Goal: Task Accomplishment & Management: Manage account settings

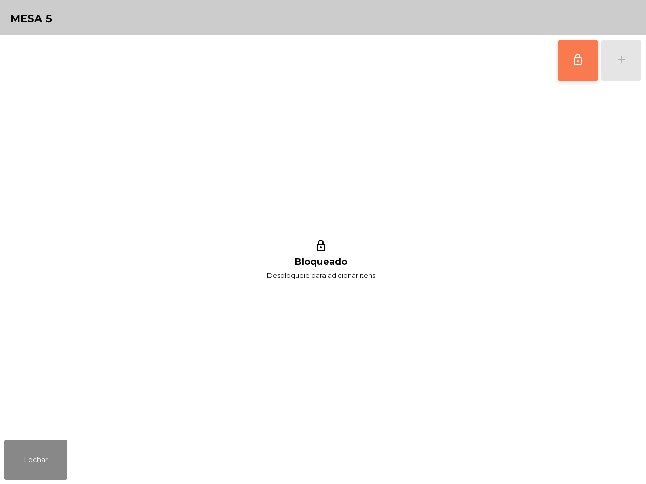
click at [563, 51] on button "lock_outline" at bounding box center [578, 60] width 40 height 40
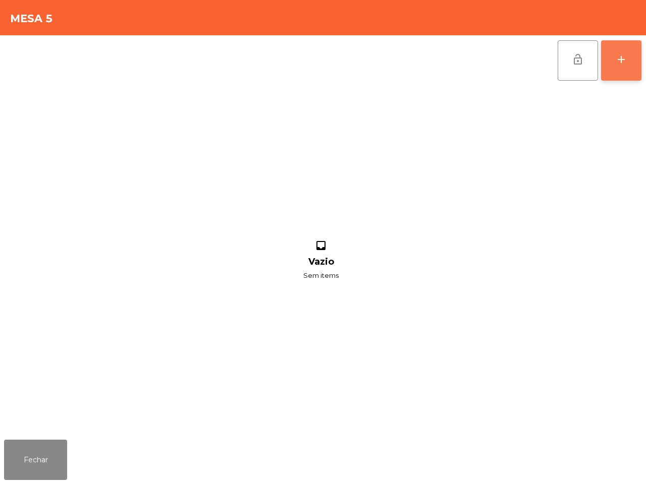
click at [615, 65] on div "add" at bounding box center [621, 59] width 12 height 12
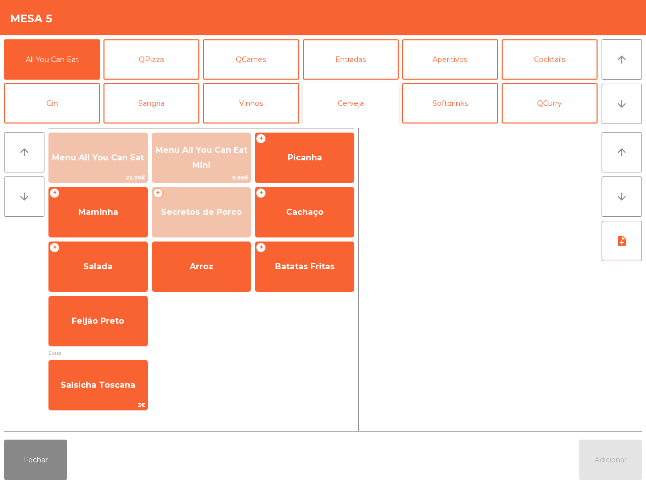
click at [374, 104] on button "Cerveja" at bounding box center [351, 103] width 96 height 40
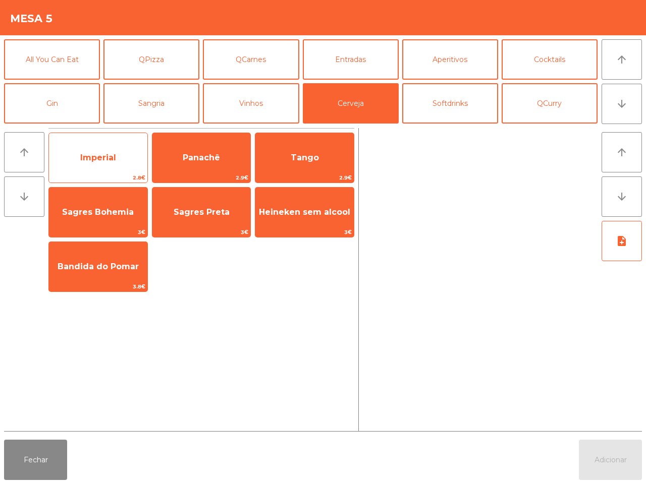
click at [98, 171] on span "Imperial" at bounding box center [98, 157] width 98 height 27
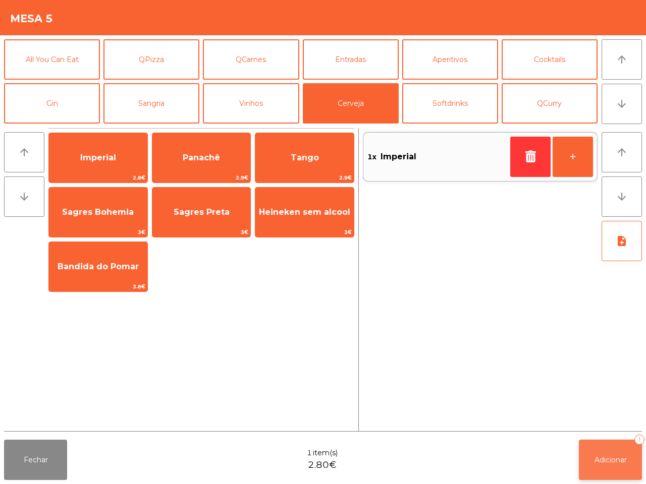
click at [599, 450] on button "Adicionar 1" at bounding box center [610, 460] width 63 height 40
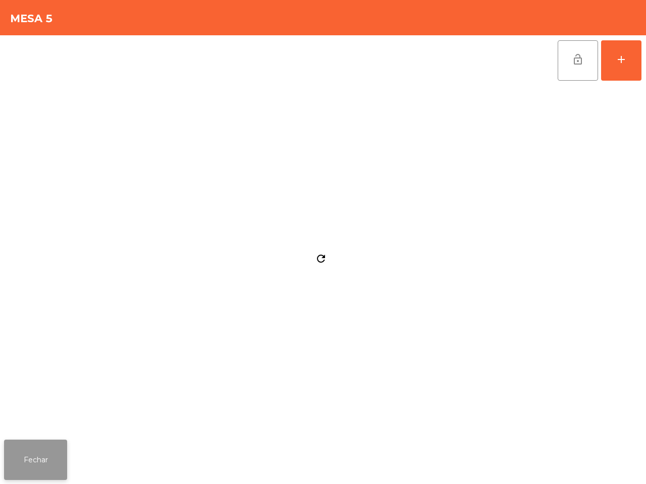
click at [41, 467] on button "Fechar" at bounding box center [35, 460] width 63 height 40
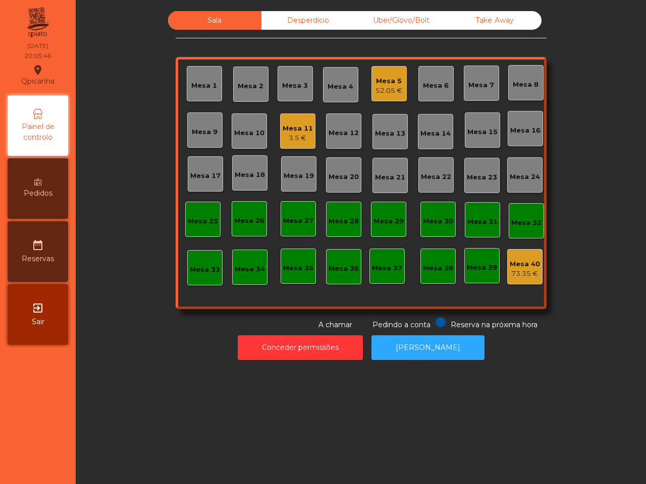
click at [283, 124] on div "Mesa 11" at bounding box center [298, 129] width 30 height 10
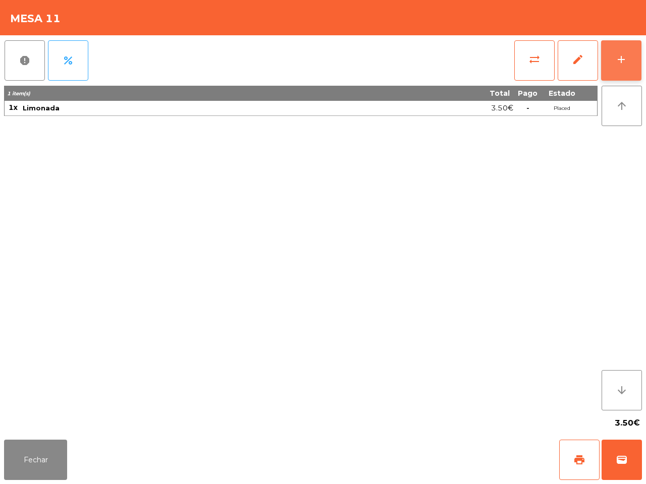
click at [615, 57] on div "add" at bounding box center [621, 59] width 12 height 12
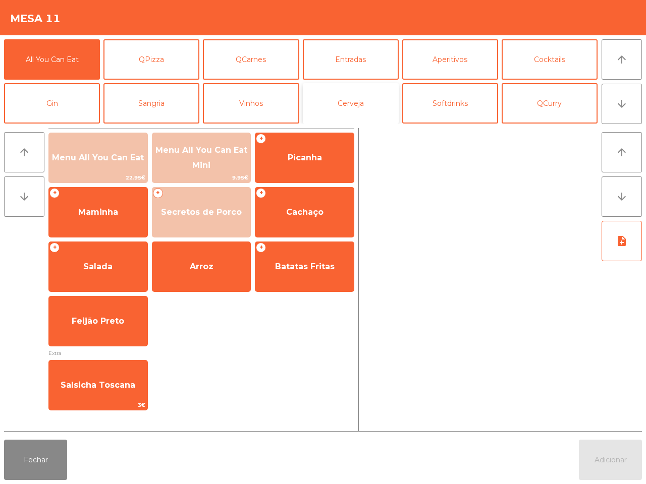
click at [358, 107] on button "Cerveja" at bounding box center [351, 103] width 96 height 40
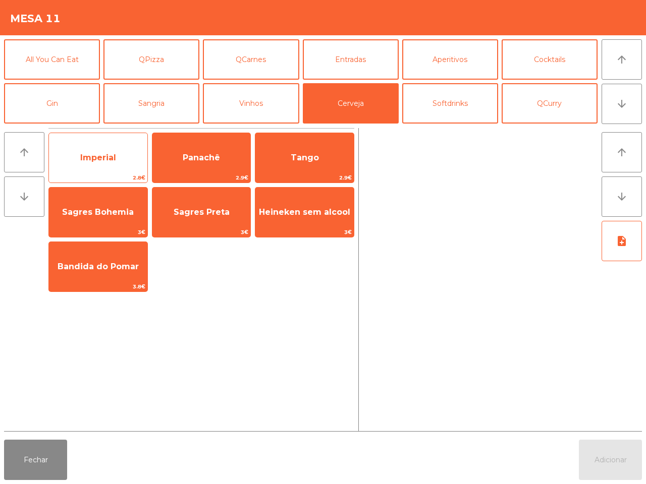
click at [79, 173] on span "2.8€" at bounding box center [98, 178] width 98 height 10
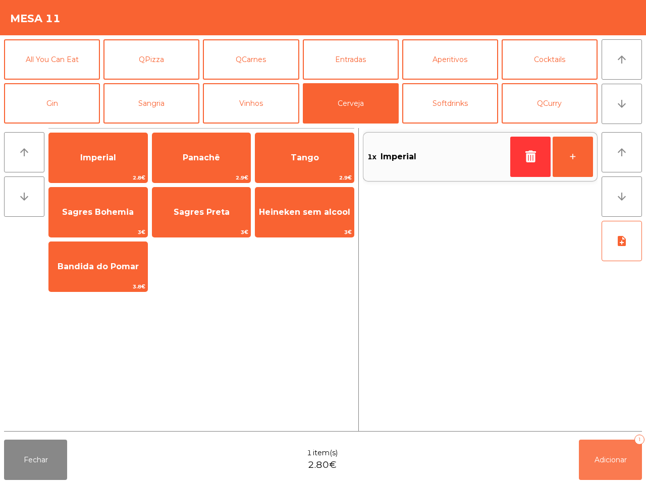
drag, startPoint x: 605, startPoint y: 462, endPoint x: 585, endPoint y: 454, distance: 20.8
click at [606, 462] on span "Adicionar" at bounding box center [610, 460] width 32 height 9
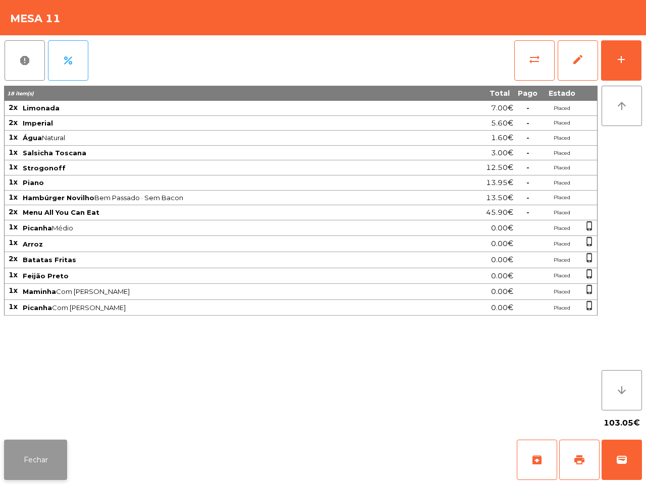
click at [33, 455] on button "Fechar" at bounding box center [35, 460] width 63 height 40
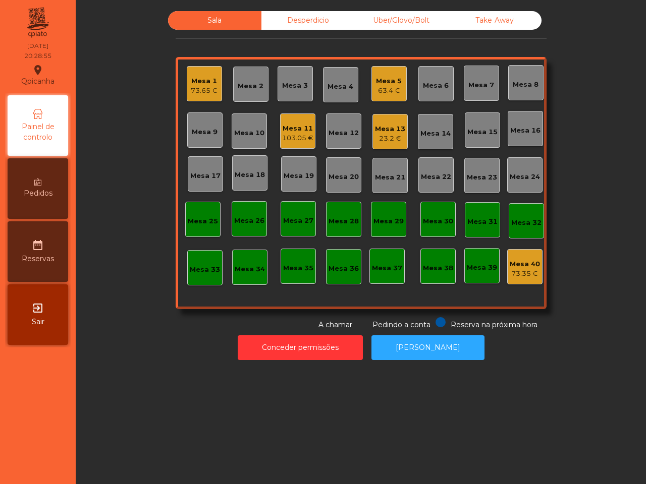
click at [386, 83] on div "Mesa 5" at bounding box center [389, 81] width 26 height 10
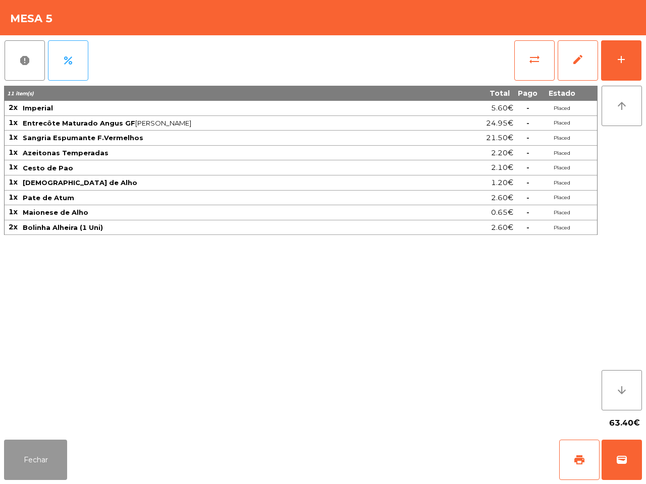
click at [25, 471] on button "Fechar" at bounding box center [35, 460] width 63 height 40
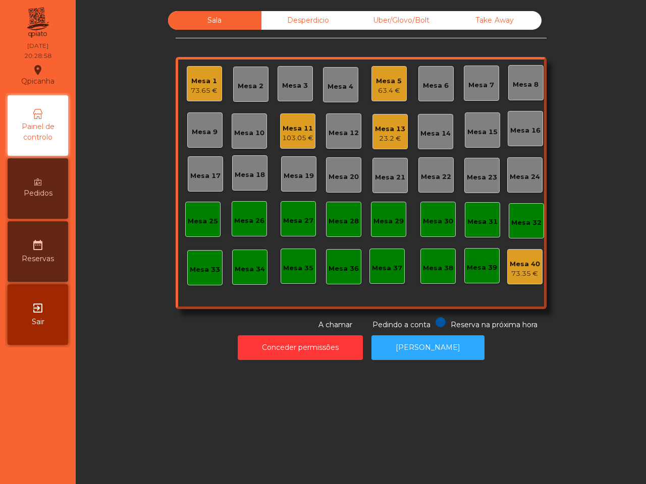
click at [386, 130] on div "Mesa 13" at bounding box center [390, 129] width 30 height 10
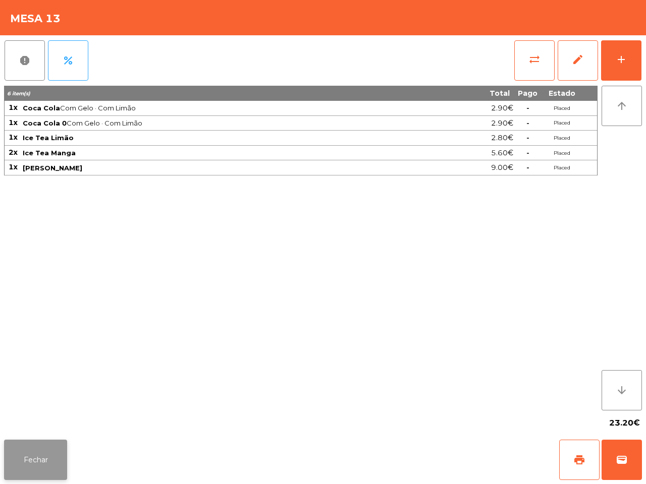
click at [39, 445] on button "Fechar" at bounding box center [35, 460] width 63 height 40
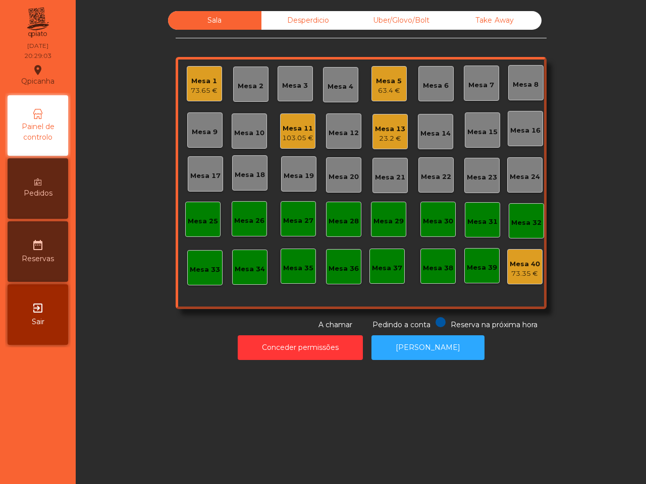
click at [200, 77] on div "Mesa 1" at bounding box center [204, 81] width 27 height 10
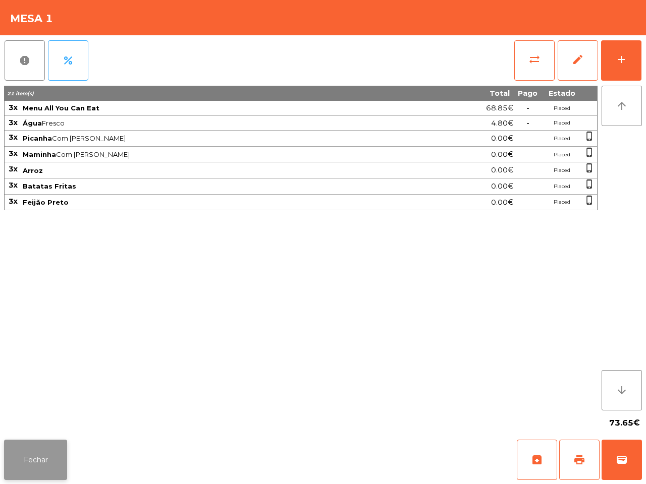
click at [57, 462] on button "Fechar" at bounding box center [35, 460] width 63 height 40
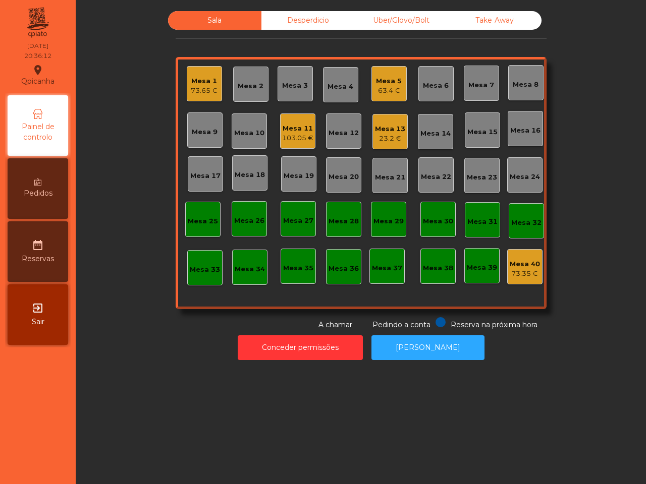
click at [345, 389] on div "Sala Desperdicio Uber/Glovo/Bolt Take Away Mesa 1 73.65 € Mesa 2 Mesa 3 Mesa 4 …" at bounding box center [361, 242] width 570 height 484
click at [295, 130] on div "Mesa 11" at bounding box center [297, 129] width 31 height 10
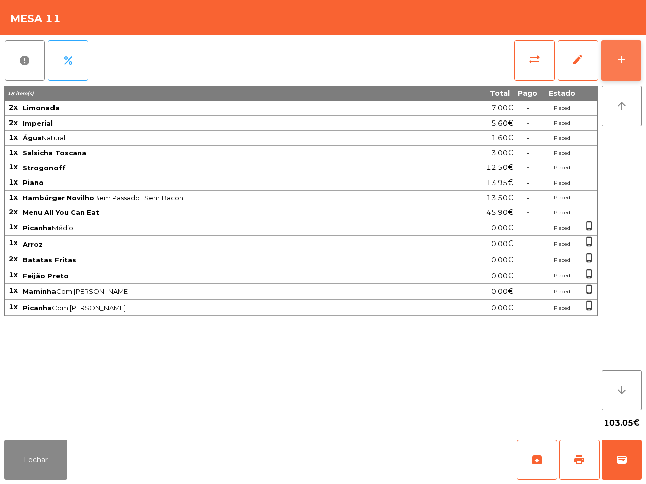
click at [614, 65] on button "add" at bounding box center [621, 60] width 40 height 40
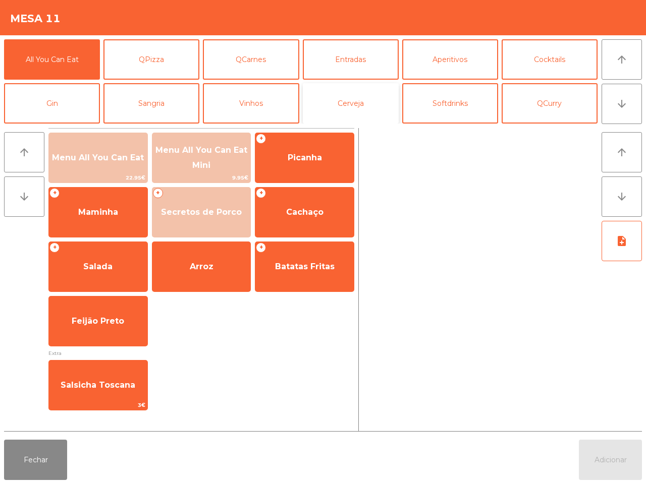
click at [356, 106] on button "Cerveja" at bounding box center [351, 103] width 96 height 40
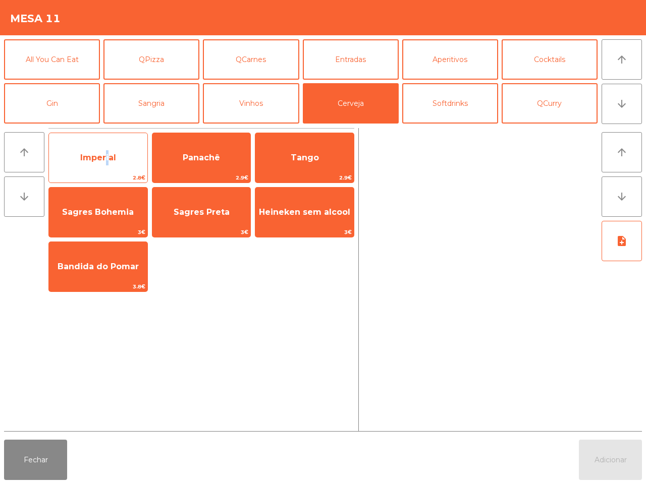
click at [104, 169] on span "Imperial" at bounding box center [98, 157] width 98 height 27
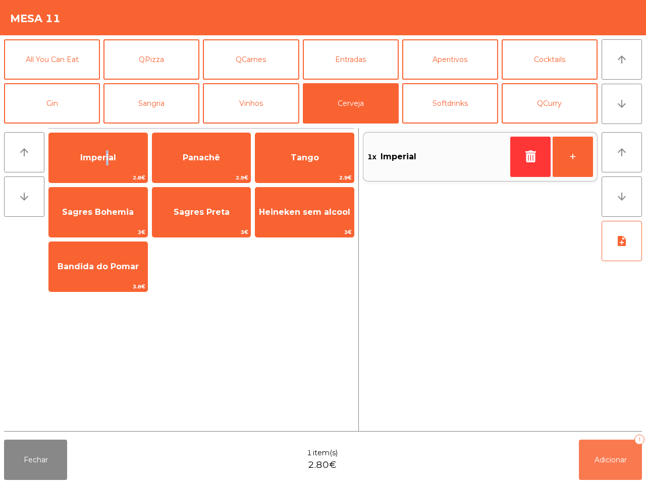
click at [626, 458] on span "Adicionar" at bounding box center [610, 460] width 32 height 9
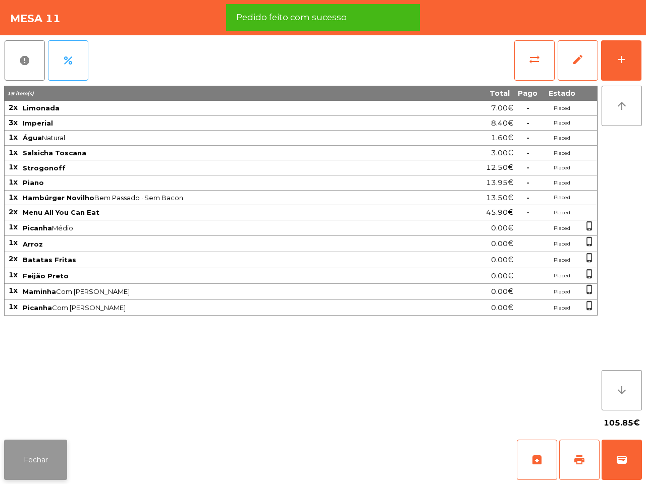
click at [51, 460] on button "Fechar" at bounding box center [35, 460] width 63 height 40
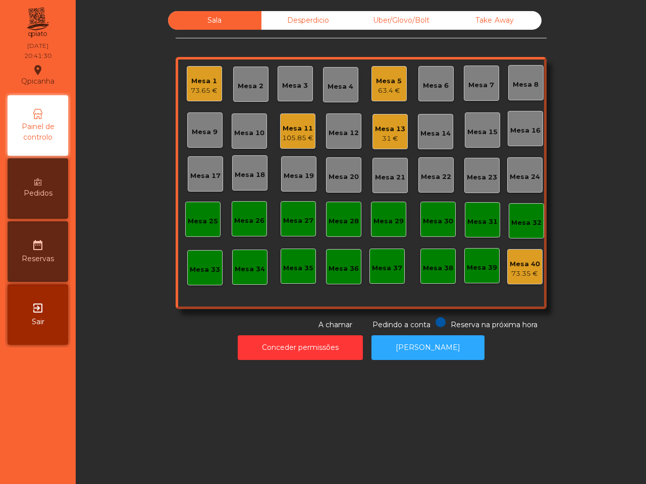
drag, startPoint x: 54, startPoint y: 451, endPoint x: 68, endPoint y: 467, distance: 21.5
click at [73, 470] on nav "Qpicanha location_on [DATE] 20:41:30 Painel de controlo Pedidos date_range Rese…" at bounding box center [38, 242] width 76 height 484
click at [293, 130] on div "Mesa 11" at bounding box center [297, 129] width 31 height 10
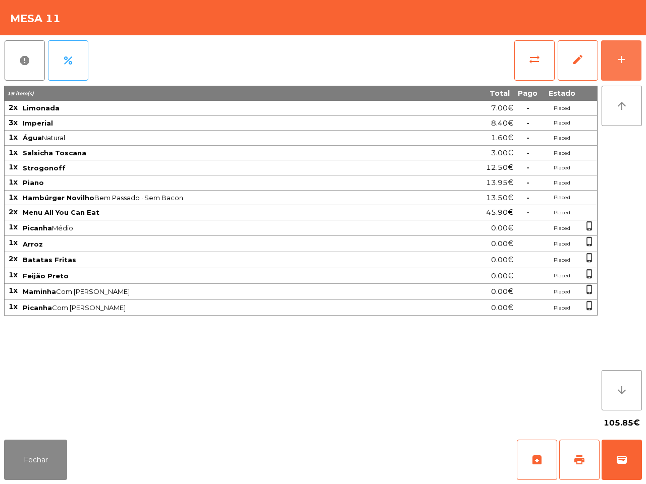
drag, startPoint x: 614, startPoint y: 50, endPoint x: 316, endPoint y: 65, distance: 297.6
click at [615, 50] on button "add" at bounding box center [621, 60] width 40 height 40
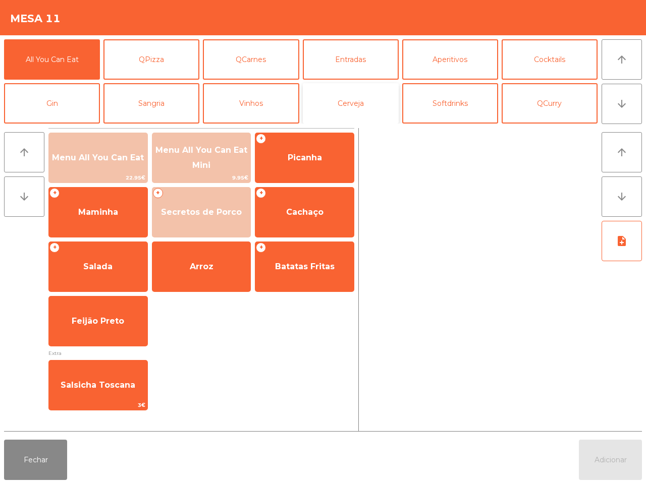
click at [336, 92] on button "Cerveja" at bounding box center [351, 103] width 96 height 40
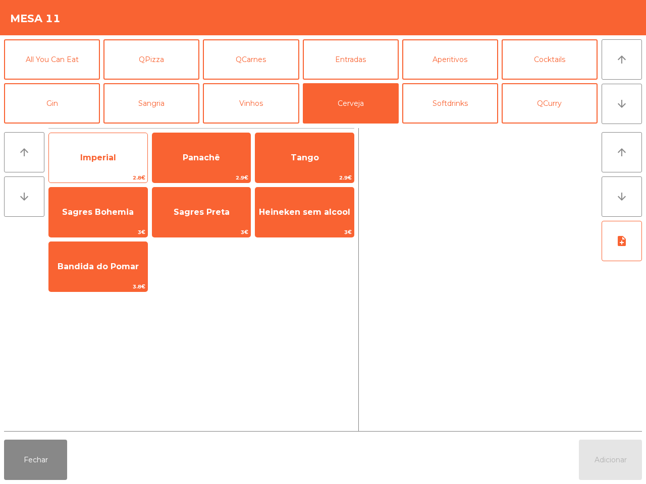
click at [139, 150] on span "Imperial" at bounding box center [98, 157] width 98 height 27
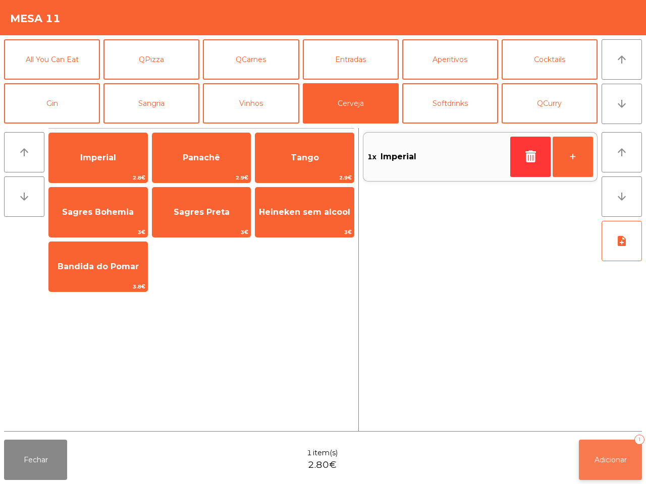
click at [591, 460] on button "Adicionar 1" at bounding box center [610, 460] width 63 height 40
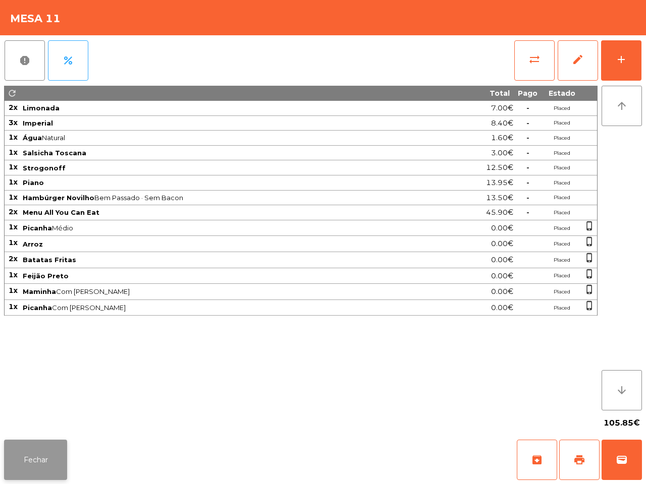
click at [57, 465] on button "Fechar" at bounding box center [35, 460] width 63 height 40
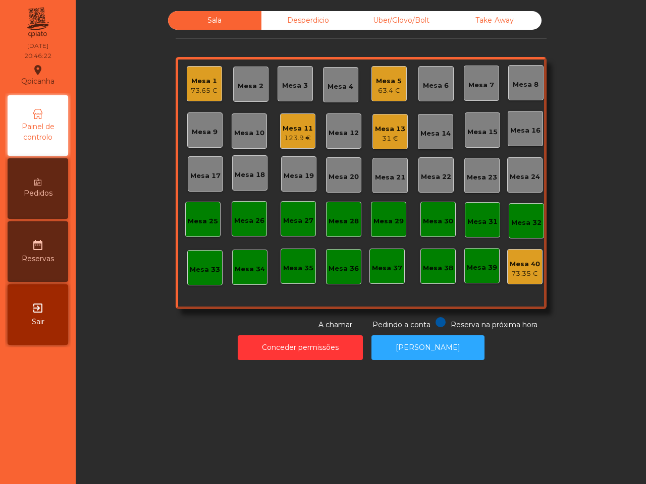
drag, startPoint x: 159, startPoint y: 424, endPoint x: 212, endPoint y: 317, distance: 119.8
click at [159, 424] on div "Sala Desperdicio Uber/Glovo/Bolt Take Away Mesa 1 73.65 € Mesa 2 Mesa 3 Mesa 4 …" at bounding box center [361, 242] width 570 height 484
click at [290, 127] on div "Mesa 11" at bounding box center [298, 129] width 30 height 10
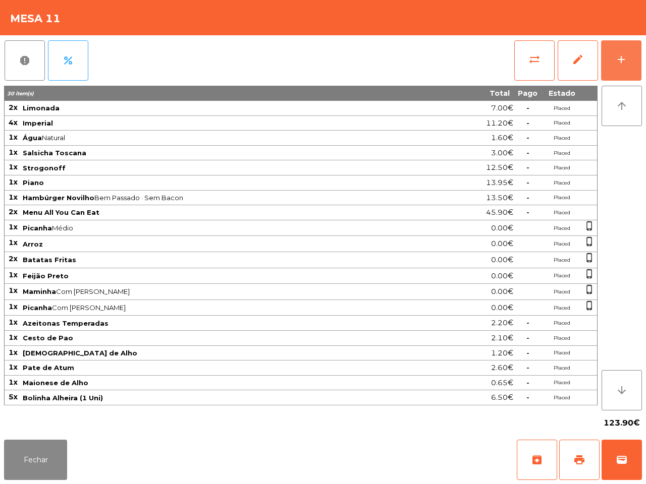
click at [626, 50] on button "add" at bounding box center [621, 60] width 40 height 40
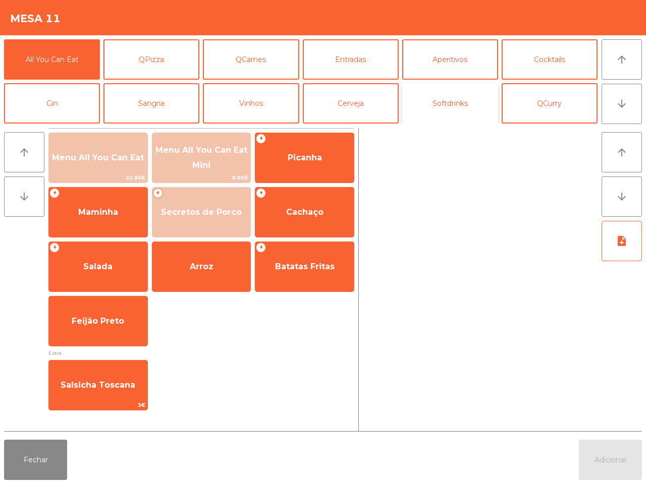
click at [435, 104] on button "Softdrinks" at bounding box center [450, 103] width 96 height 40
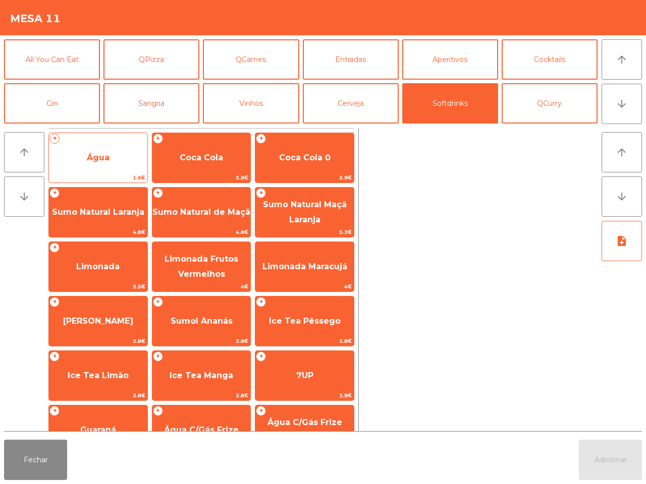
click at [87, 153] on span "Água" at bounding box center [98, 158] width 23 height 10
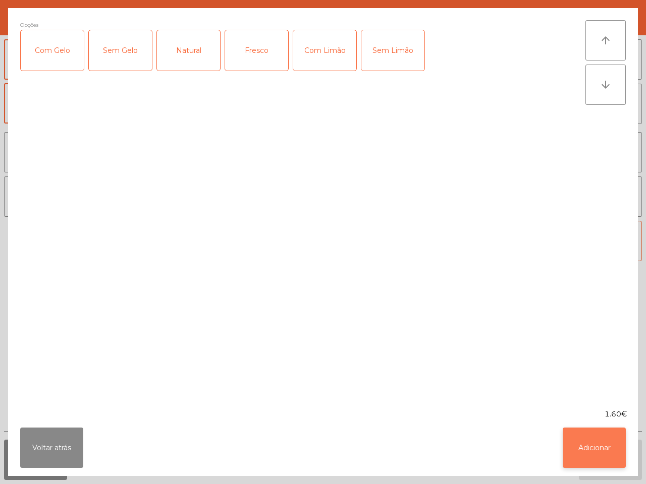
click at [596, 452] on button "Adicionar" at bounding box center [594, 448] width 63 height 40
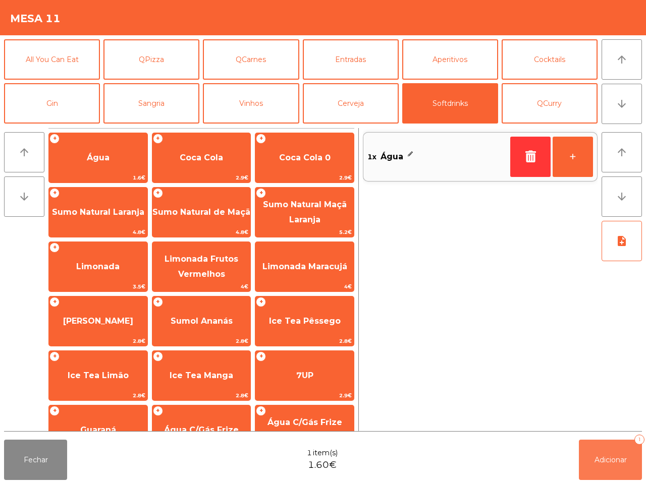
click at [609, 459] on span "Adicionar" at bounding box center [610, 460] width 32 height 9
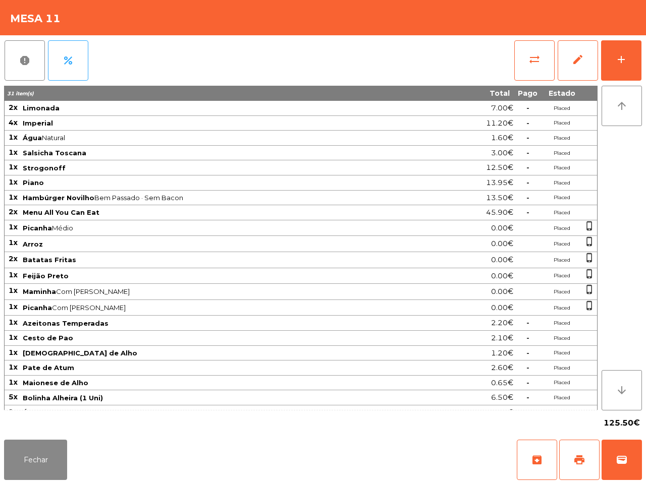
drag, startPoint x: 518, startPoint y: 409, endPoint x: 563, endPoint y: 429, distance: 49.9
click at [559, 429] on app-items-list "report percent sync_alt edit add 31 item(s) Total Pago Estado 2x Limonada 7.00€…" at bounding box center [323, 235] width 638 height 401
click at [24, 468] on button "Fechar" at bounding box center [35, 460] width 63 height 40
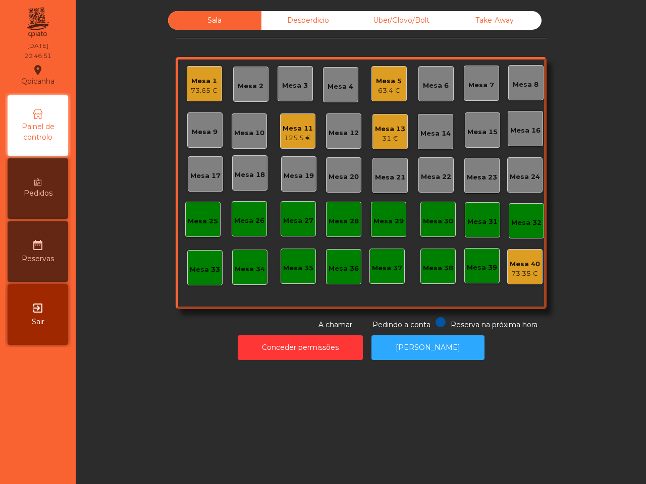
click at [389, 122] on div "Mesa 13 31 €" at bounding box center [390, 132] width 30 height 24
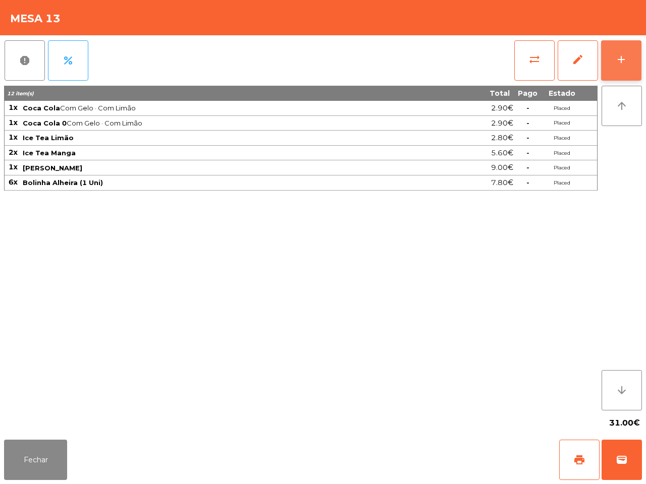
click at [635, 65] on button "add" at bounding box center [621, 60] width 40 height 40
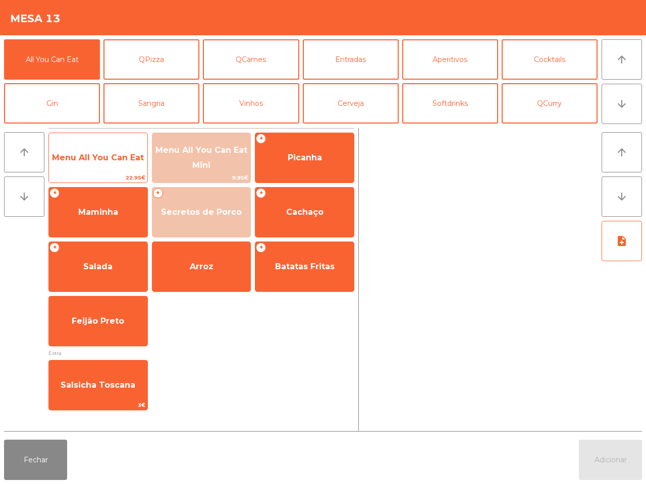
click at [110, 160] on span "Menu All You Can Eat" at bounding box center [98, 158] width 92 height 10
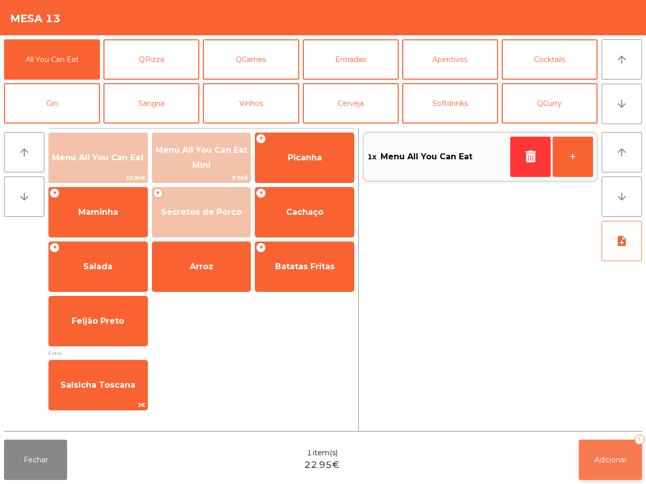
click at [599, 449] on button "Adicionar 1" at bounding box center [610, 460] width 63 height 40
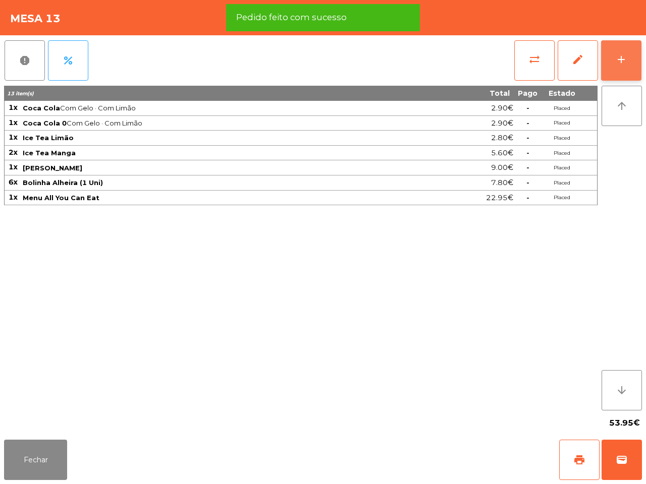
click at [621, 61] on div "add" at bounding box center [621, 59] width 12 height 12
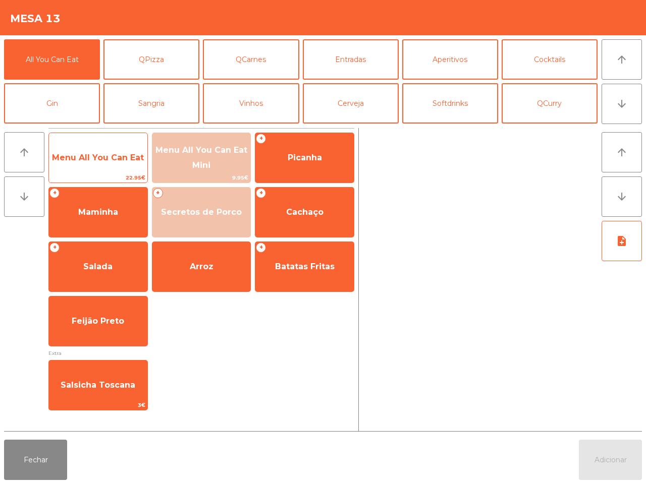
click at [102, 157] on span "Menu All You Can Eat" at bounding box center [98, 158] width 92 height 10
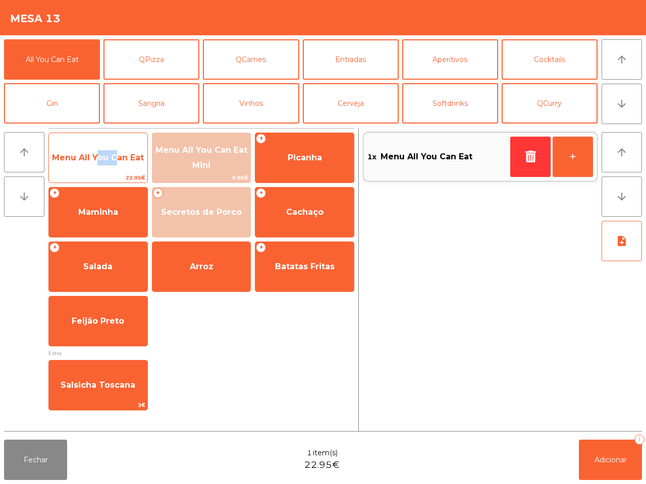
click at [102, 157] on span "Menu All You Can Eat" at bounding box center [98, 158] width 92 height 10
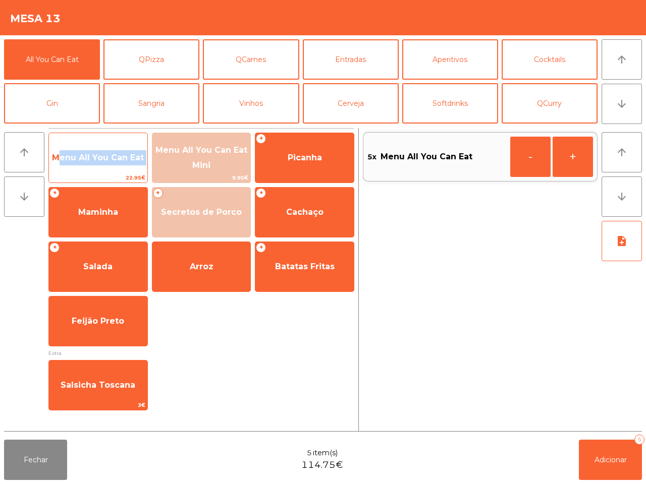
click at [102, 157] on span "Menu All You Can Eat" at bounding box center [98, 158] width 92 height 10
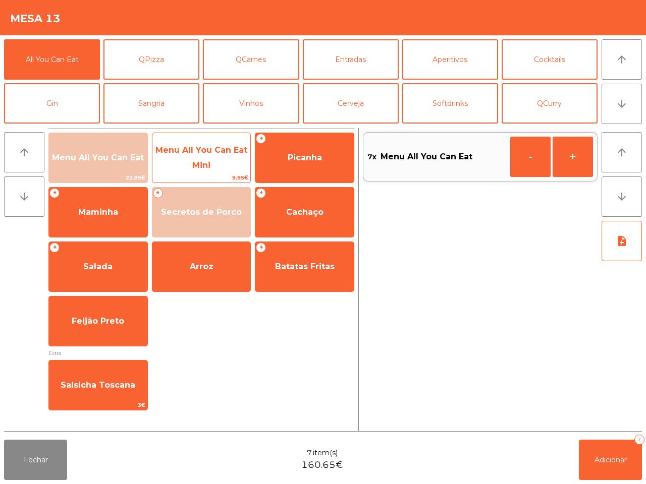
click at [201, 155] on span "Menu All You Can Eat Mini" at bounding box center [201, 158] width 98 height 43
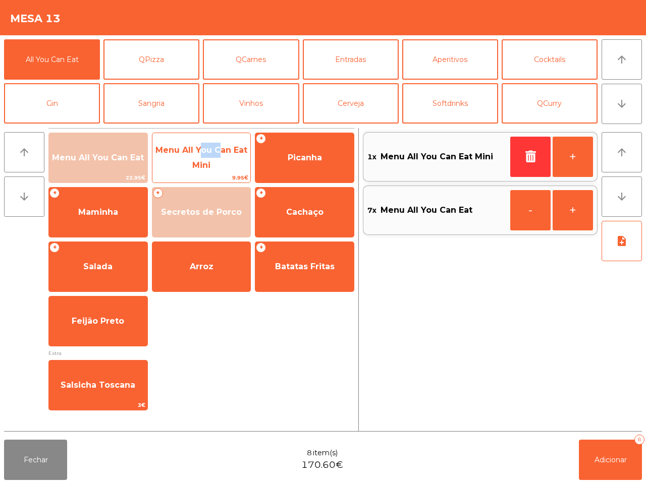
click at [201, 155] on span "Menu All You Can Eat Mini" at bounding box center [201, 158] width 98 height 43
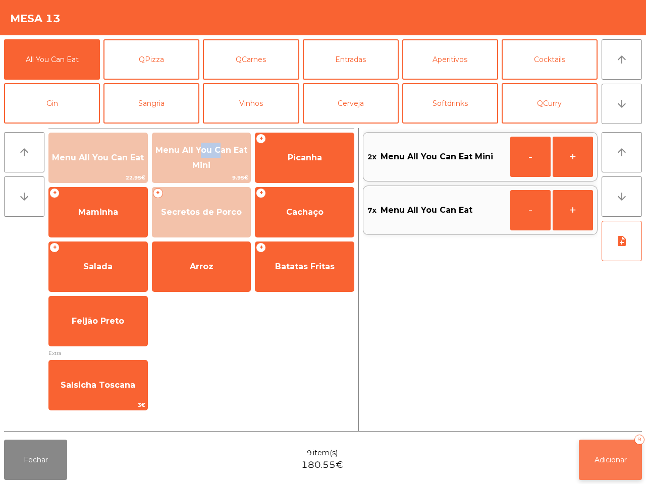
click at [617, 463] on span "Adicionar" at bounding box center [610, 460] width 32 height 9
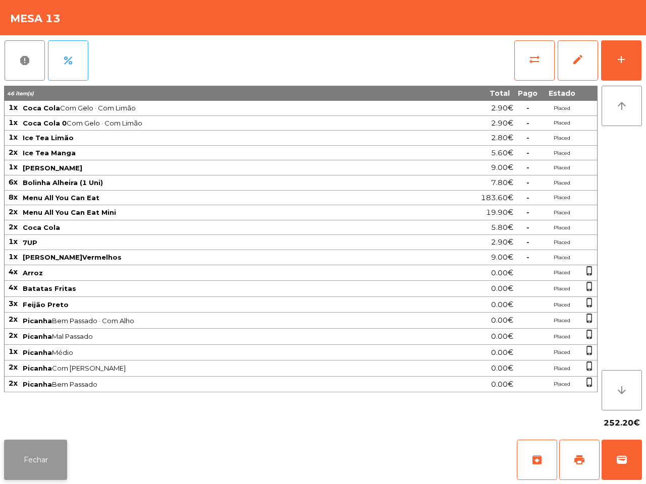
click at [52, 477] on button "Fechar" at bounding box center [35, 460] width 63 height 40
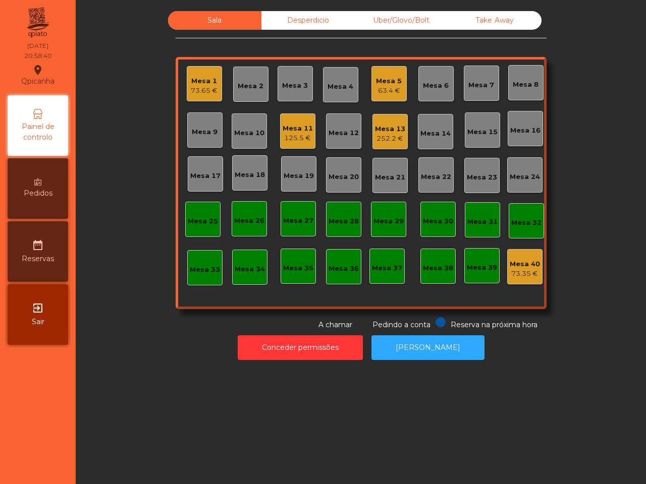
click at [47, 461] on nav "Qpicanha location_on [DATE] 20:58:40 Painel de controlo Pedidos date_range Rese…" at bounding box center [38, 242] width 76 height 484
click at [203, 87] on div "73.65 €" at bounding box center [204, 91] width 27 height 10
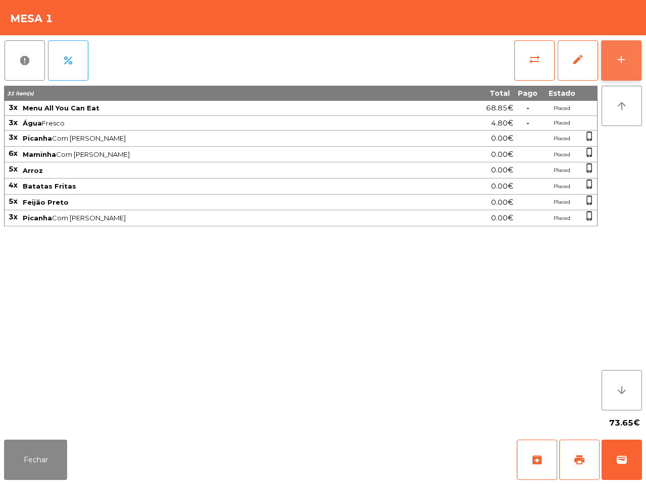
click at [627, 46] on button "add" at bounding box center [621, 60] width 40 height 40
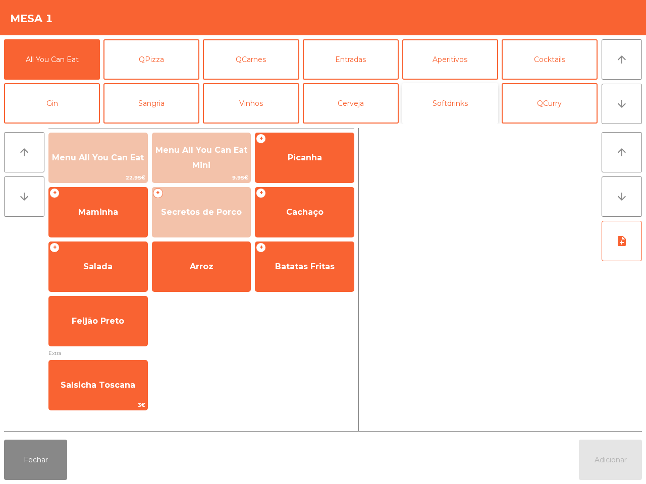
click at [463, 96] on button "Softdrinks" at bounding box center [450, 103] width 96 height 40
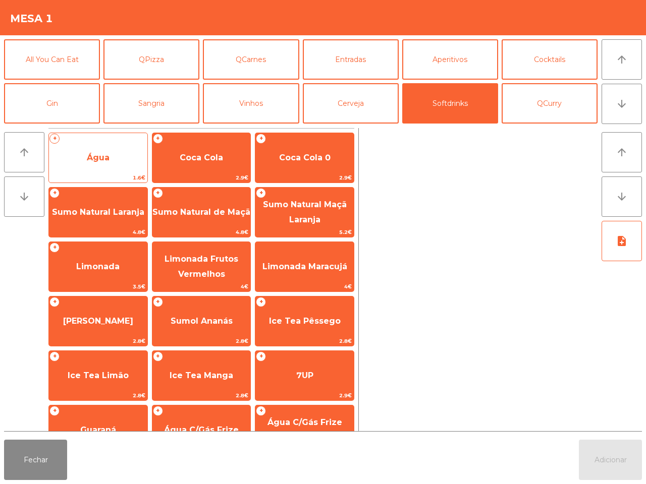
click at [96, 136] on div "+ Água 1.6€" at bounding box center [97, 158] width 99 height 50
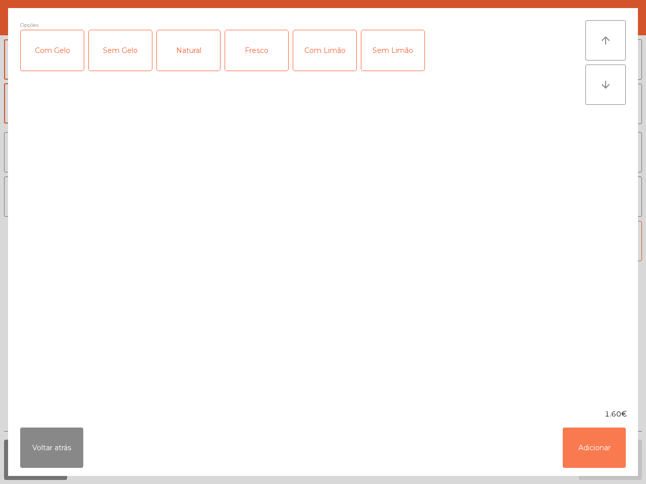
click at [584, 433] on button "Adicionar" at bounding box center [594, 448] width 63 height 40
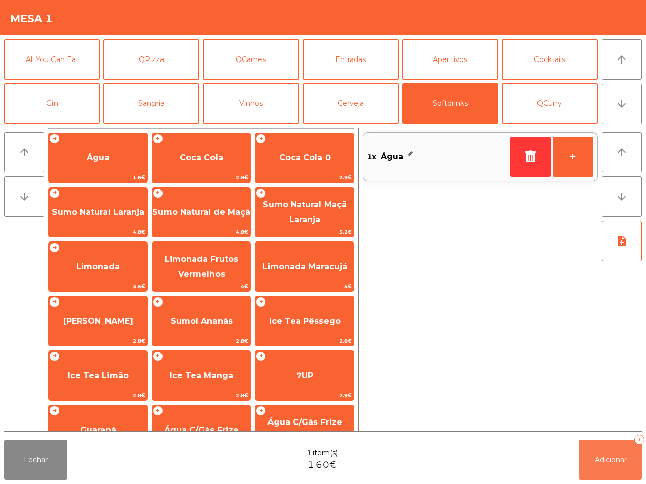
drag, startPoint x: 594, startPoint y: 455, endPoint x: 583, endPoint y: 440, distance: 18.1
click at [595, 455] on button "Adicionar 1" at bounding box center [610, 460] width 63 height 40
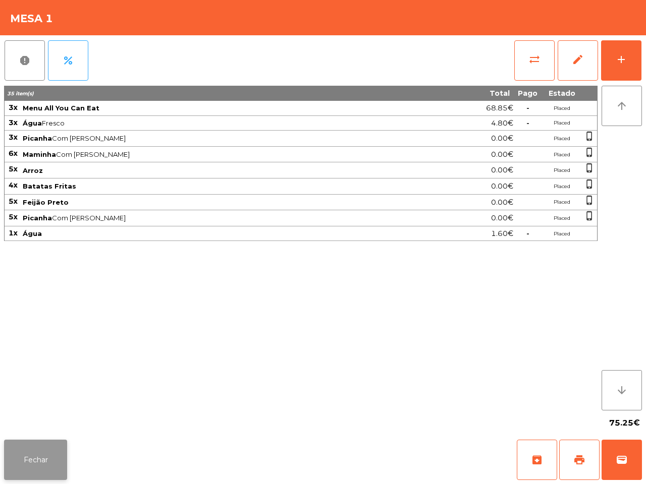
click at [21, 472] on button "Fechar" at bounding box center [35, 460] width 63 height 40
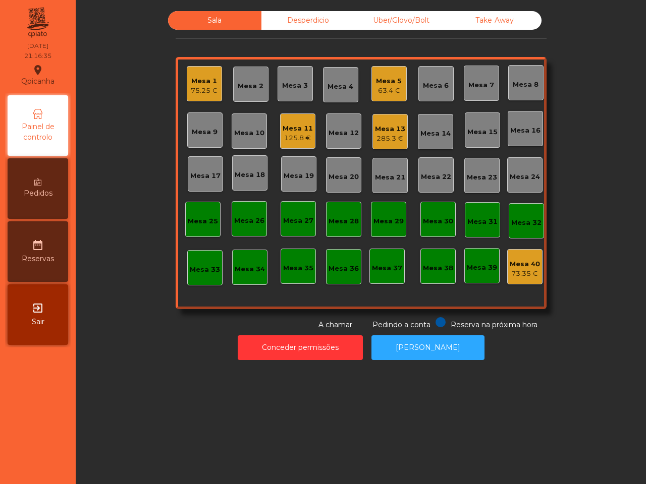
click at [299, 130] on div "Mesa 11" at bounding box center [298, 129] width 30 height 10
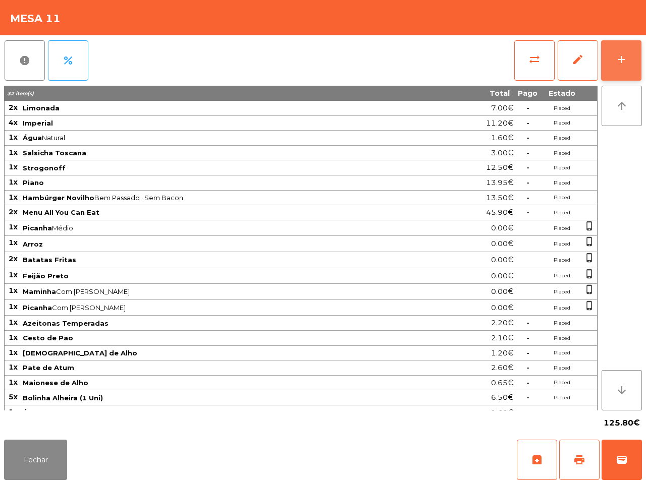
click at [627, 54] on div "add" at bounding box center [621, 59] width 12 height 12
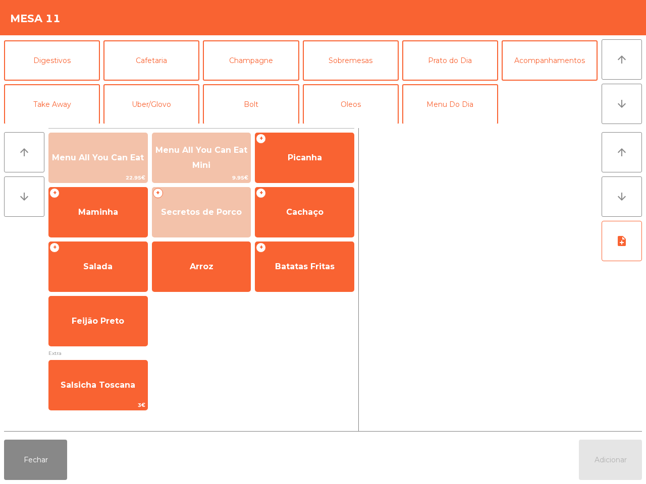
scroll to position [87, 0]
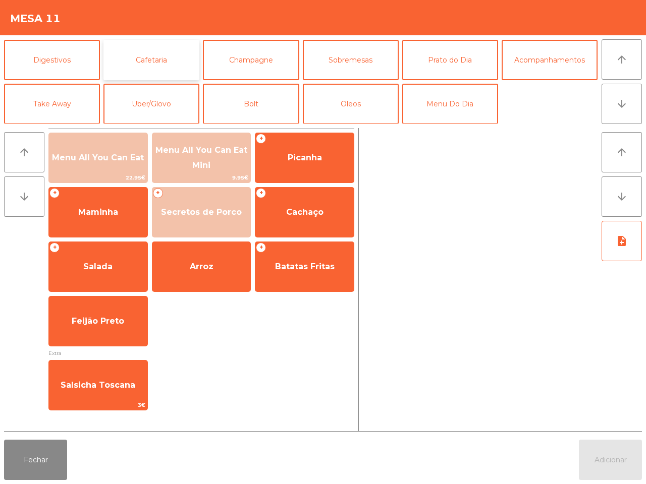
click at [163, 62] on button "Cafetaria" at bounding box center [151, 60] width 96 height 40
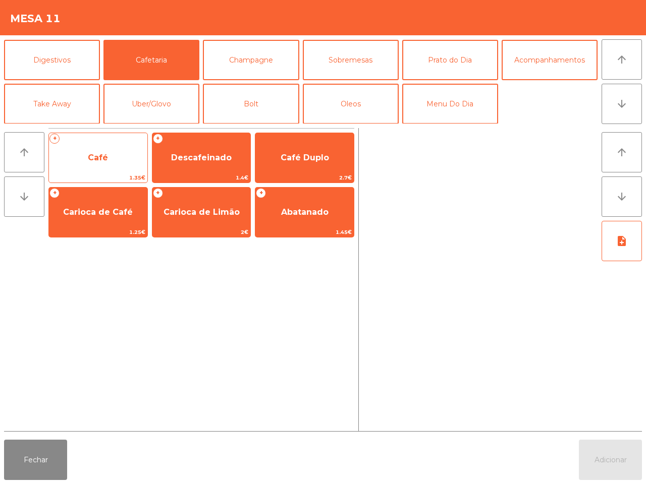
click at [112, 165] on span "Café" at bounding box center [98, 157] width 98 height 27
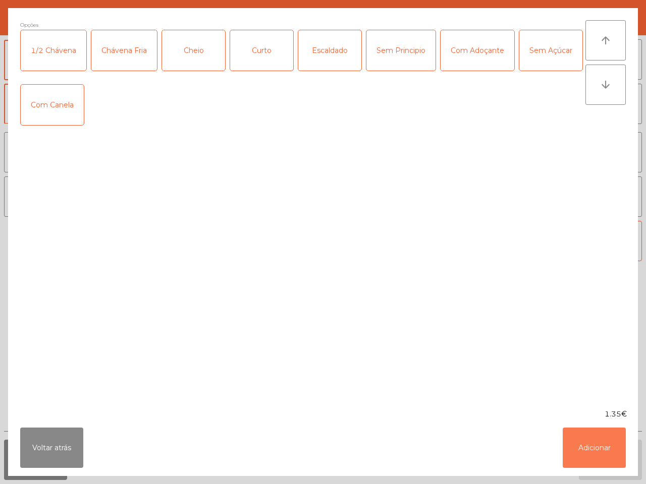
click at [579, 442] on button "Adicionar" at bounding box center [594, 448] width 63 height 40
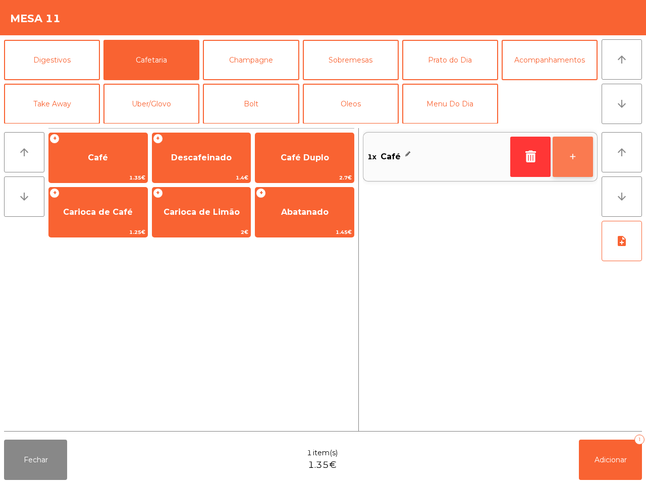
click at [569, 167] on button "+" at bounding box center [573, 157] width 40 height 40
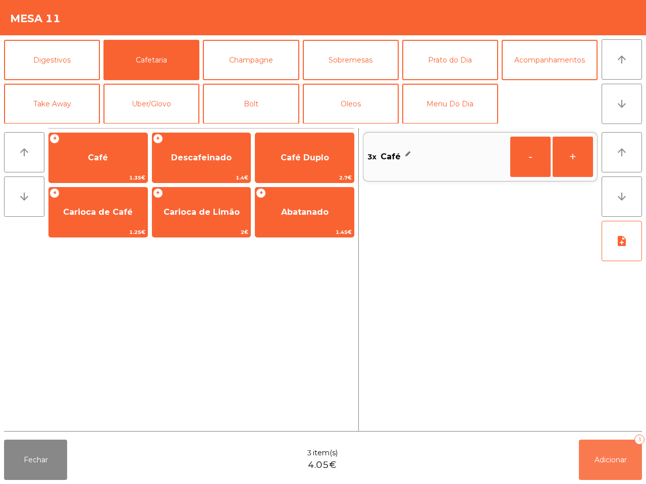
click at [604, 470] on button "Adicionar 3" at bounding box center [610, 460] width 63 height 40
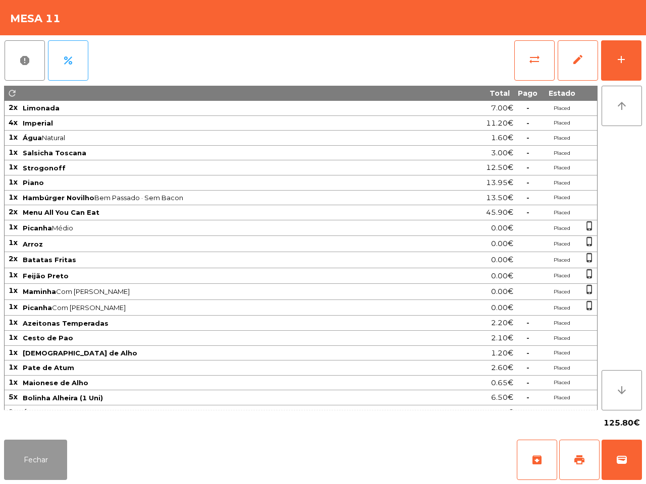
click at [48, 460] on button "Fechar" at bounding box center [35, 460] width 63 height 40
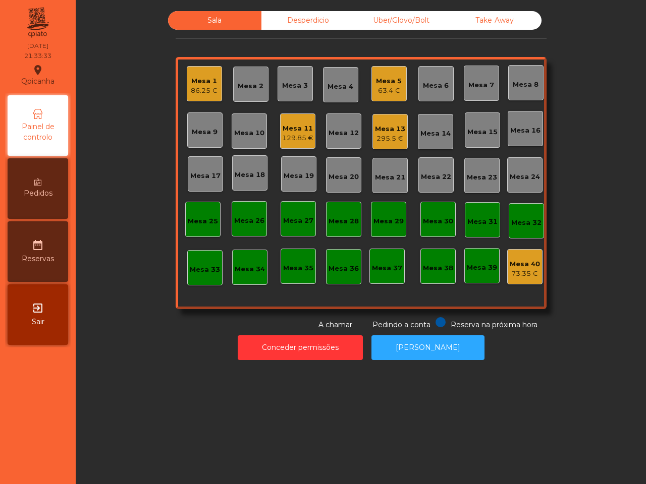
click at [381, 84] on div "Mesa 5" at bounding box center [389, 81] width 26 height 10
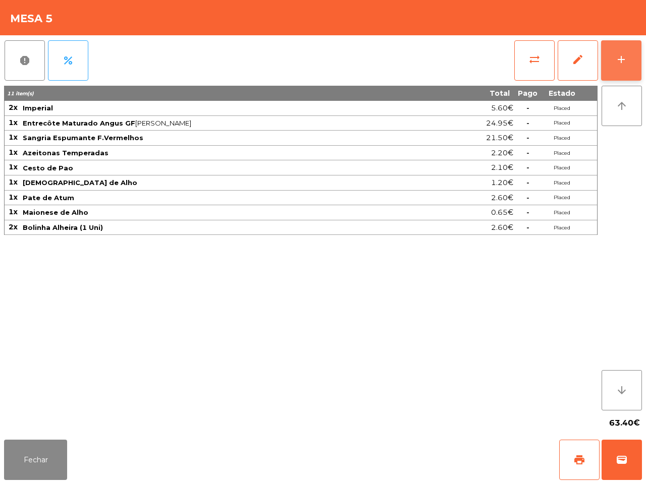
click at [622, 53] on div "add" at bounding box center [621, 59] width 12 height 12
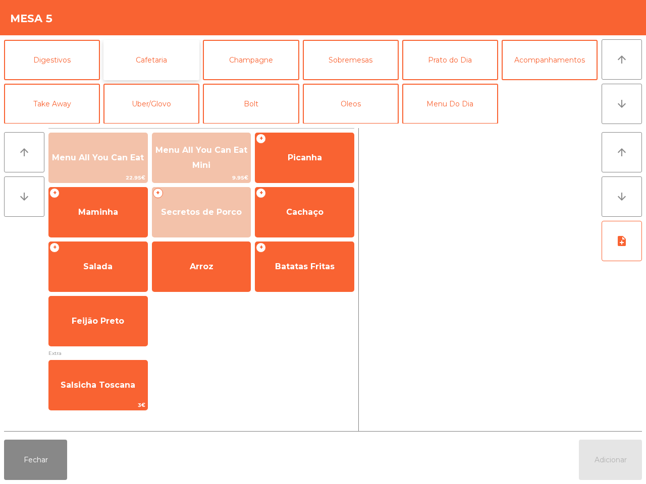
click at [143, 59] on button "Cafetaria" at bounding box center [151, 60] width 96 height 40
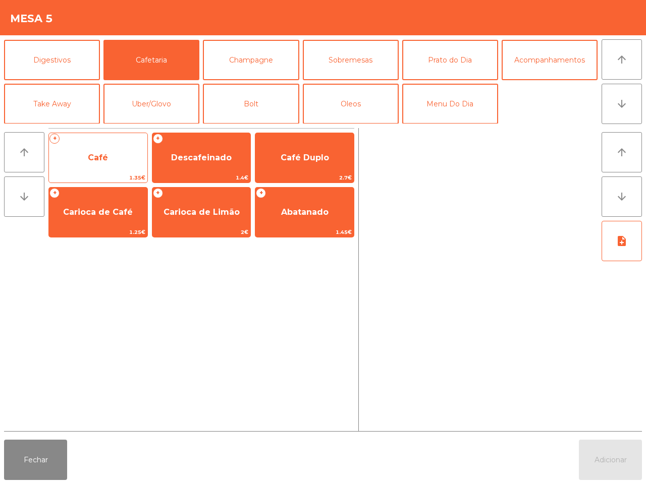
click at [102, 153] on span "Café" at bounding box center [98, 158] width 20 height 10
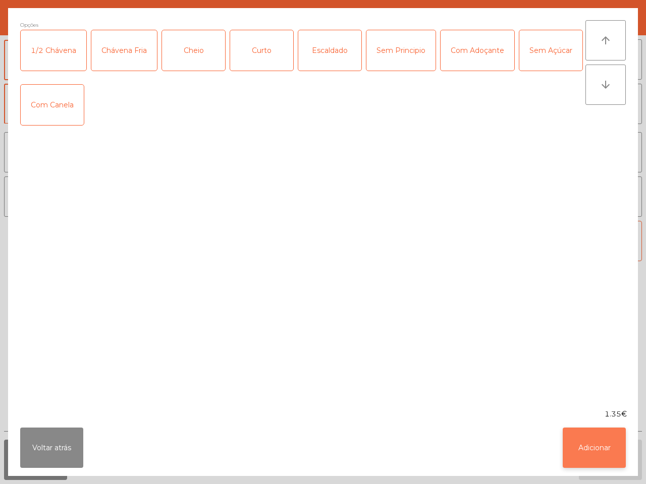
click at [573, 452] on button "Adicionar" at bounding box center [594, 448] width 63 height 40
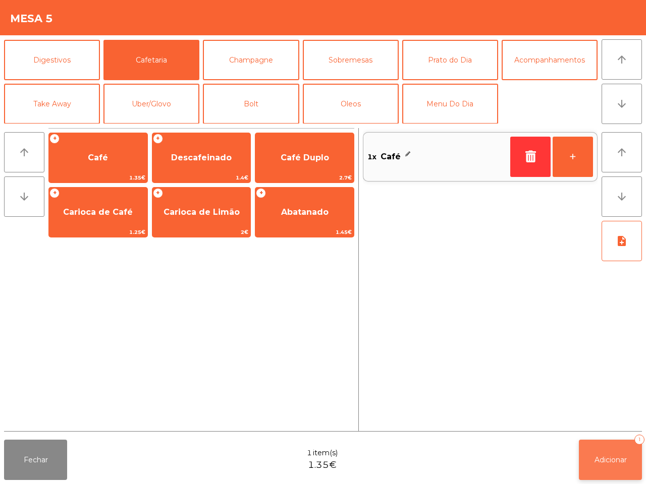
click at [611, 466] on button "Adicionar 1" at bounding box center [610, 460] width 63 height 40
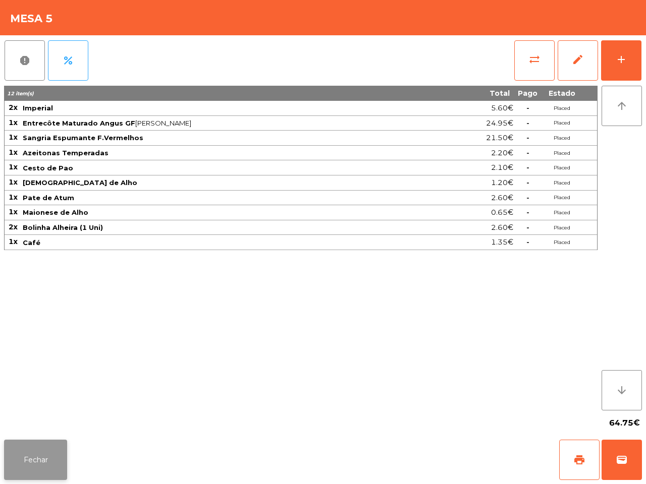
click at [34, 455] on button "Fechar" at bounding box center [35, 460] width 63 height 40
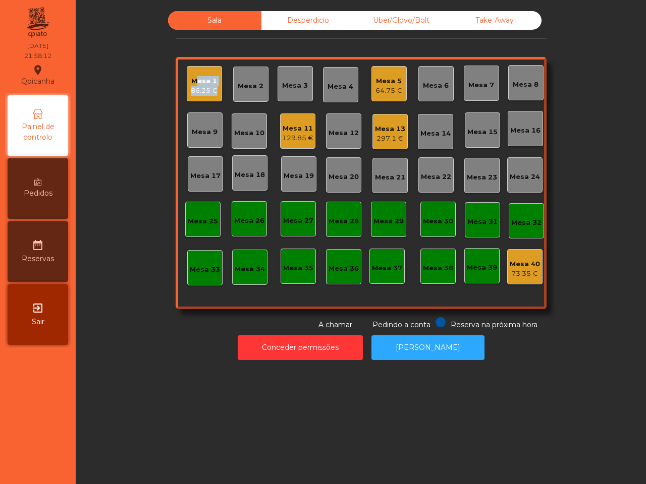
click at [205, 87] on div "86.25 €" at bounding box center [204, 91] width 27 height 10
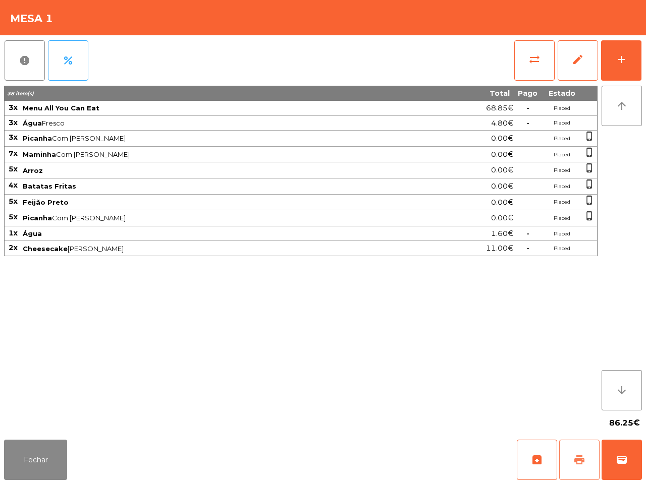
click at [576, 461] on span "print" at bounding box center [579, 460] width 12 height 12
click at [609, 452] on button "wallet" at bounding box center [622, 460] width 40 height 40
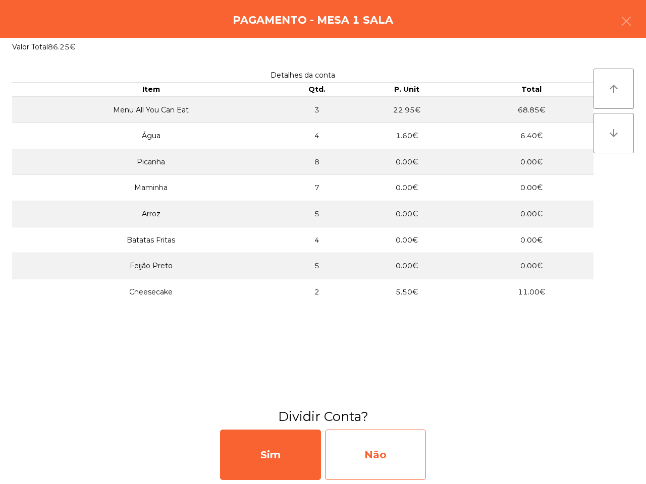
click at [378, 443] on div "Não" at bounding box center [375, 455] width 101 height 50
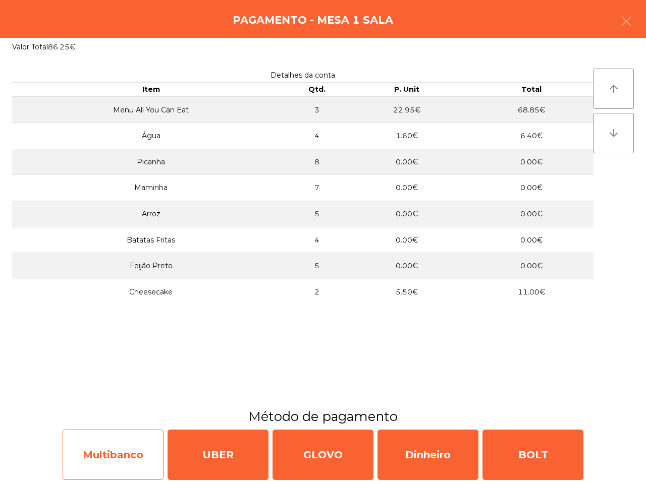
drag, startPoint x: 142, startPoint y: 447, endPoint x: 148, endPoint y: 441, distance: 8.9
click at [148, 441] on div "Multibanco" at bounding box center [113, 455] width 101 height 50
select select "**"
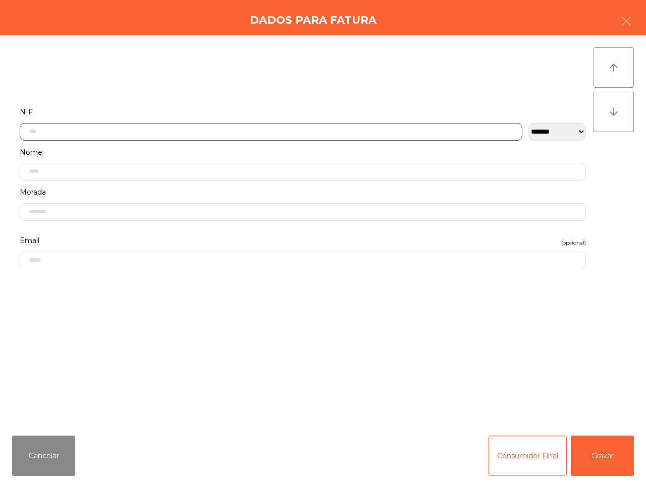
click at [187, 128] on input "text" at bounding box center [271, 132] width 503 height 18
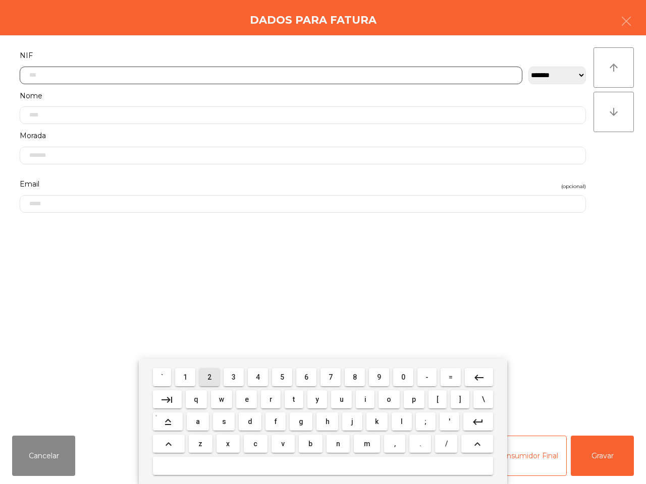
click at [211, 376] on span "2" at bounding box center [209, 377] width 4 height 8
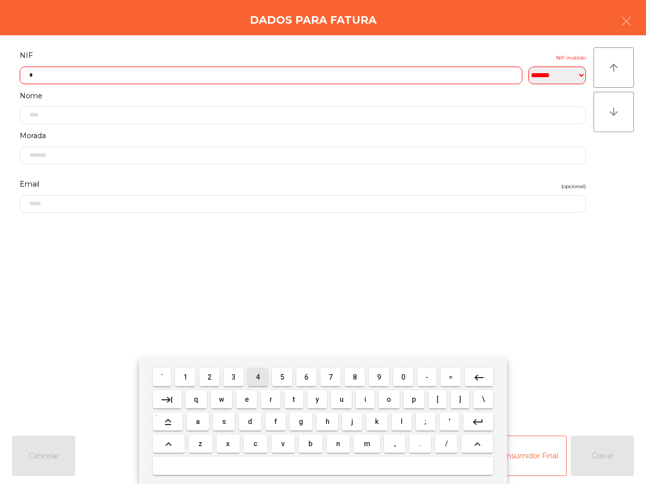
click at [255, 376] on button "4" at bounding box center [258, 377] width 20 height 18
click at [349, 377] on button "8" at bounding box center [355, 377] width 20 height 18
click at [334, 375] on button "7" at bounding box center [330, 377] width 20 height 18
click at [359, 377] on button "8" at bounding box center [355, 377] width 20 height 18
click at [336, 382] on button "7" at bounding box center [330, 377] width 20 height 18
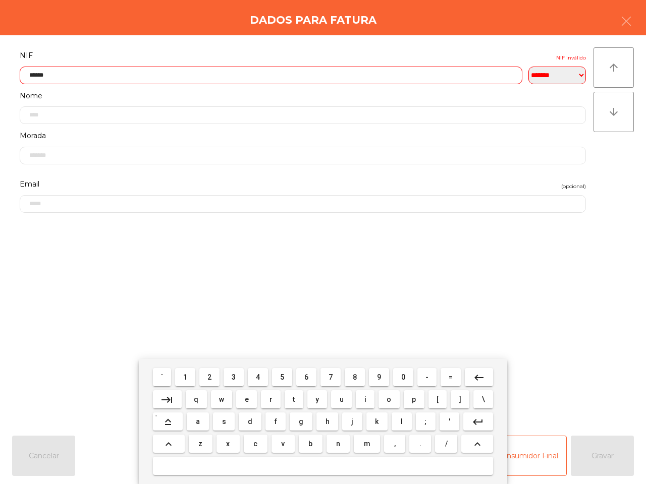
click at [258, 376] on button "4" at bounding box center [258, 377] width 20 height 18
click at [210, 376] on span "2" at bounding box center [209, 377] width 4 height 8
click at [398, 377] on button "0" at bounding box center [403, 377] width 20 height 18
type input "*********"
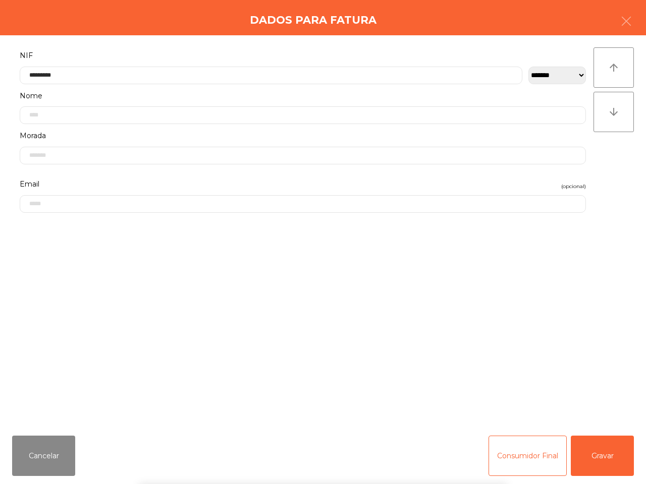
click at [599, 454] on div "` 1 2 3 4 5 6 7 8 9 0 - = keyboard_backspace keyboard_tab q w e r t y u i o p […" at bounding box center [323, 421] width 646 height 125
click at [599, 455] on button "Gravar" at bounding box center [602, 456] width 63 height 40
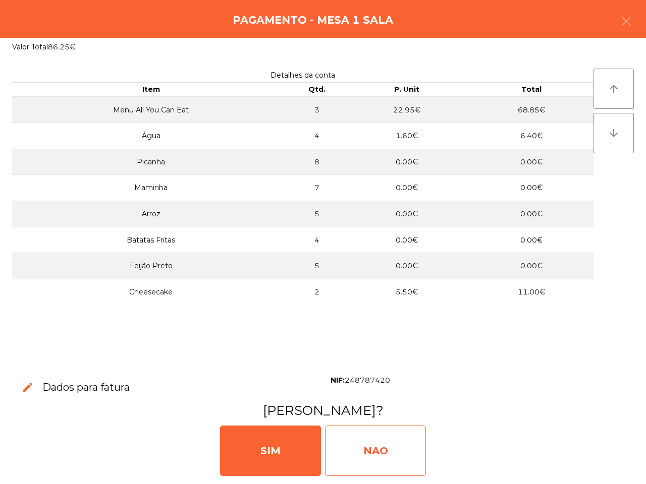
drag, startPoint x: 407, startPoint y: 447, endPoint x: 412, endPoint y: 449, distance: 6.1
click at [412, 449] on div "NAO" at bounding box center [375, 451] width 101 height 50
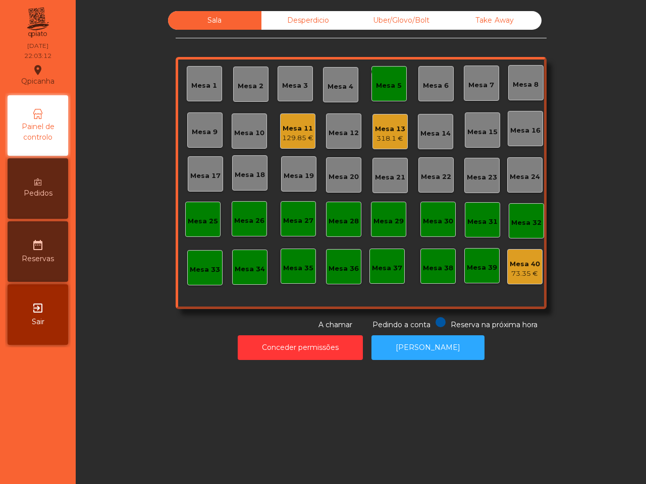
drag, startPoint x: 405, startPoint y: 444, endPoint x: 414, endPoint y: 470, distance: 27.8
click at [414, 470] on div "Sala Desperdicio Uber/Glovo/Bolt Take Away Mesa 1 Mesa 2 Mesa 3 Mesa 4 monetiza…" at bounding box center [361, 242] width 570 height 484
click at [284, 142] on div "129.85 €" at bounding box center [297, 138] width 31 height 10
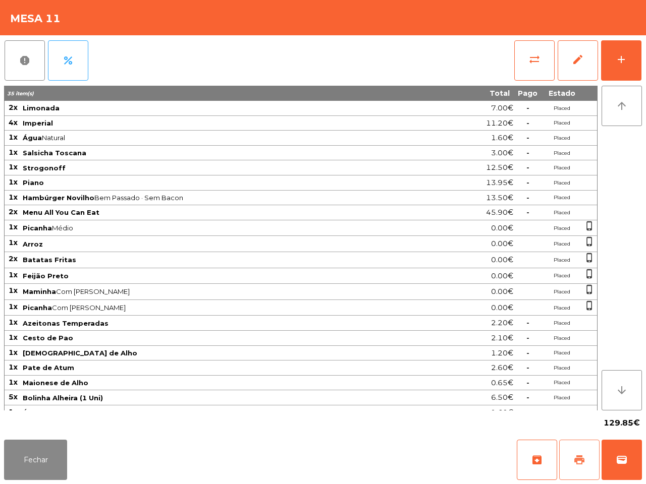
click at [577, 460] on span "print" at bounding box center [579, 460] width 12 height 12
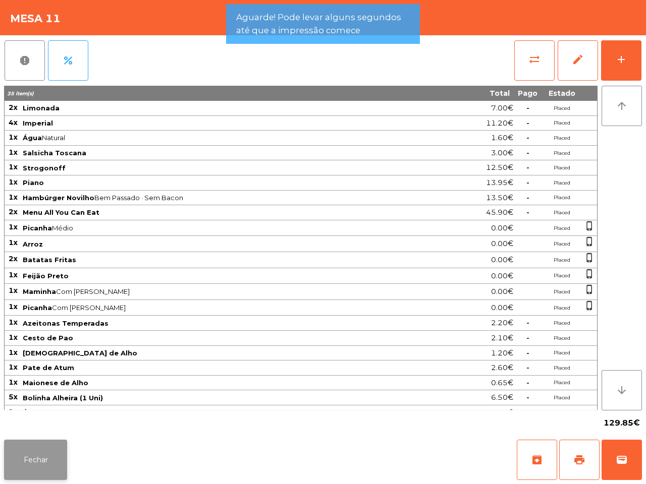
click at [45, 452] on button "Fechar" at bounding box center [35, 460] width 63 height 40
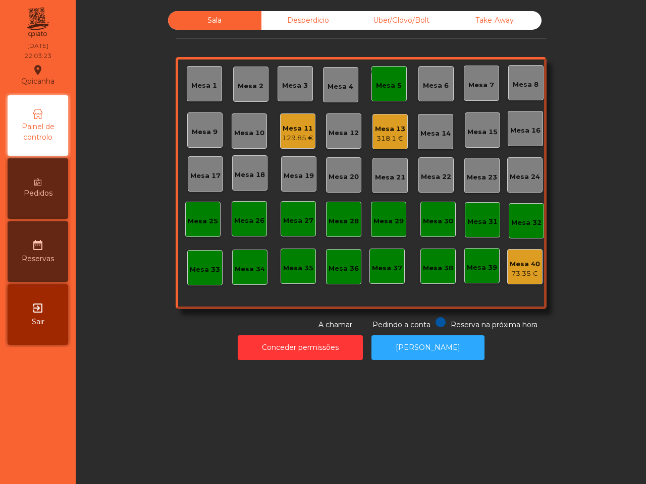
click at [290, 137] on div "129.85 €" at bounding box center [297, 138] width 31 height 10
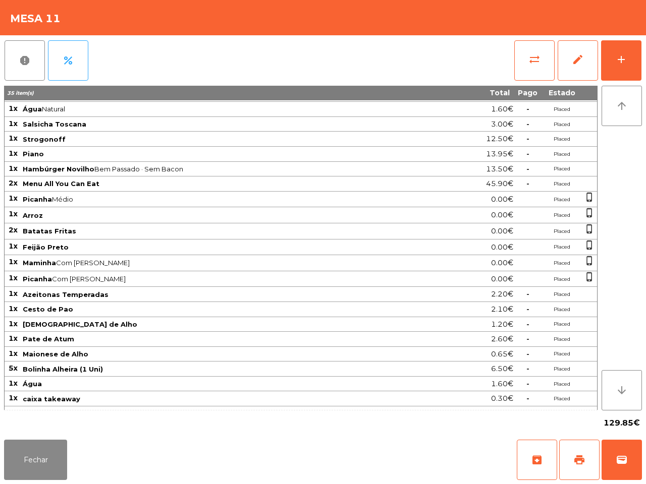
scroll to position [44, 0]
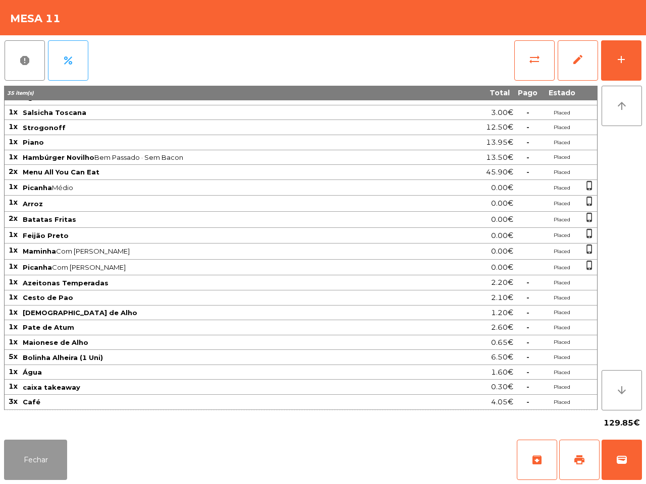
click at [45, 455] on button "Fechar" at bounding box center [35, 460] width 63 height 40
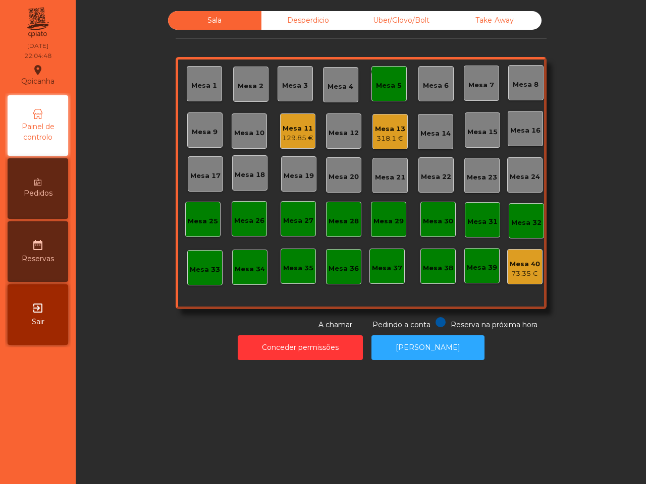
click at [107, 435] on div "Sala Desperdicio Uber/Glovo/Bolt Take Away Mesa 1 Mesa 2 Mesa 3 Mesa 4 monetiza…" at bounding box center [361, 242] width 570 height 484
click at [394, 74] on div "monetization_on done Mesa 5" at bounding box center [388, 83] width 35 height 35
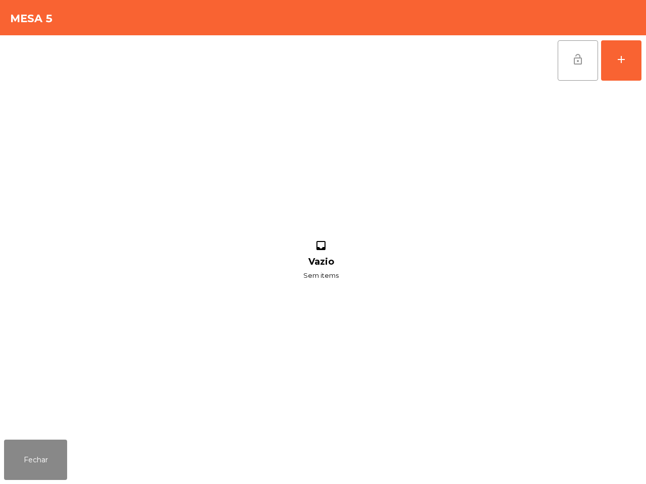
click at [567, 64] on button "lock_open" at bounding box center [578, 60] width 40 height 40
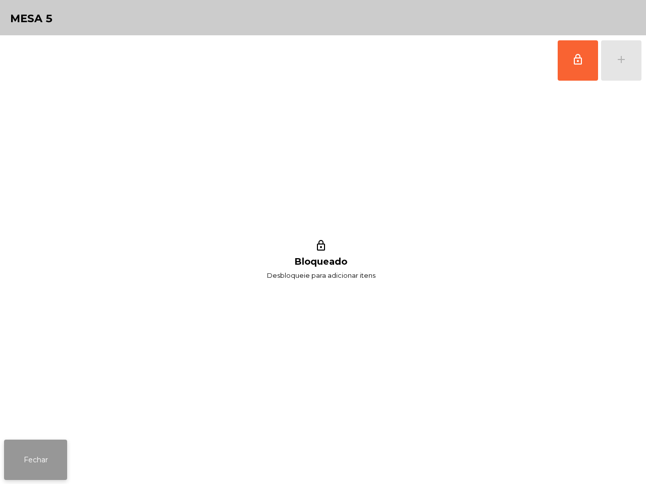
click at [43, 458] on button "Fechar" at bounding box center [35, 460] width 63 height 40
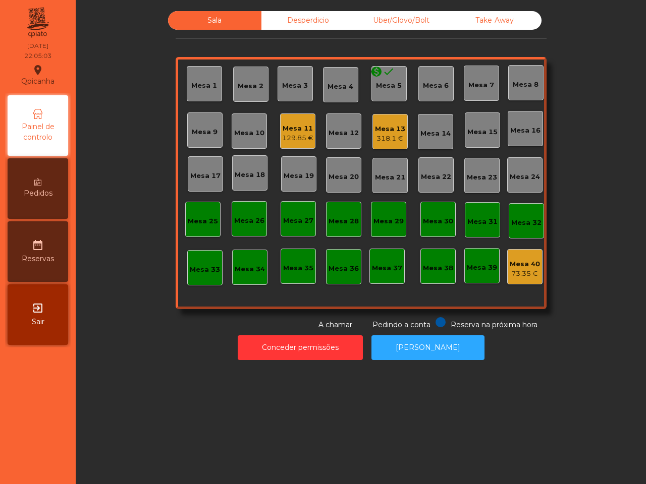
click at [410, 154] on div "Mesa 1 Mesa 2 Mesa 3 Mesa 4 monetization_on [GEOGRAPHIC_DATA] 5 Mesa 6 Mesa 7 […" at bounding box center [361, 183] width 371 height 252
click at [288, 138] on div "129.85 €" at bounding box center [297, 138] width 31 height 10
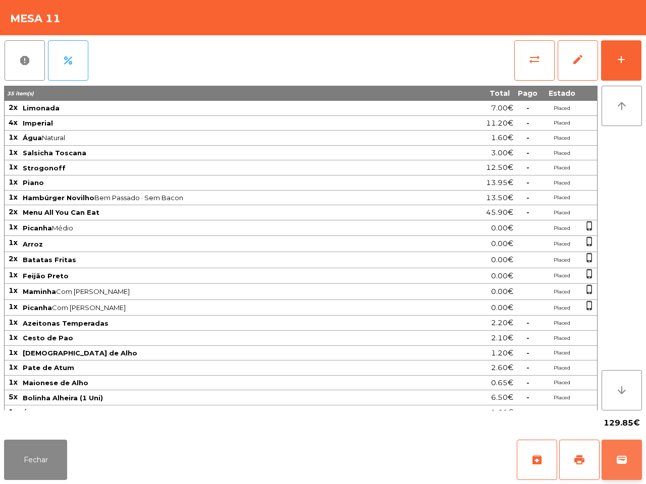
click at [632, 465] on button "wallet" at bounding box center [622, 460] width 40 height 40
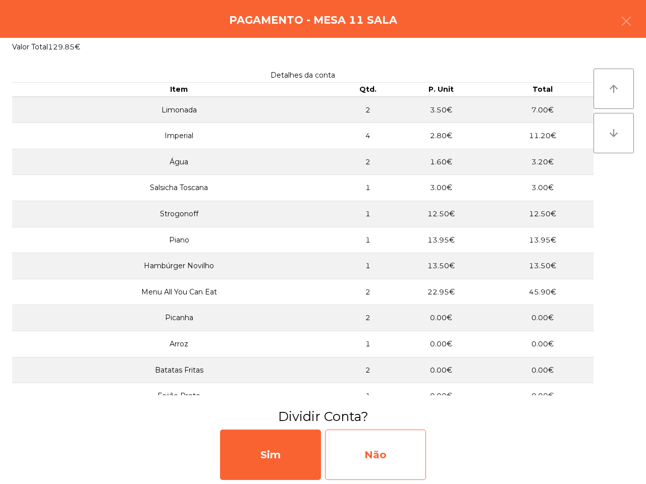
click at [397, 477] on div "Não" at bounding box center [375, 455] width 101 height 50
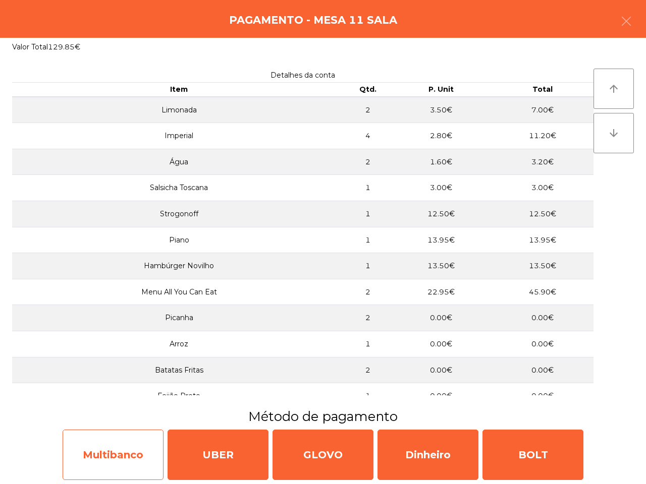
click at [120, 446] on div "Multibanco" at bounding box center [113, 455] width 101 height 50
select select "**"
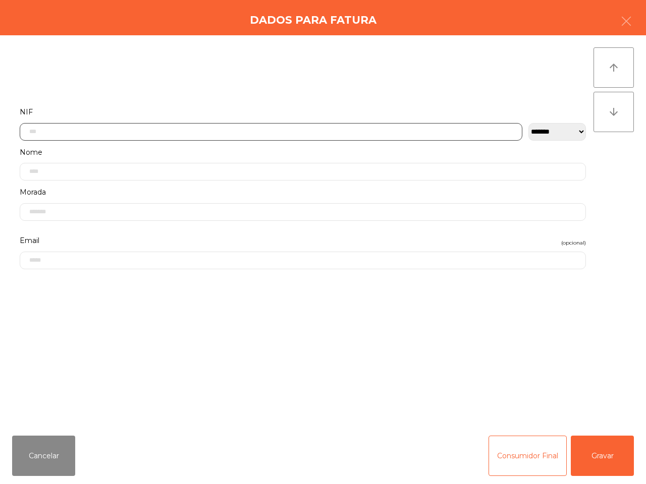
click at [182, 129] on input "text" at bounding box center [271, 132] width 503 height 18
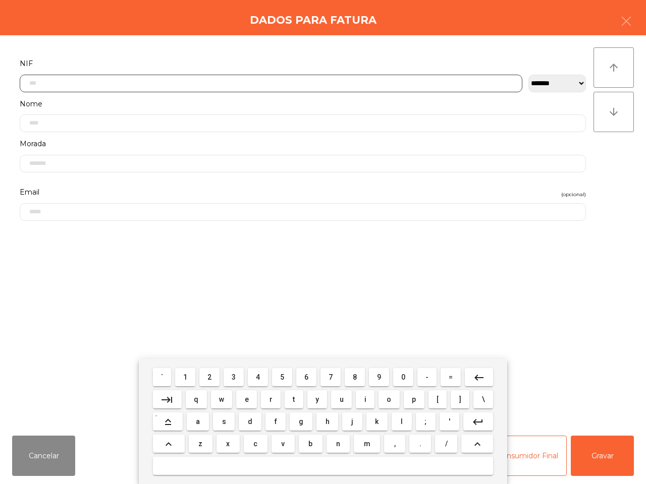
scroll to position [57, 0]
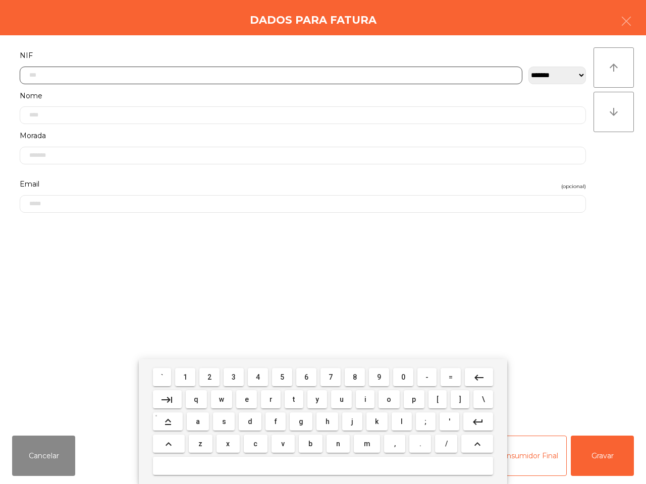
click at [278, 377] on button "5" at bounding box center [282, 377] width 20 height 18
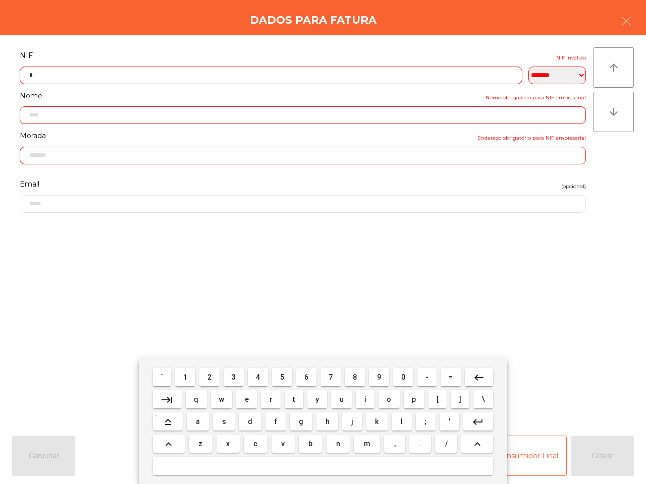
click at [404, 376] on button "0" at bounding box center [403, 377] width 20 height 18
click at [202, 377] on button "2" at bounding box center [209, 377] width 20 height 18
click at [308, 377] on button "6" at bounding box center [306, 377] width 20 height 18
click at [235, 379] on span "3" at bounding box center [234, 377] width 4 height 8
click at [181, 379] on button "1" at bounding box center [185, 377] width 20 height 18
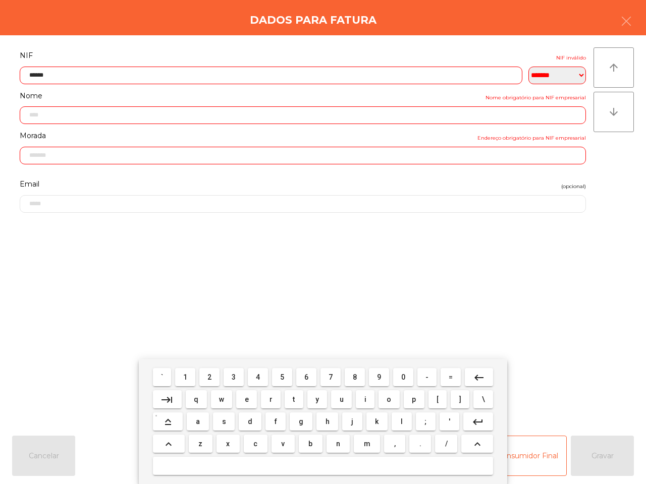
click at [401, 377] on span "0" at bounding box center [403, 377] width 4 height 8
click at [356, 377] on button "8" at bounding box center [355, 377] width 20 height 18
click at [211, 378] on span "2" at bounding box center [209, 377] width 4 height 8
type input "*********"
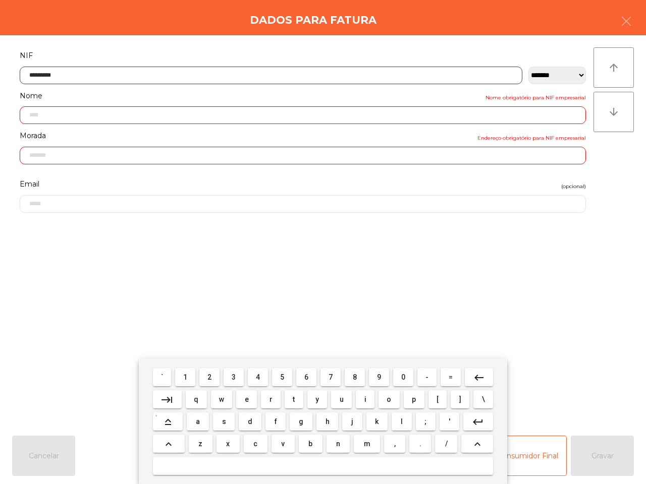
type input "**********"
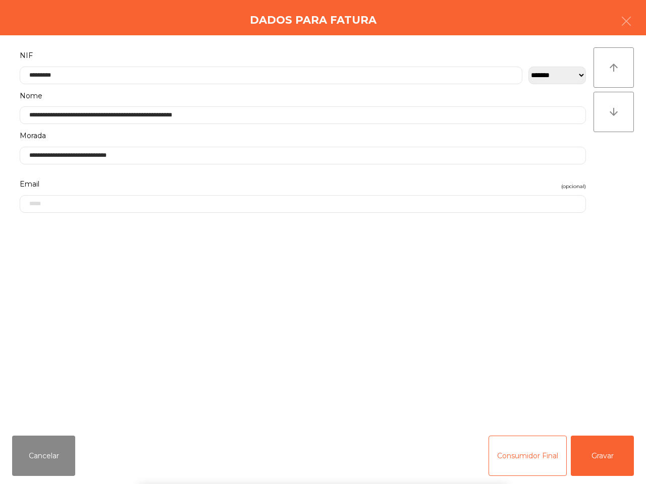
click at [599, 453] on div "` 1 2 3 4 5 6 7 8 9 0 - = keyboard_backspace keyboard_tab q w e r t y u i o p […" at bounding box center [323, 421] width 646 height 125
click at [599, 462] on div "` 1 2 3 4 5 6 7 8 9 0 - = keyboard_backspace keyboard_tab q w e r t y u i o p […" at bounding box center [323, 421] width 646 height 125
click at [612, 457] on button "Gravar" at bounding box center [602, 456] width 63 height 40
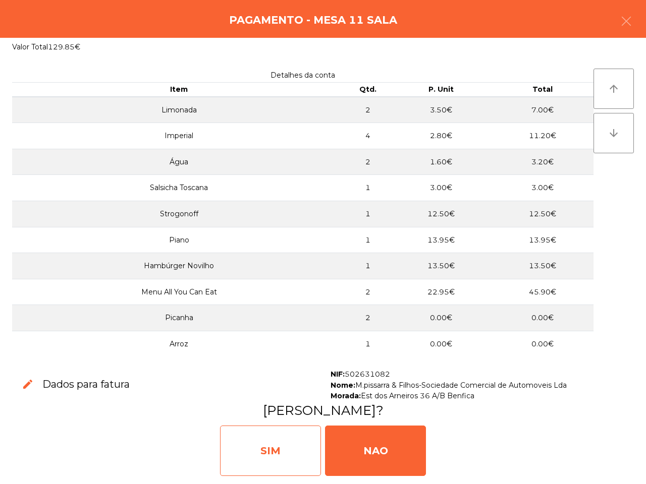
click at [266, 441] on div "SIM" at bounding box center [270, 451] width 101 height 50
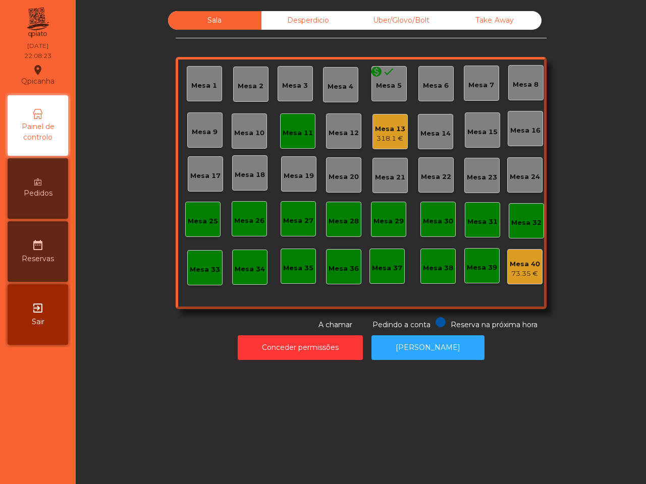
click at [289, 400] on div "Sala Desperdicio Uber/Glovo/Bolt Take Away Mesa 1 Mesa 2 Mesa 3 Mesa 4 monetiza…" at bounding box center [361, 242] width 570 height 484
click at [282, 343] on button "Conceder permissões" at bounding box center [300, 348] width 125 height 25
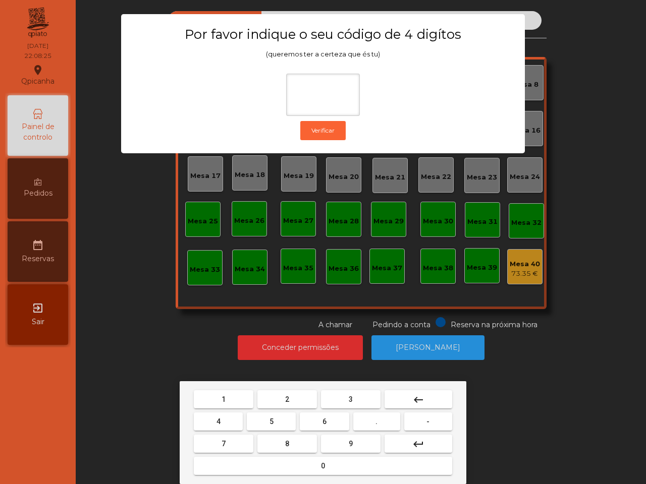
click at [316, 418] on button "6" at bounding box center [324, 422] width 49 height 18
click at [276, 423] on button "5" at bounding box center [271, 422] width 49 height 18
click at [236, 400] on button "1" at bounding box center [224, 400] width 60 height 18
click at [291, 403] on button "2" at bounding box center [287, 400] width 60 height 18
type input "****"
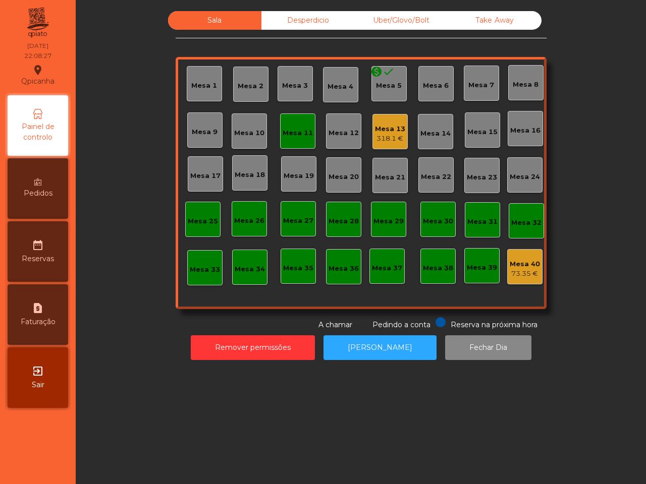
click at [52, 310] on div "request_page Faturação" at bounding box center [38, 315] width 61 height 61
select select "*"
select select "****"
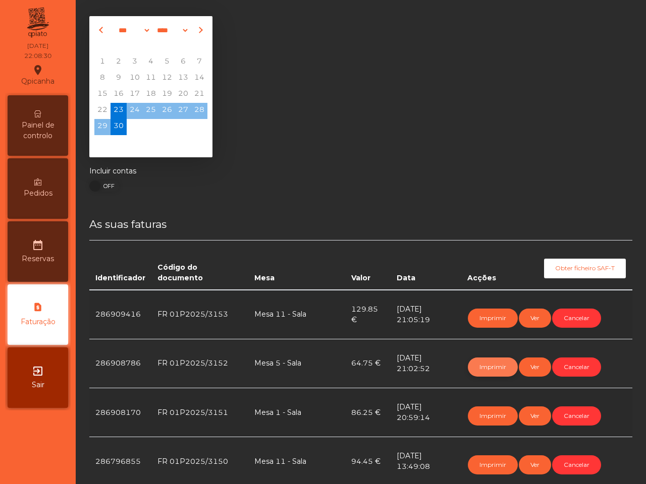
click at [486, 368] on button "Imprimir" at bounding box center [493, 367] width 50 height 19
click at [48, 133] on span "Painel de controlo" at bounding box center [38, 130] width 56 height 21
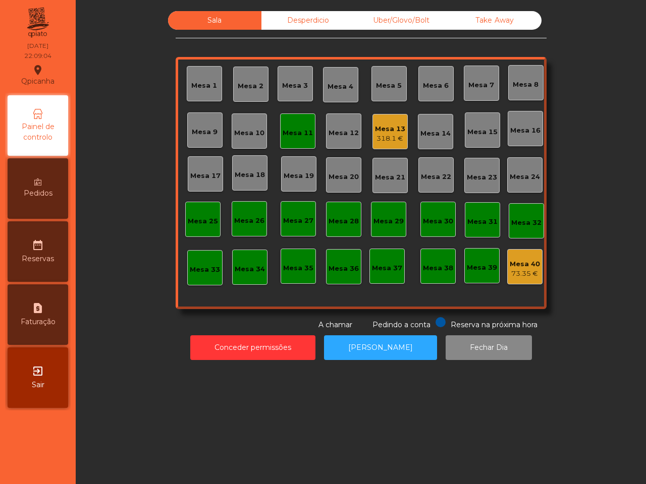
click at [30, 295] on div "request_page Faturação" at bounding box center [38, 315] width 61 height 61
select select "*"
select select "****"
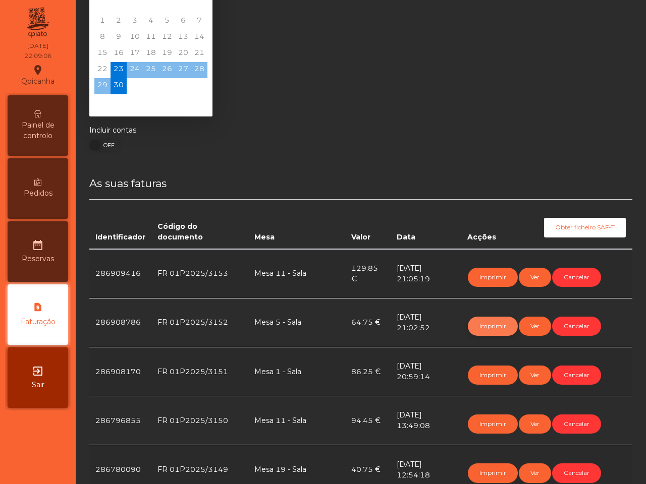
scroll to position [63, 0]
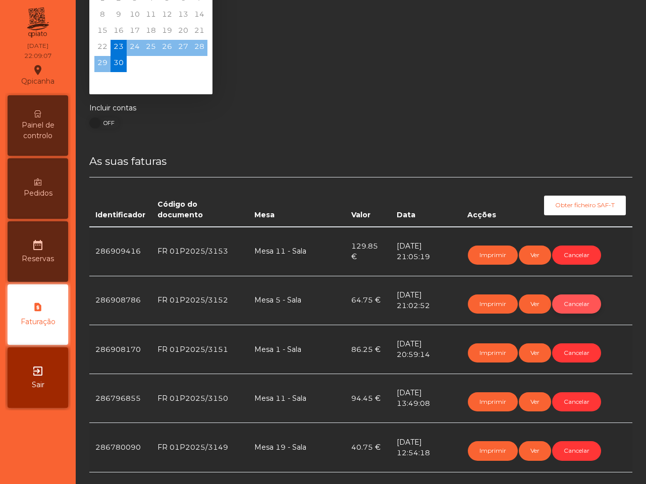
click at [576, 299] on button "Cancelar" at bounding box center [576, 304] width 49 height 19
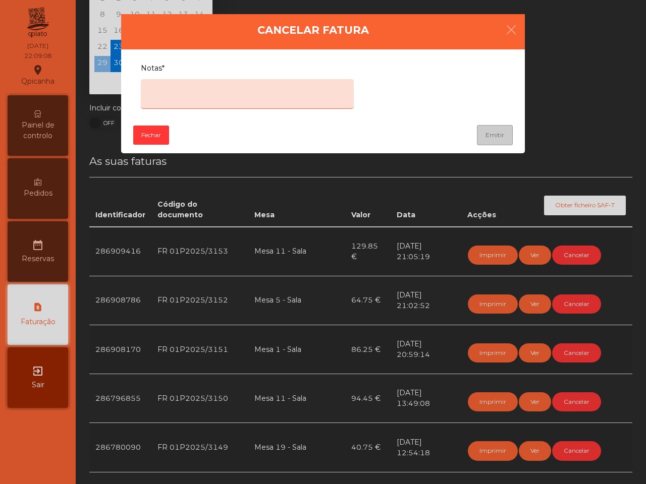
click at [194, 92] on textarea "Notas*" at bounding box center [247, 94] width 213 height 30
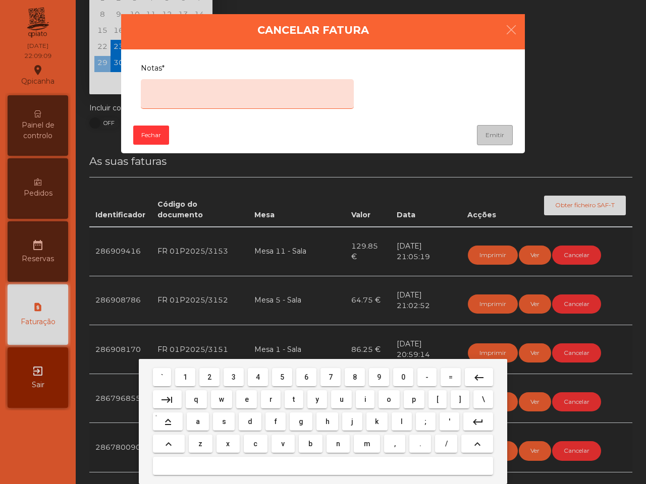
click at [247, 397] on span "e" at bounding box center [247, 400] width 4 height 8
click at [268, 398] on button "r" at bounding box center [271, 400] width 20 height 18
click at [387, 400] on span "o" at bounding box center [389, 400] width 5 height 8
type textarea "****"
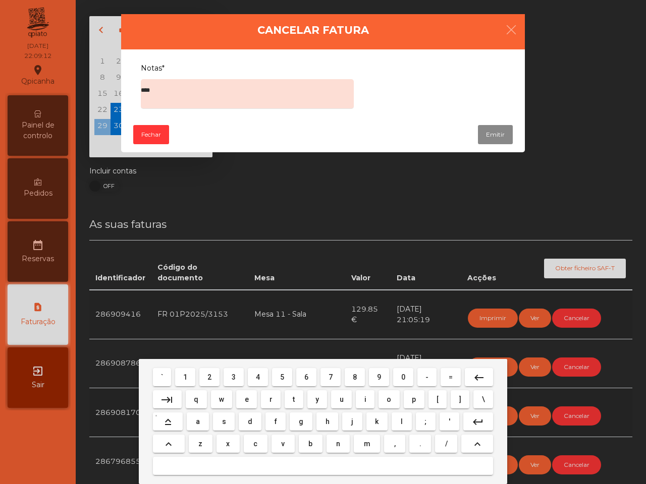
select select "*"
select select "****"
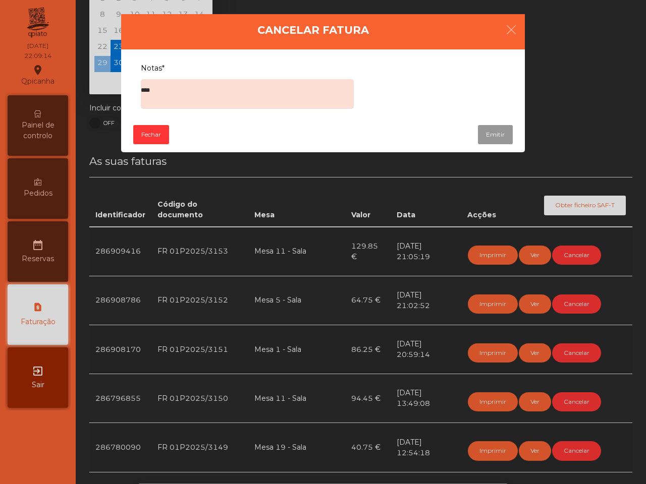
click at [495, 135] on button "Emitir" at bounding box center [495, 134] width 35 height 19
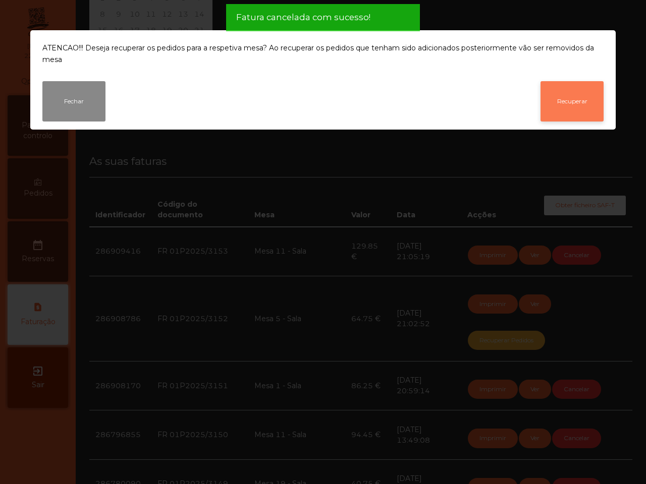
click at [571, 91] on button "Recuperar" at bounding box center [571, 101] width 63 height 40
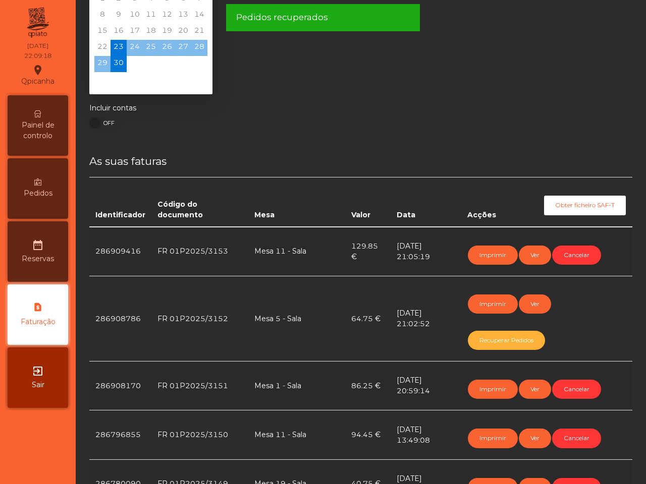
click at [59, 123] on span "Painel de controlo" at bounding box center [38, 130] width 56 height 21
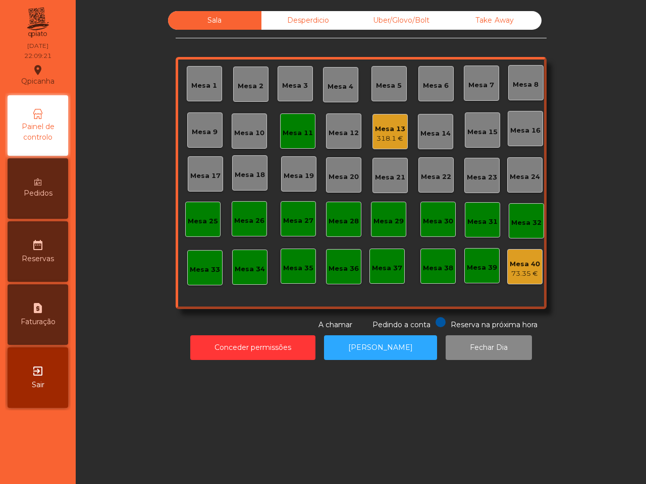
click at [382, 84] on div "Mesa 5" at bounding box center [389, 86] width 26 height 10
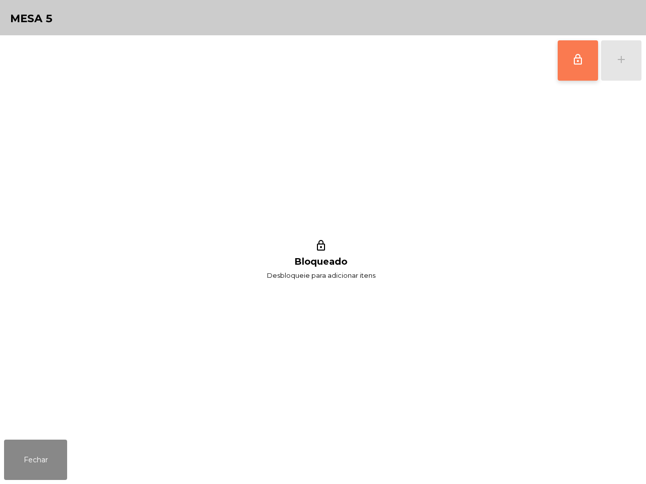
click at [586, 62] on button "lock_outline" at bounding box center [578, 60] width 40 height 40
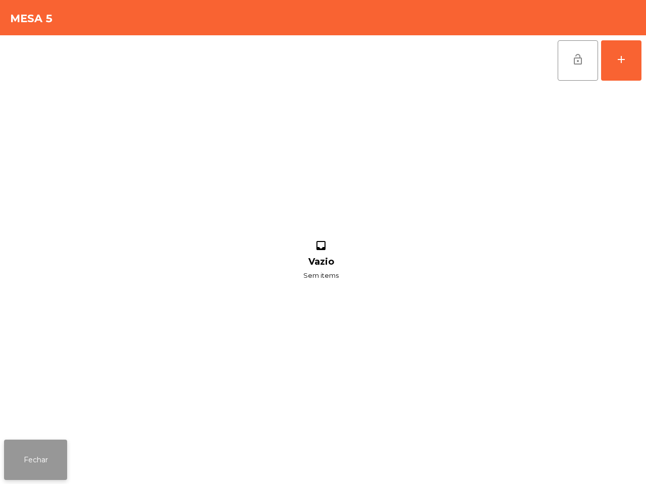
click at [32, 453] on button "Fechar" at bounding box center [35, 460] width 63 height 40
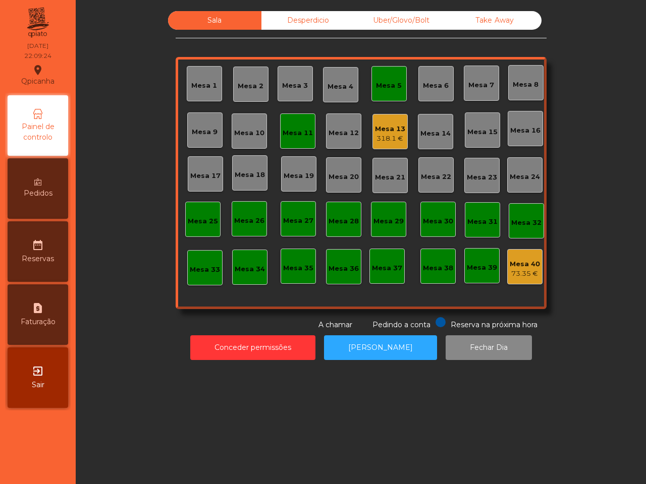
click at [28, 135] on span "Painel de controlo" at bounding box center [38, 132] width 56 height 21
click at [34, 256] on span "Reservas" at bounding box center [38, 259] width 32 height 11
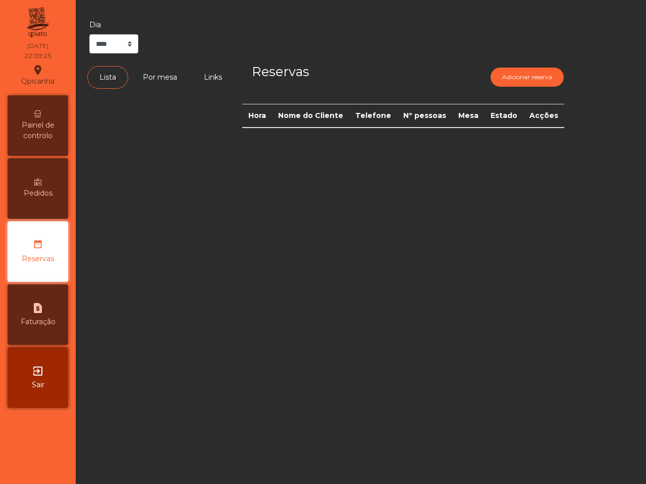
click at [31, 294] on div "request_page Faturação" at bounding box center [38, 315] width 61 height 61
select select "*"
select select "****"
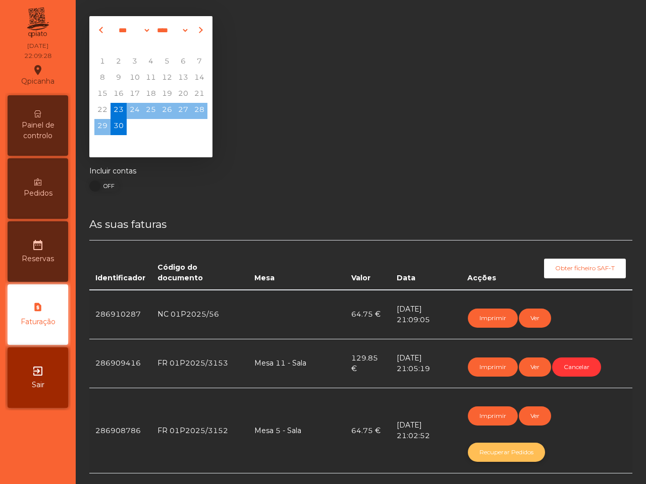
click at [500, 454] on button "Recuperar Pedidos" at bounding box center [506, 452] width 77 height 19
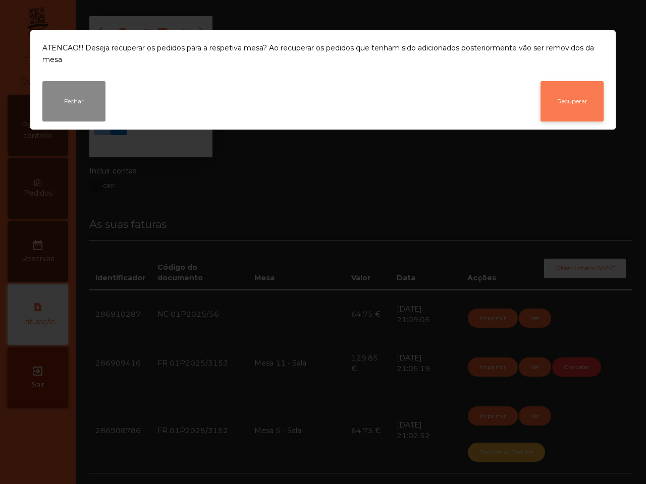
click at [558, 82] on button "Recuperar" at bounding box center [571, 101] width 63 height 40
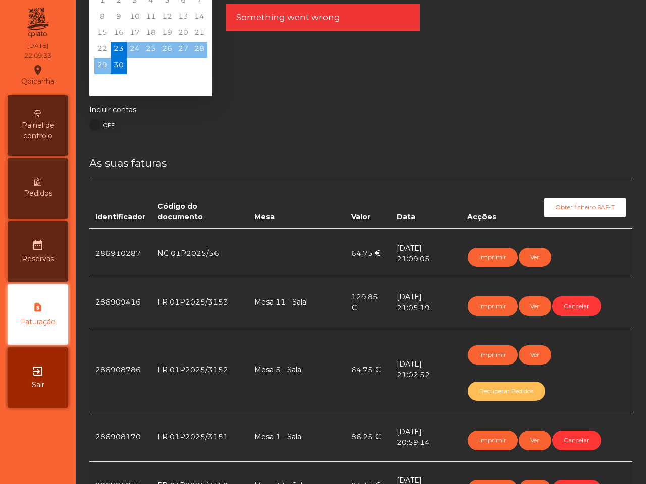
scroll to position [126, 0]
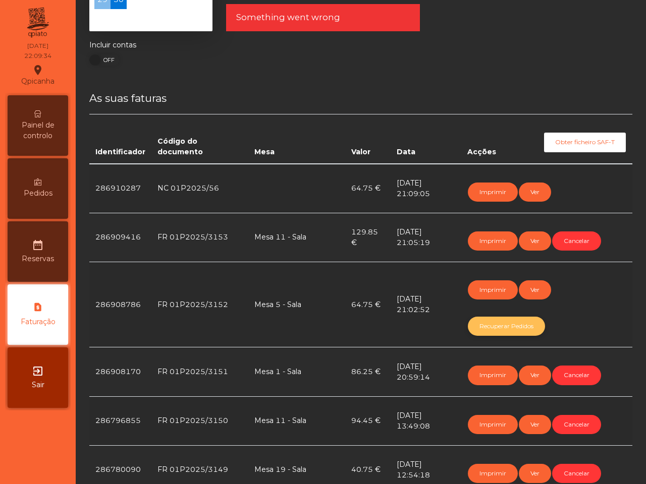
click at [501, 319] on button "Recuperar Pedidos" at bounding box center [506, 326] width 77 height 19
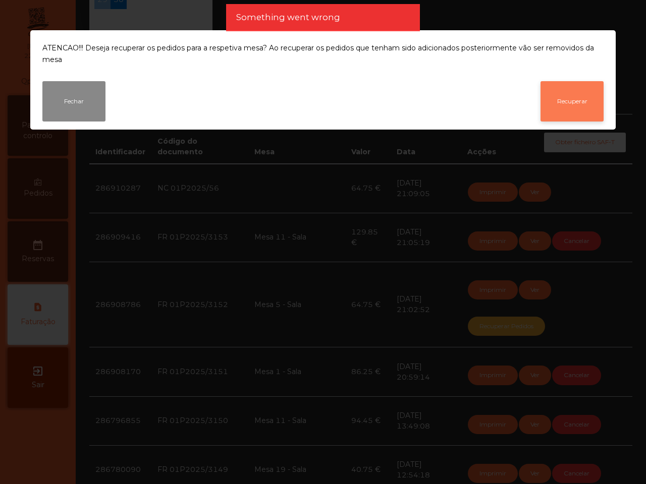
click at [556, 86] on button "Recuperar" at bounding box center [571, 101] width 63 height 40
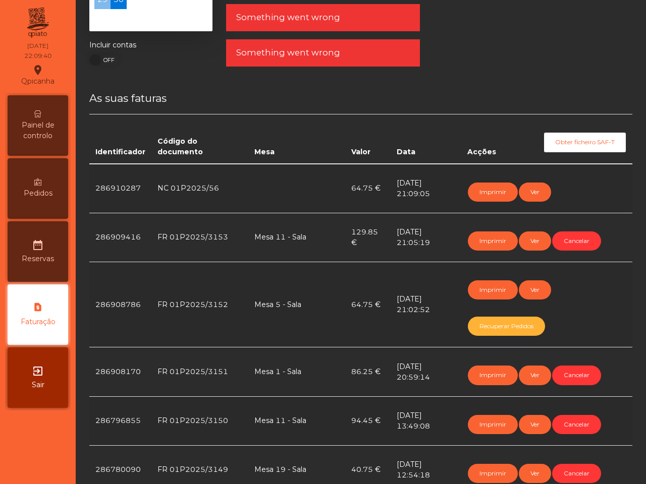
click at [49, 123] on span "Painel de controlo" at bounding box center [38, 130] width 56 height 21
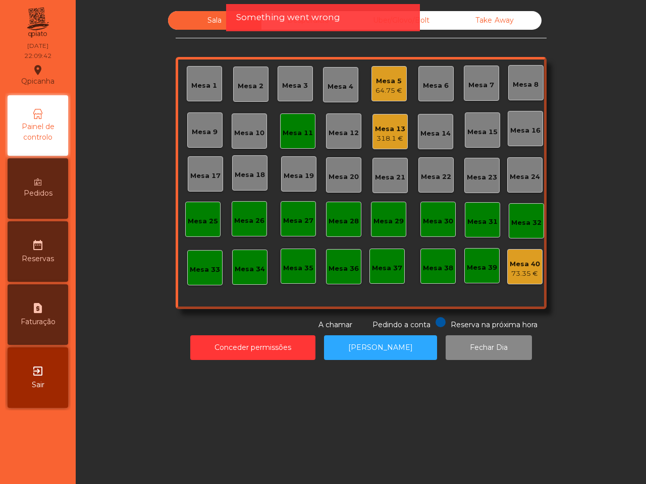
click at [383, 87] on div "64.75 €" at bounding box center [388, 91] width 27 height 10
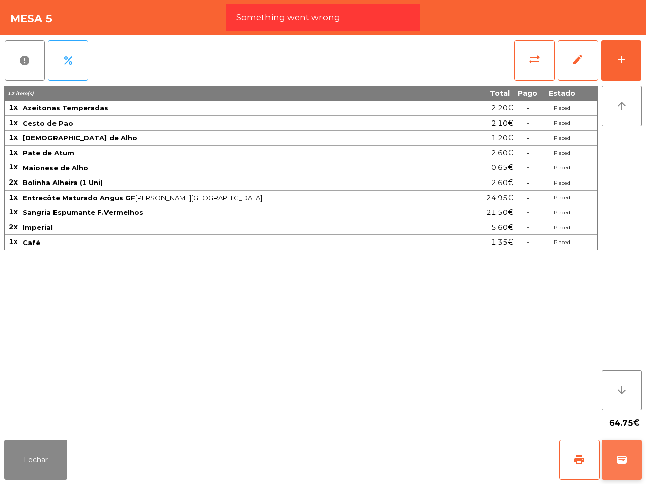
click at [618, 472] on button "wallet" at bounding box center [622, 460] width 40 height 40
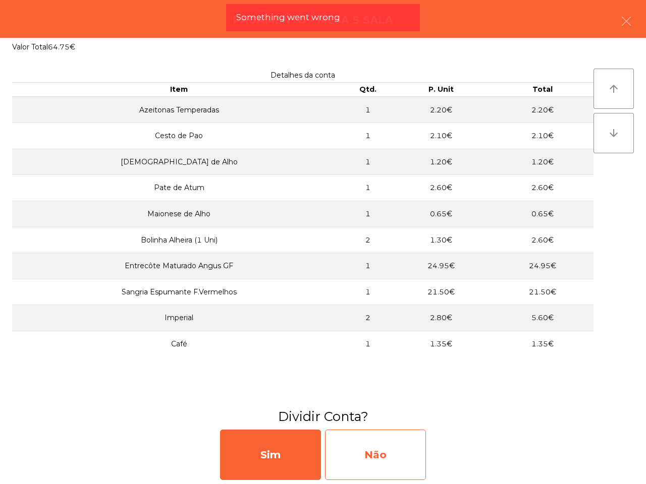
click at [411, 447] on div "Não" at bounding box center [375, 455] width 101 height 50
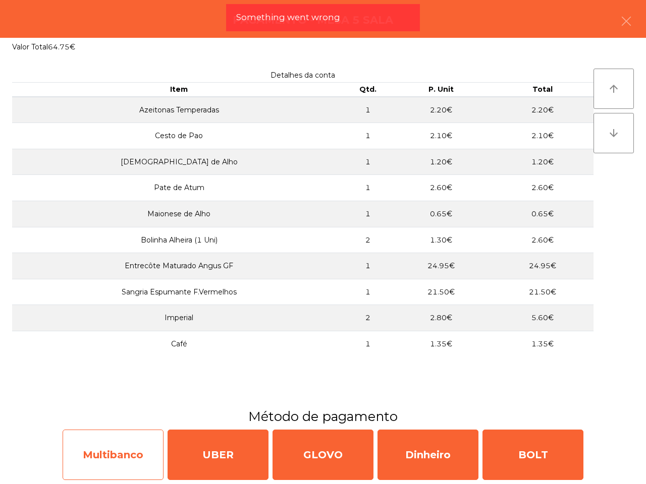
click at [129, 443] on div "Multibanco" at bounding box center [113, 455] width 101 height 50
select select "**"
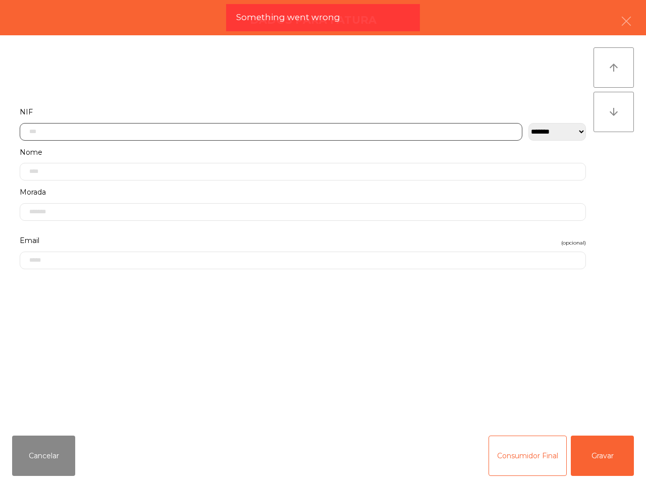
click at [147, 132] on input "text" at bounding box center [271, 132] width 503 height 18
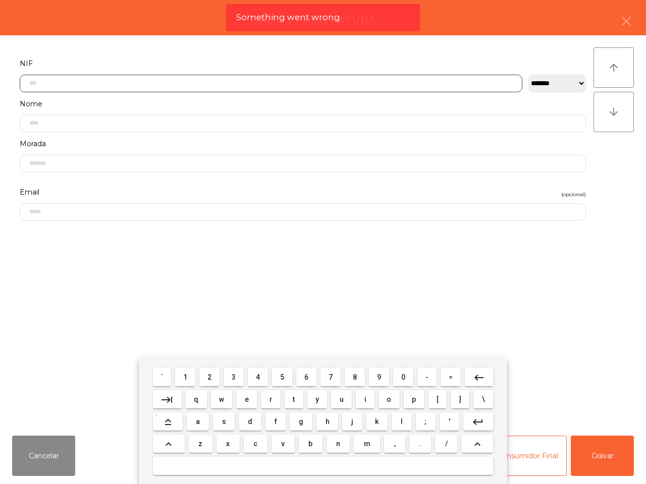
scroll to position [57, 0]
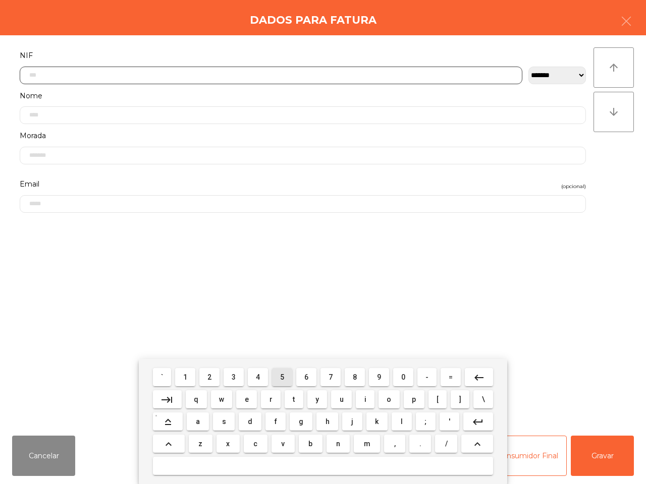
click at [283, 376] on span "5" at bounding box center [282, 377] width 4 height 8
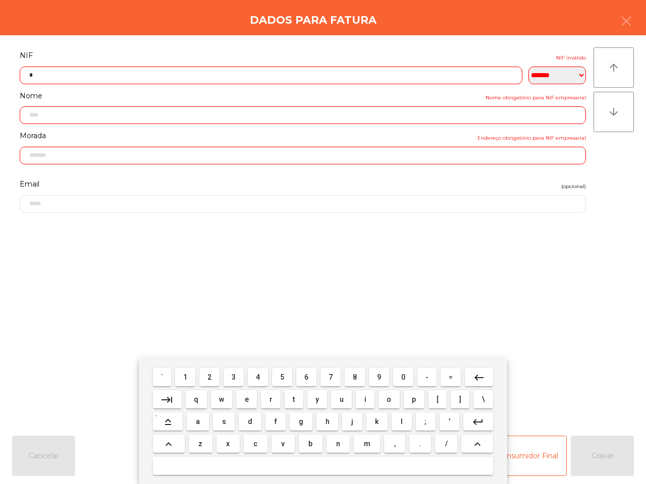
click at [404, 377] on button "0" at bounding box center [403, 377] width 20 height 18
click at [329, 379] on span "7" at bounding box center [331, 377] width 4 height 8
click at [311, 377] on button "6" at bounding box center [306, 377] width 20 height 18
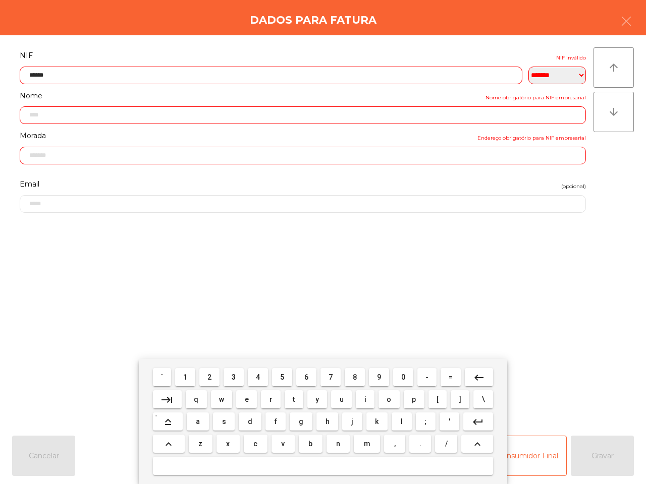
click at [353, 376] on span "8" at bounding box center [355, 377] width 4 height 8
click at [231, 375] on button "3" at bounding box center [234, 377] width 20 height 18
click at [402, 378] on span "0" at bounding box center [403, 377] width 4 height 8
click at [480, 375] on mat-icon "keyboard_backspace" at bounding box center [479, 378] width 12 height 12
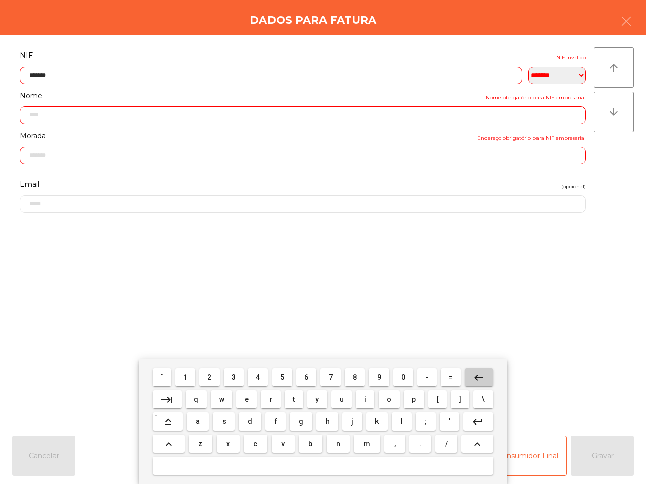
click at [480, 375] on mat-icon "keyboard_backspace" at bounding box center [479, 378] width 12 height 12
click at [304, 377] on span "6" at bounding box center [306, 377] width 4 height 8
click at [236, 374] on span "3" at bounding box center [234, 377] width 4 height 8
click at [402, 380] on span "0" at bounding box center [403, 377] width 4 height 8
type input "*********"
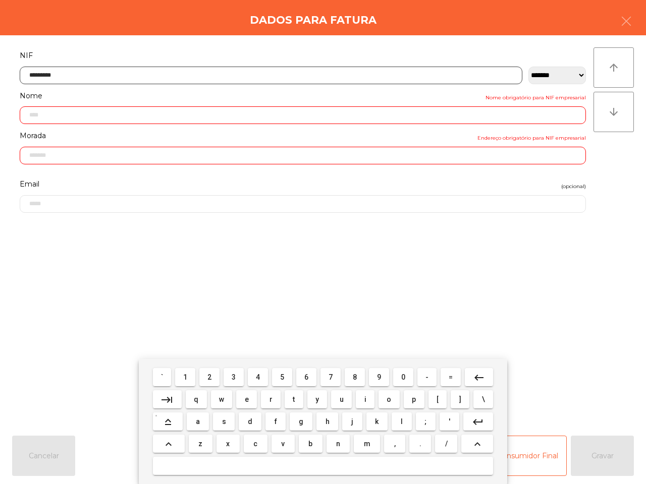
type input "**********"
type input "******"
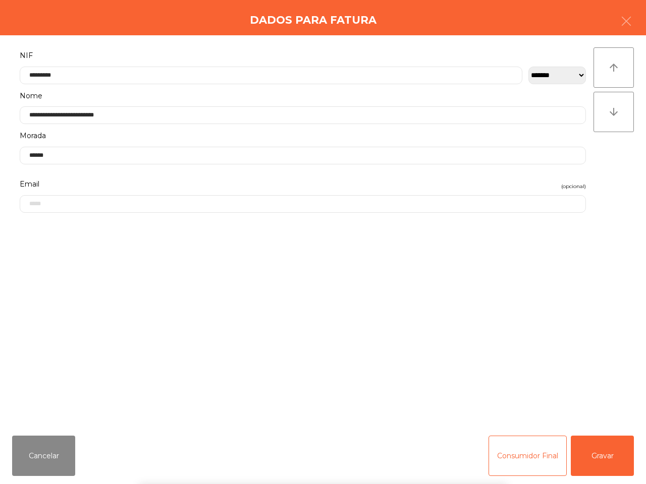
click at [604, 461] on div "` 1 2 3 4 5 6 7 8 9 0 - = keyboard_backspace keyboard_tab q w e r t y u i o p […" at bounding box center [323, 421] width 646 height 125
click at [604, 461] on button "Gravar" at bounding box center [602, 456] width 63 height 40
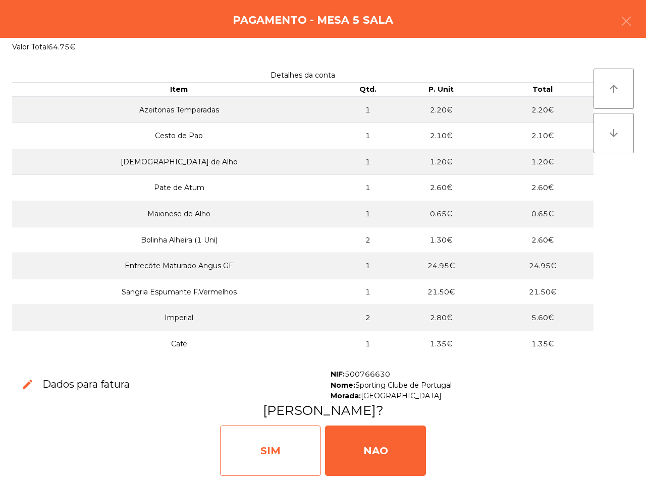
click at [254, 458] on div "SIM" at bounding box center [270, 451] width 101 height 50
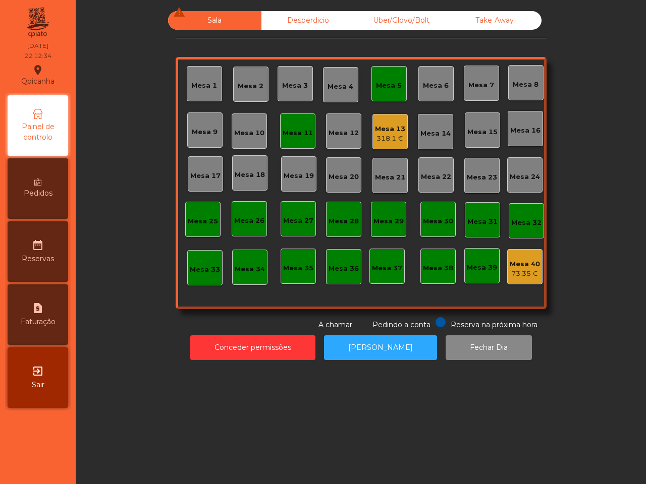
drag, startPoint x: 328, startPoint y: 217, endPoint x: 320, endPoint y: 188, distance: 30.2
click at [325, 201] on div "Mesa 1 Mesa 2 Mesa 3 Mesa 4 Mesa 5 Mesa 6 Mesa 7 Mesa 8 Mesa 9 Mesa 10 Mesa 11 …" at bounding box center [361, 183] width 371 height 252
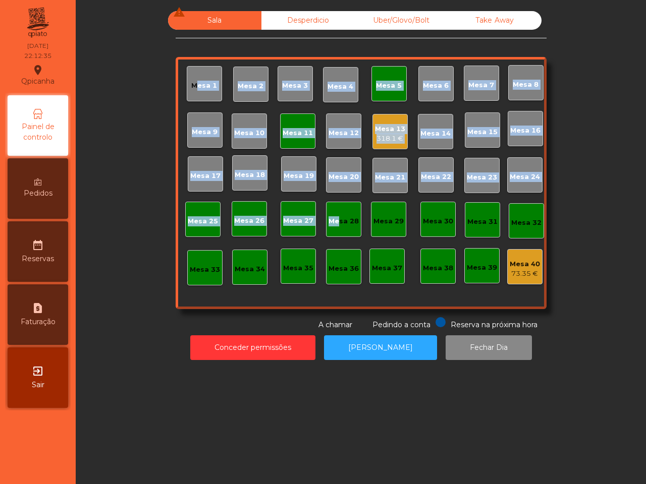
click at [372, 133] on div "Mesa 13 318.1 €" at bounding box center [389, 131] width 35 height 35
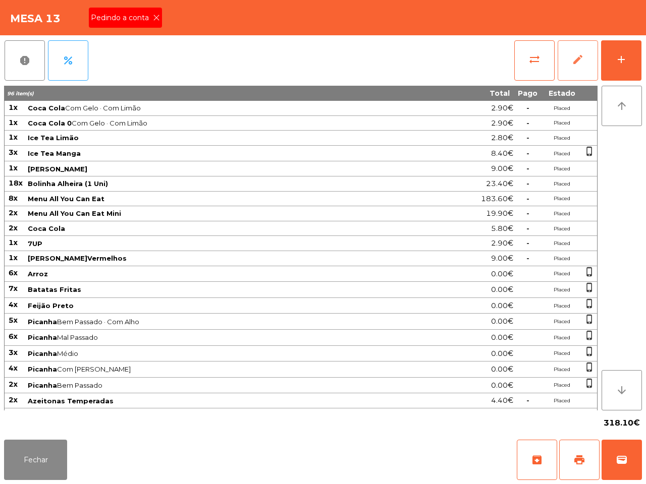
click at [569, 58] on button "edit" at bounding box center [578, 60] width 40 height 40
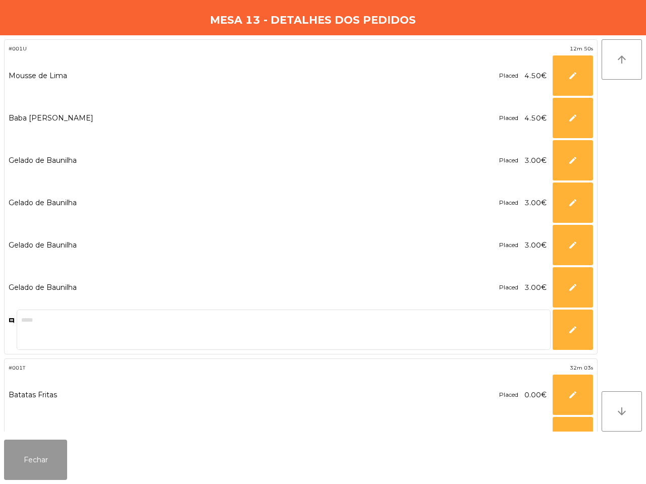
click at [41, 458] on button "Fechar" at bounding box center [35, 460] width 63 height 40
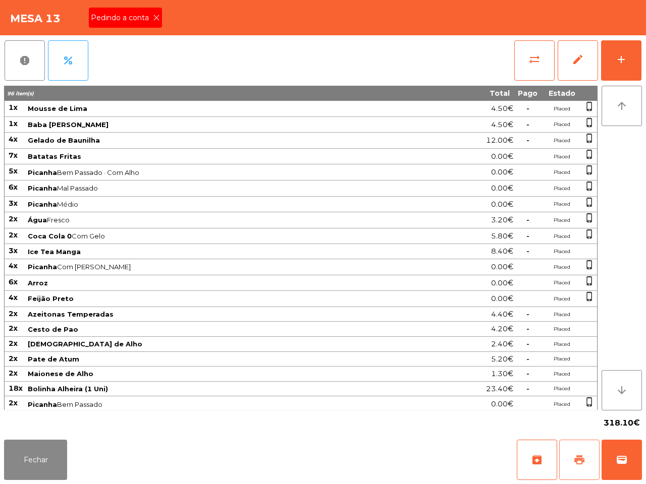
click at [574, 457] on span "print" at bounding box center [579, 460] width 12 height 12
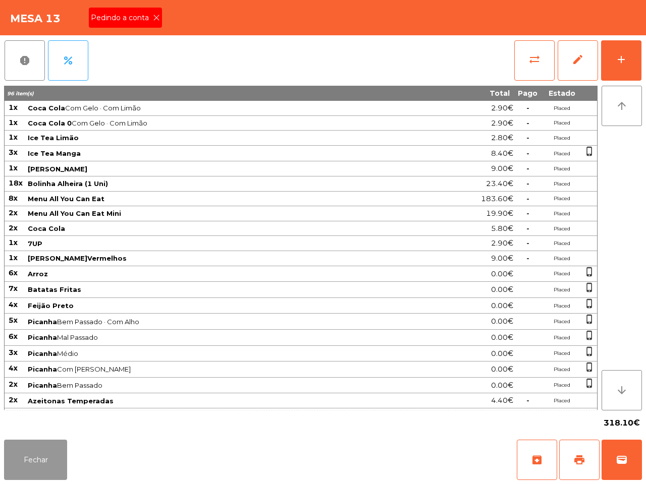
drag, startPoint x: 13, startPoint y: 440, endPoint x: 6, endPoint y: 404, distance: 36.4
click at [14, 435] on app-table-orders "Mesa 13 Pedindo a conta report percent sync_alt edit add 96 item(s) Total Pago …" at bounding box center [323, 242] width 646 height 484
drag, startPoint x: 54, startPoint y: 167, endPoint x: 33, endPoint y: 150, distance: 26.6
click at [11, 186] on tbody "1x Coca Cola Com Gelo · Com Limão 2.90€ - Placed 1x Coca Cola 0 Com Gelo · Com …" at bounding box center [301, 324] width 592 height 447
click at [155, 14] on icon at bounding box center [156, 17] width 7 height 7
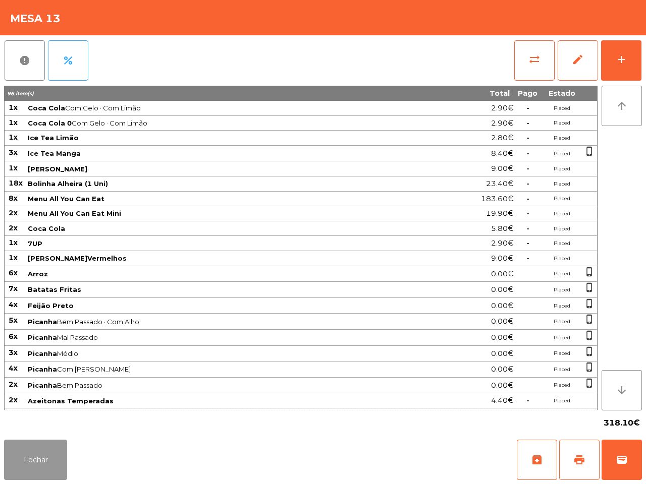
click at [43, 445] on button "Fechar" at bounding box center [35, 460] width 63 height 40
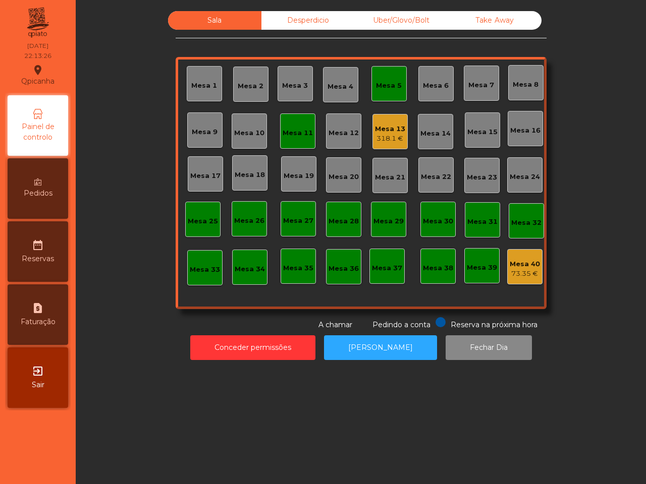
click at [283, 124] on div "Mesa 11" at bounding box center [298, 131] width 30 height 14
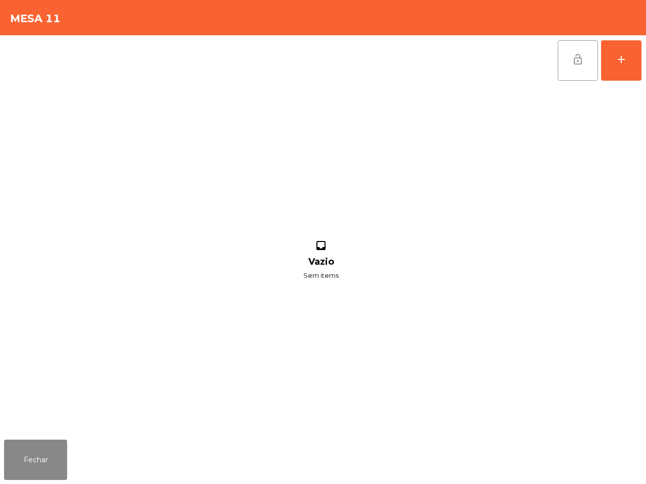
click at [576, 61] on span "lock_open" at bounding box center [578, 59] width 12 height 12
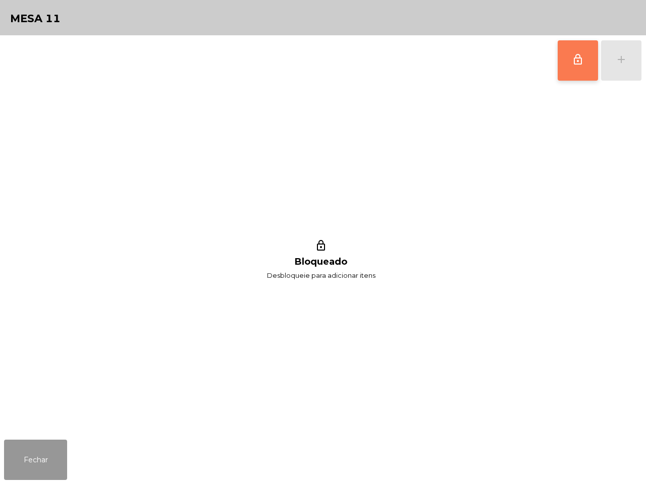
drag, startPoint x: 39, startPoint y: 447, endPoint x: 59, endPoint y: 411, distance: 40.4
click at [39, 443] on button "Fechar" at bounding box center [35, 460] width 63 height 40
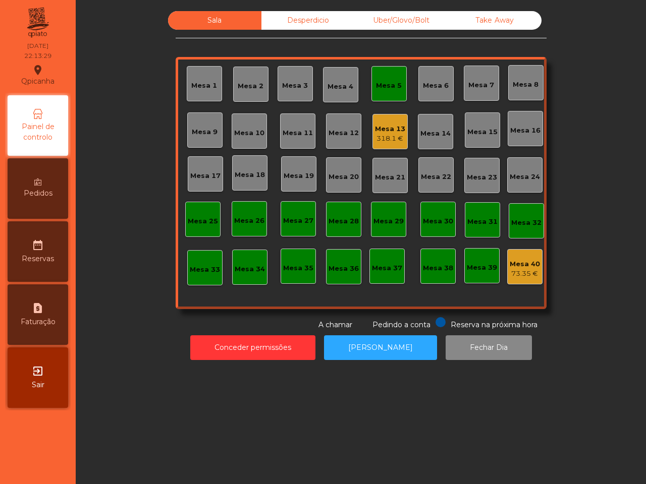
click at [376, 80] on div "Mesa 5" at bounding box center [389, 84] width 26 height 14
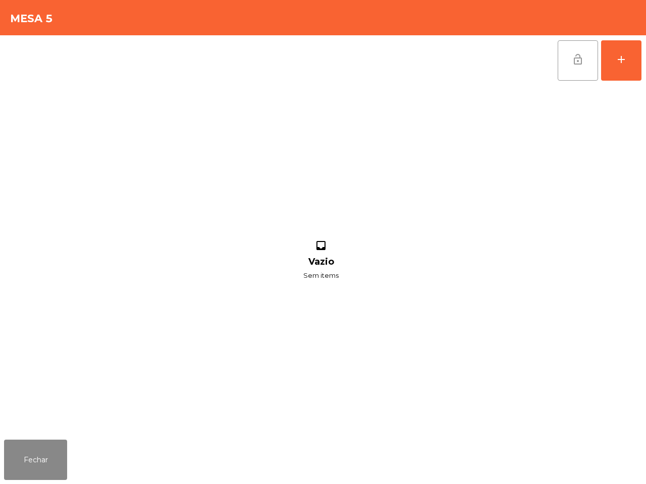
click at [567, 49] on button "lock_open" at bounding box center [578, 60] width 40 height 40
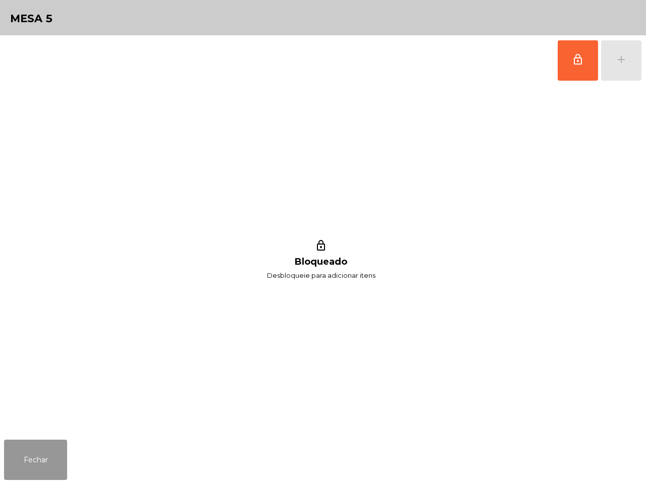
click at [34, 463] on button "Fechar" at bounding box center [35, 460] width 63 height 40
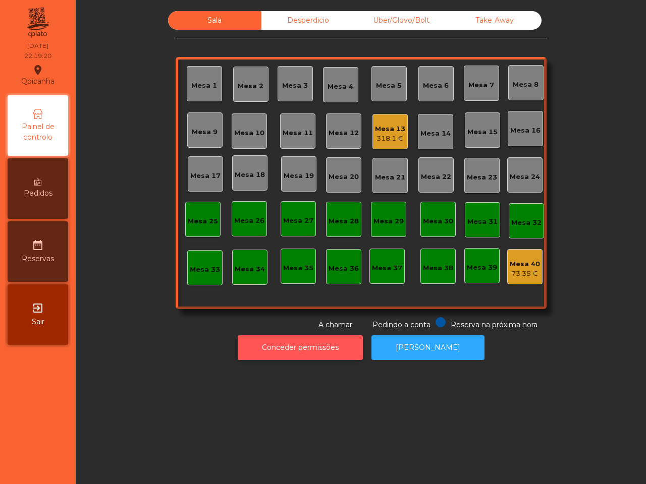
click at [288, 349] on button "Conceder permissões" at bounding box center [300, 348] width 125 height 25
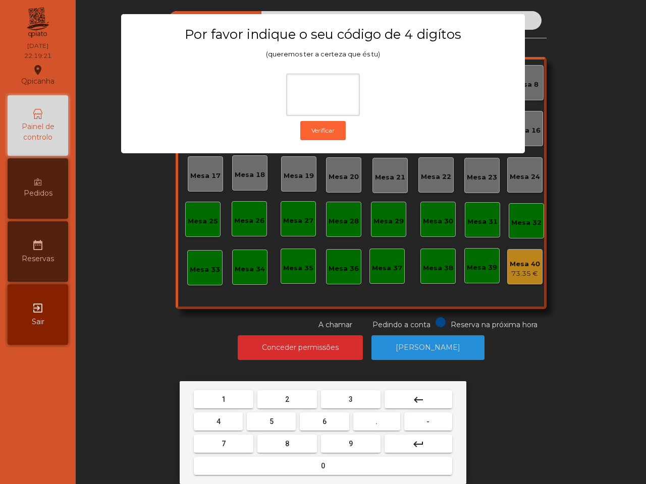
click at [221, 400] on button "1" at bounding box center [224, 400] width 60 height 18
drag, startPoint x: 345, startPoint y: 441, endPoint x: 337, endPoint y: 440, distance: 7.6
click at [341, 441] on button "9" at bounding box center [351, 444] width 60 height 18
click at [212, 422] on button "4" at bounding box center [218, 422] width 49 height 18
click at [243, 461] on button "0" at bounding box center [323, 466] width 258 height 18
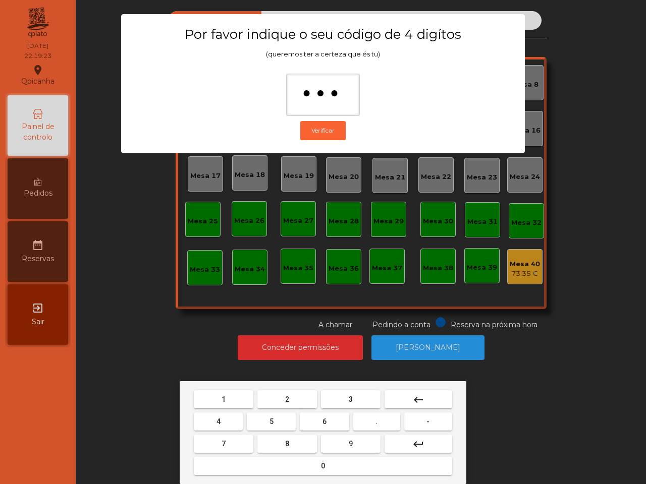
type input "****"
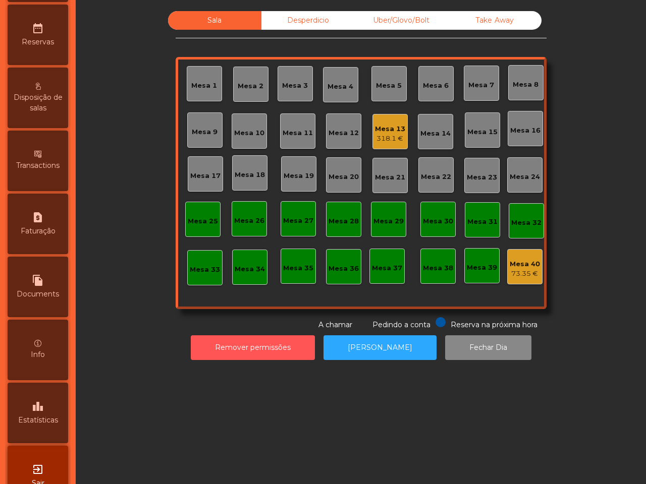
scroll to position [384, 0]
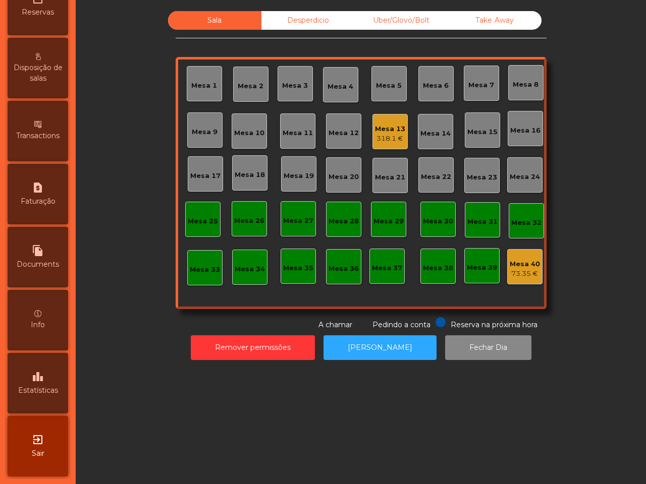
click at [49, 367] on div "leaderboard Estatísticas" at bounding box center [38, 383] width 61 height 61
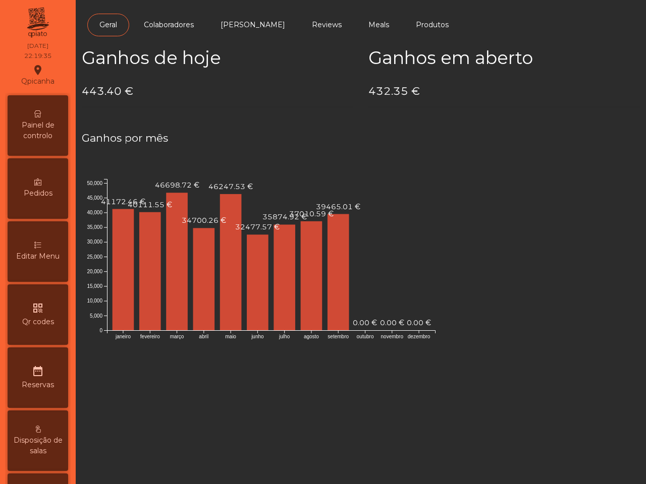
click at [56, 126] on span "Painel de controlo" at bounding box center [38, 130] width 56 height 21
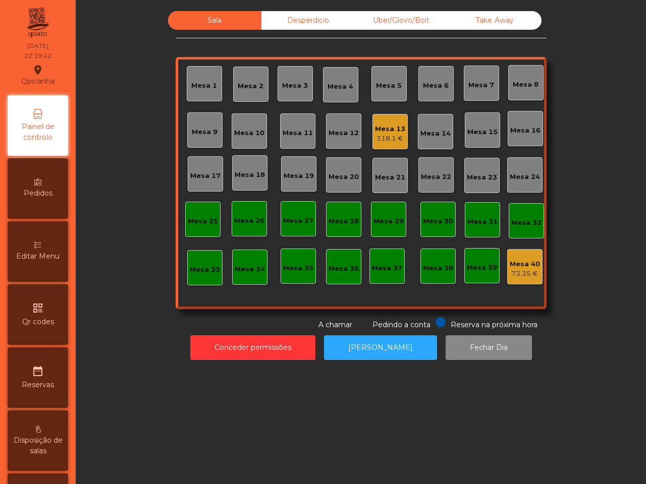
click at [303, 18] on div "Desperdicio" at bounding box center [307, 20] width 93 height 19
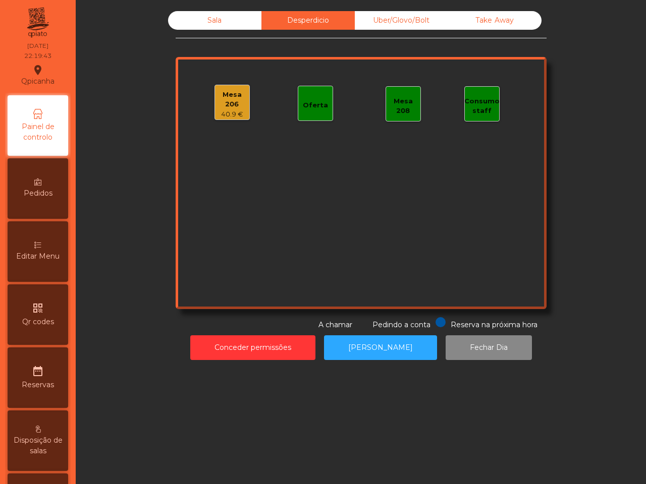
click at [377, 21] on div "Uber/Glovo/Bolt" at bounding box center [401, 20] width 93 height 19
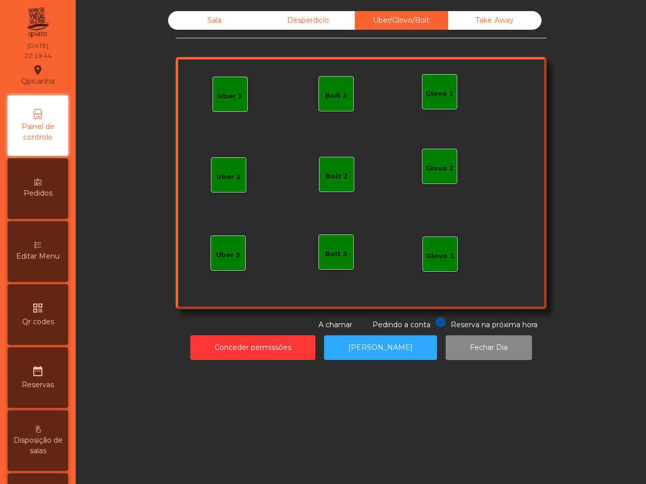
click at [289, 16] on div "Desperdicio" at bounding box center [307, 20] width 93 height 19
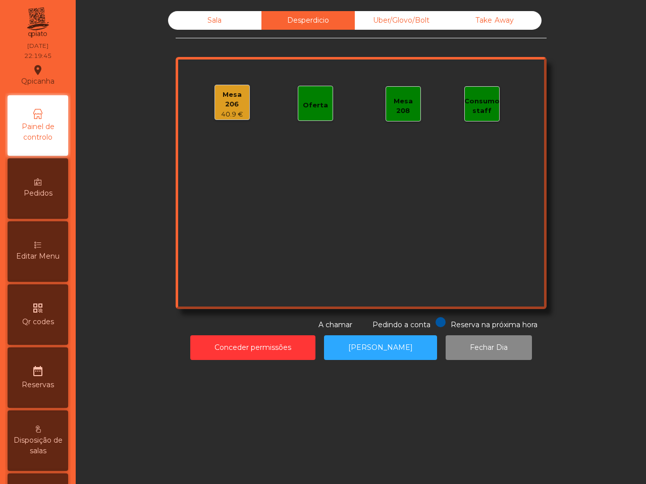
click at [230, 96] on div "Mesa 206" at bounding box center [232, 100] width 34 height 20
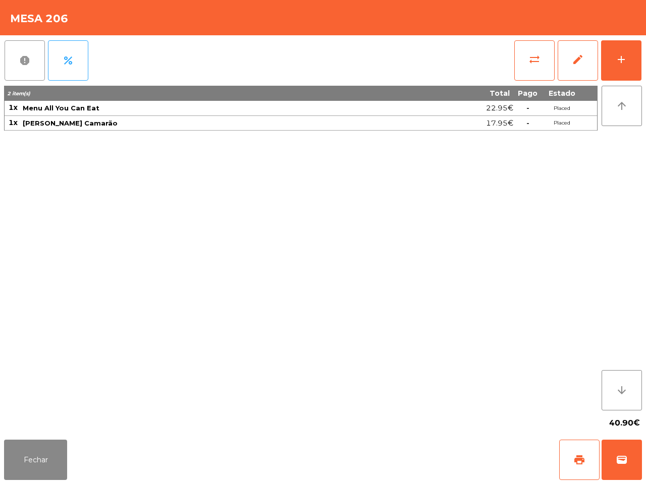
click at [36, 68] on button "report" at bounding box center [25, 60] width 40 height 40
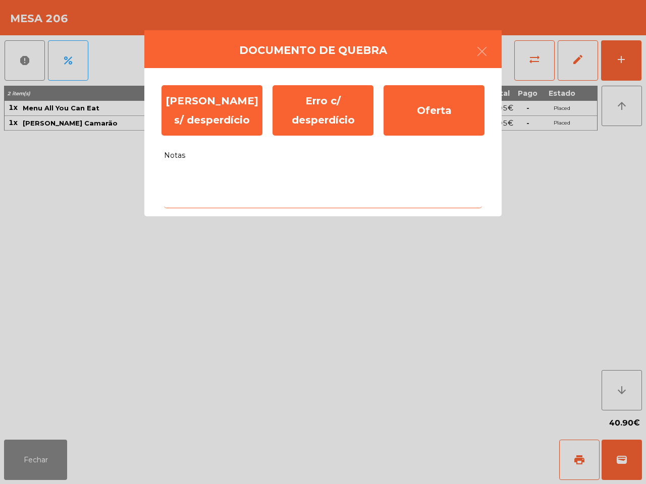
click at [246, 186] on textarea "Notas" at bounding box center [323, 188] width 318 height 42
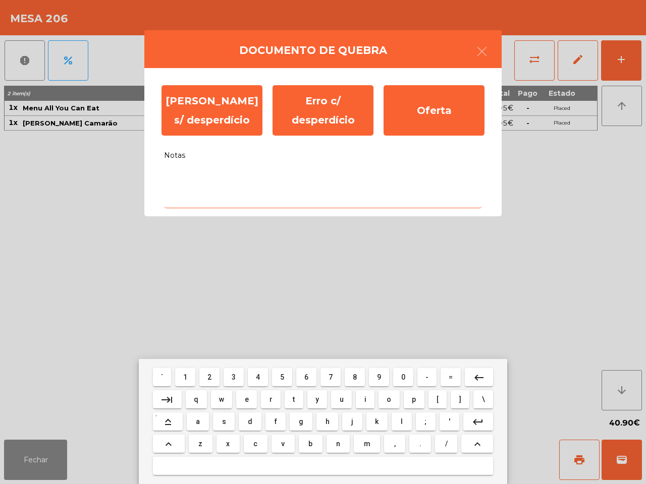
click at [291, 400] on button "t" at bounding box center [294, 400] width 19 height 18
type textarea "*"
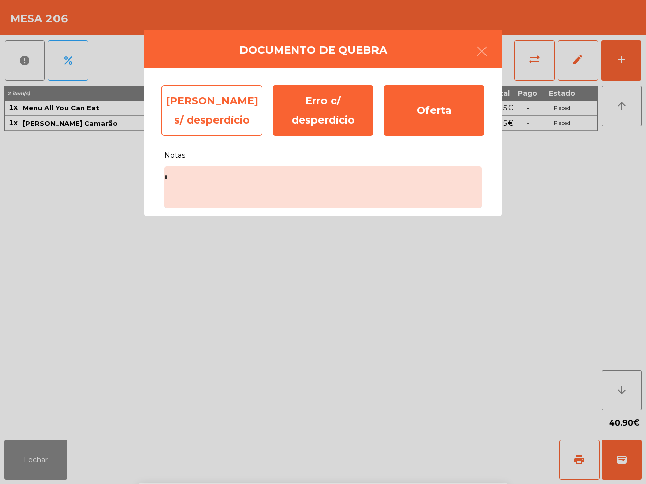
click at [215, 114] on div "Erro s/ desperdício" at bounding box center [211, 110] width 101 height 50
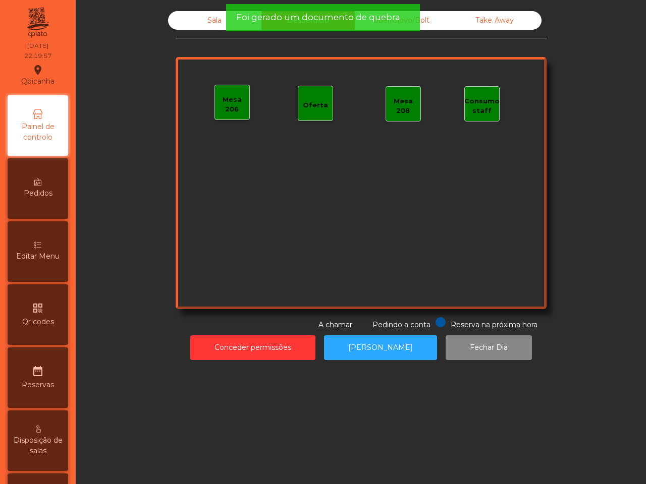
click at [195, 19] on div "Sala" at bounding box center [214, 20] width 93 height 19
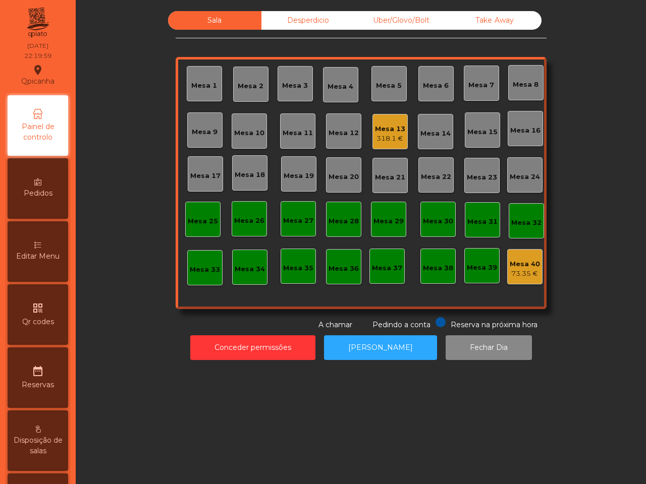
click at [389, 134] on div "318.1 €" at bounding box center [390, 139] width 30 height 10
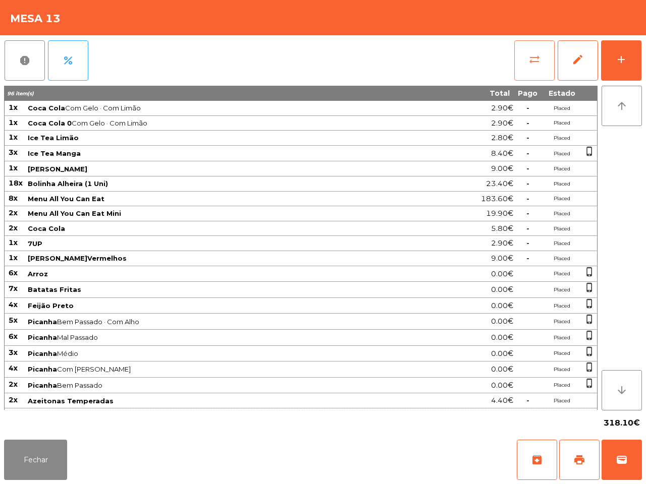
click at [531, 59] on span "sync_alt" at bounding box center [534, 59] width 12 height 12
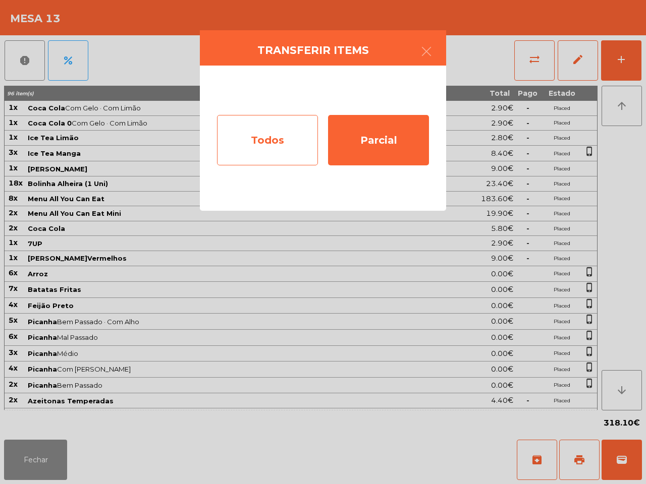
click at [293, 135] on div "Todos" at bounding box center [267, 140] width 101 height 50
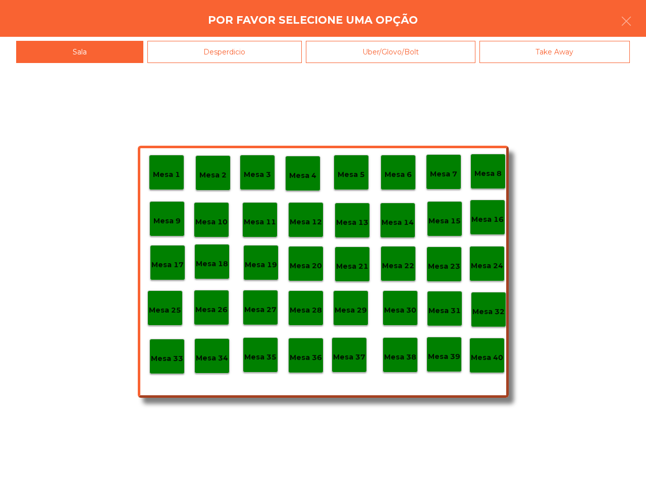
click at [483, 361] on p "Mesa 40" at bounding box center [487, 358] width 32 height 12
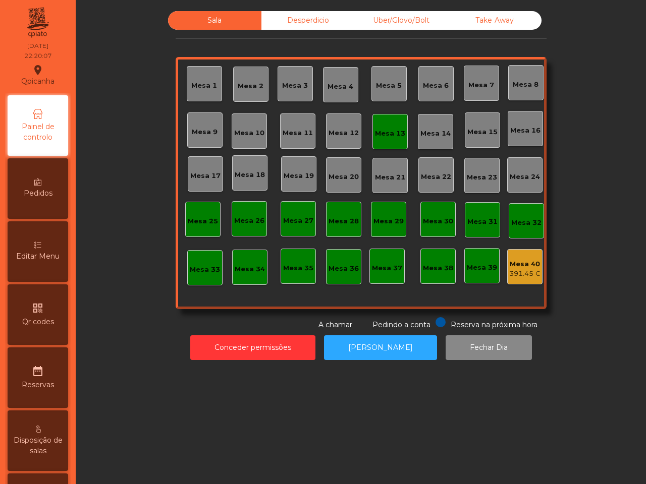
click at [514, 272] on div "391.45 €" at bounding box center [524, 274] width 31 height 10
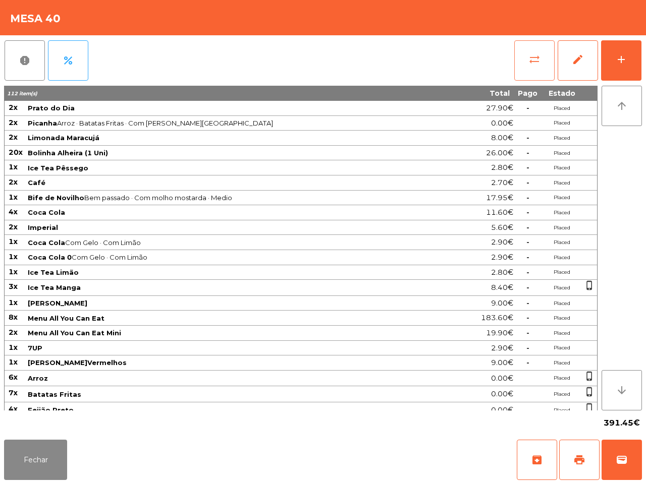
click at [538, 59] on span "sync_alt" at bounding box center [534, 59] width 12 height 12
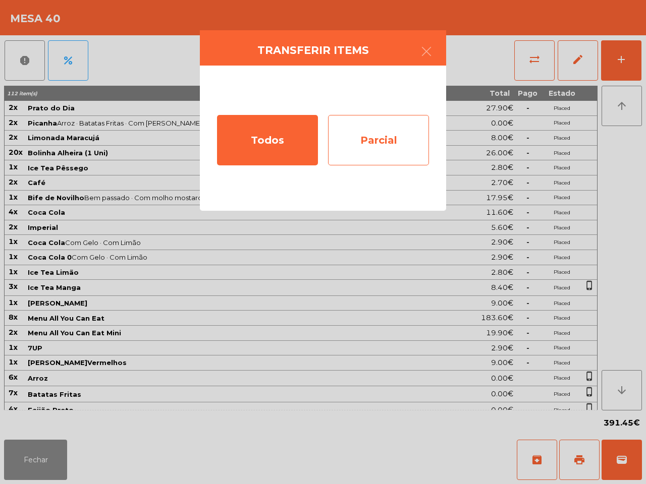
click at [377, 141] on div "Parcial" at bounding box center [378, 140] width 101 height 50
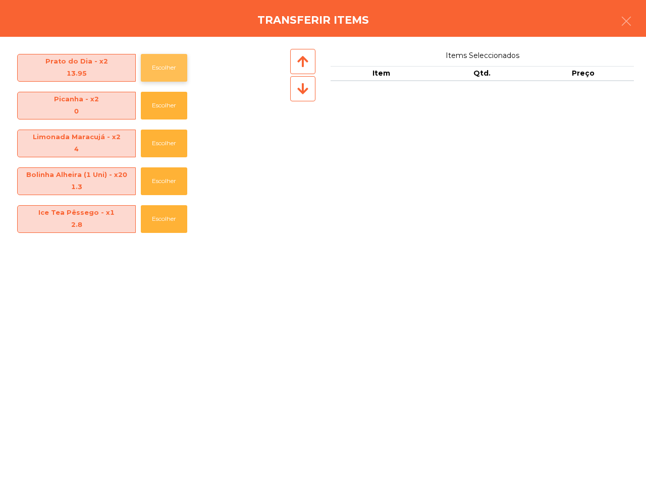
click at [167, 69] on button "Escolher" at bounding box center [164, 68] width 46 height 28
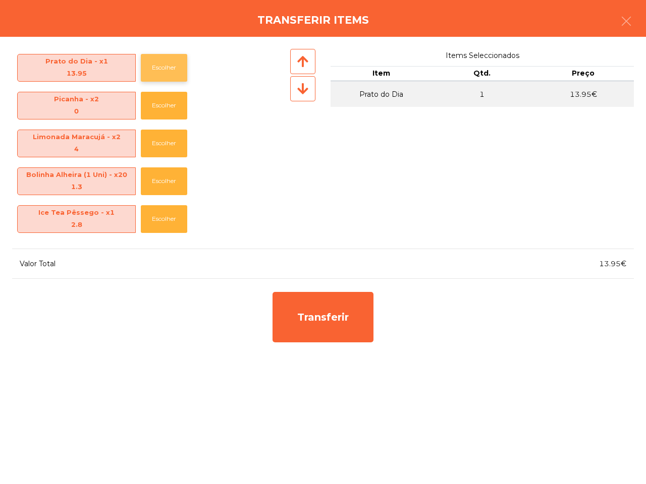
click at [167, 69] on button "Escolher" at bounding box center [164, 68] width 46 height 28
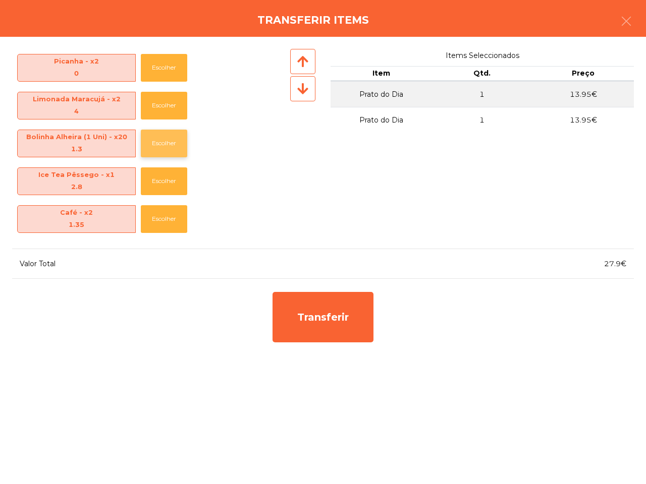
click at [177, 134] on button "Escolher" at bounding box center [164, 144] width 46 height 28
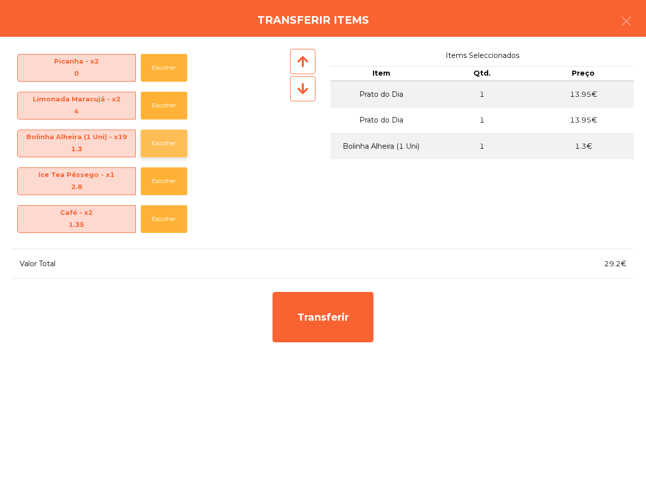
click at [174, 136] on button "Escolher" at bounding box center [164, 144] width 46 height 28
click at [173, 149] on button "Escolher" at bounding box center [164, 144] width 46 height 28
click at [172, 150] on button "Escolher" at bounding box center [164, 144] width 46 height 28
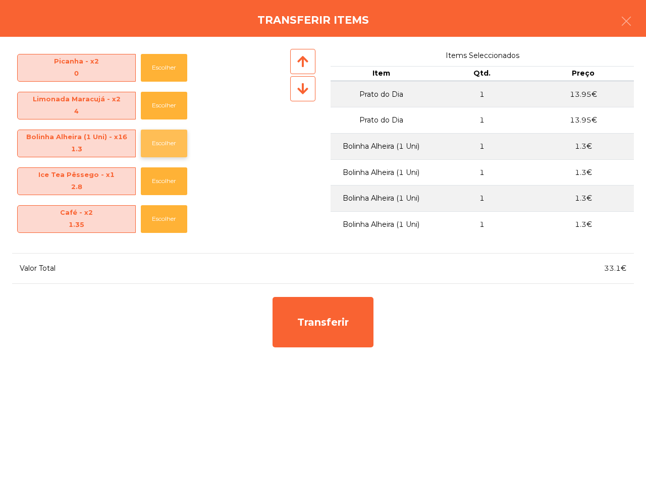
click at [173, 151] on button "Escolher" at bounding box center [164, 144] width 46 height 28
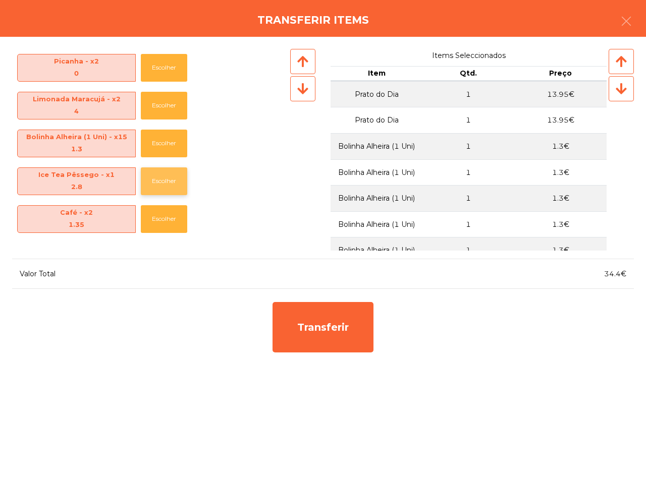
click at [159, 183] on button "Escolher" at bounding box center [164, 182] width 46 height 28
click at [159, 205] on button "Escolher" at bounding box center [164, 219] width 46 height 28
click at [165, 183] on button "Escolher" at bounding box center [164, 182] width 46 height 28
click at [162, 212] on button "Escolher" at bounding box center [164, 219] width 46 height 28
click at [165, 210] on button "Escolher" at bounding box center [164, 219] width 46 height 28
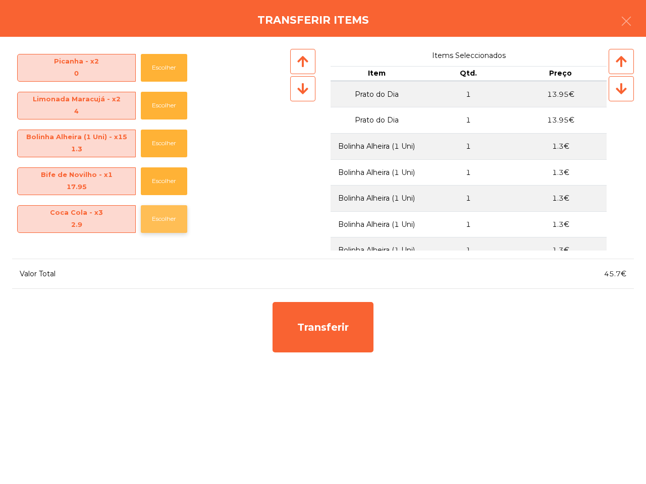
click at [166, 210] on button "Escolher" at bounding box center [164, 219] width 46 height 28
click at [167, 211] on button "Escolher" at bounding box center [164, 219] width 46 height 28
click at [167, 188] on button "Escolher" at bounding box center [164, 182] width 46 height 28
click at [167, 212] on button "Escolher" at bounding box center [164, 219] width 46 height 28
click at [167, 174] on button "Escolher" at bounding box center [164, 182] width 46 height 28
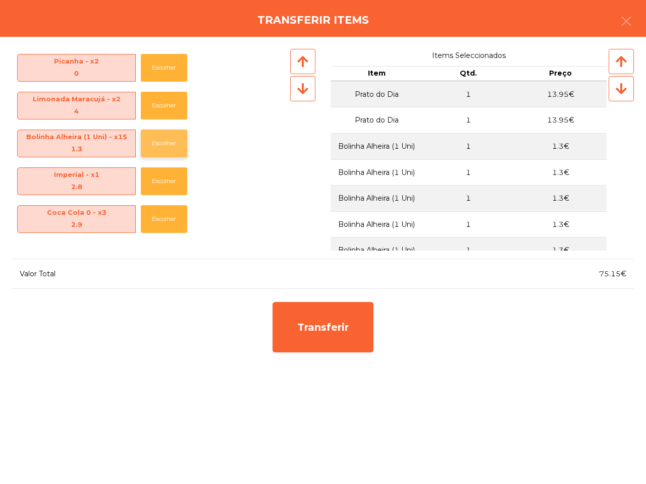
click at [163, 141] on button "Escolher" at bounding box center [164, 144] width 46 height 28
click at [157, 97] on button "Escolher" at bounding box center [164, 106] width 46 height 28
click at [160, 135] on button "Escolher" at bounding box center [164, 144] width 46 height 28
click at [159, 140] on button "Escolher" at bounding box center [164, 144] width 46 height 28
click at [159, 146] on button "Escolher" at bounding box center [164, 144] width 46 height 28
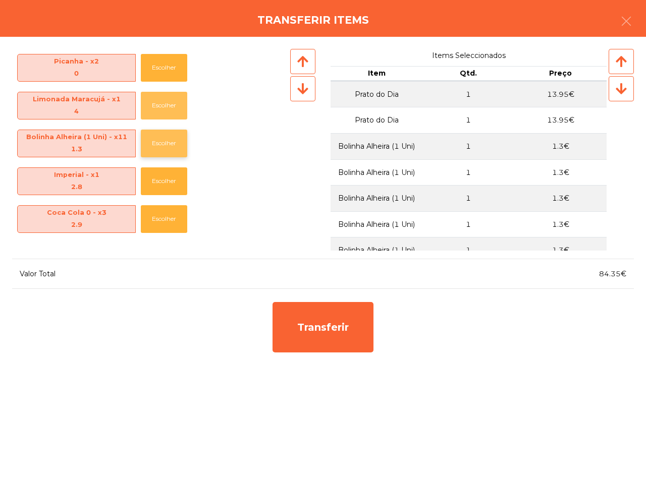
click at [154, 101] on button "Escolher" at bounding box center [164, 106] width 46 height 28
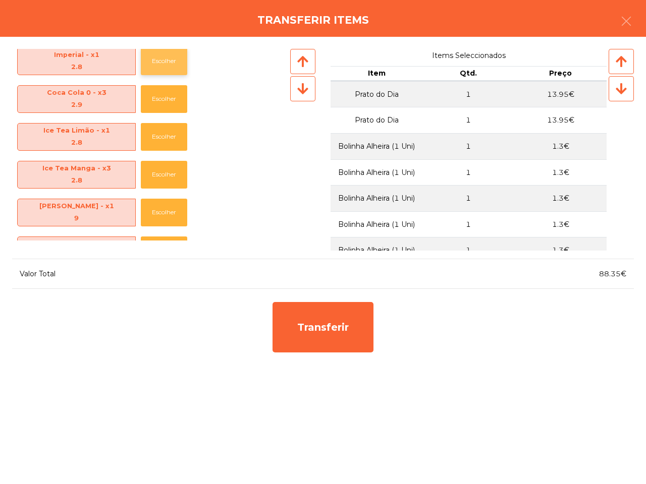
scroll to position [189, 0]
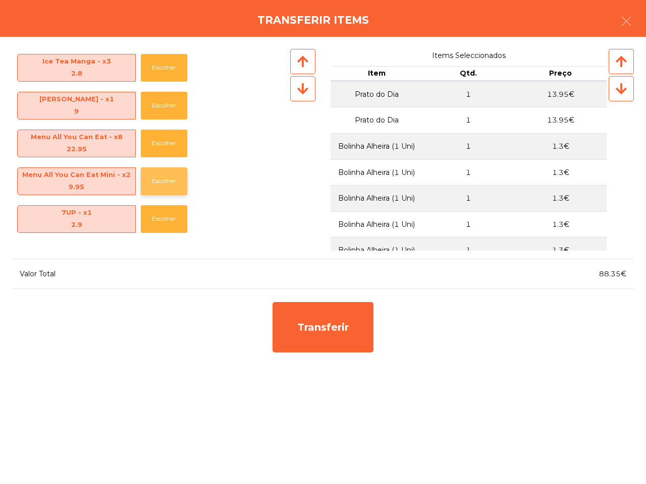
click at [155, 183] on button "Escolher" at bounding box center [164, 182] width 46 height 28
click at [156, 183] on button "Escolher" at bounding box center [164, 182] width 46 height 28
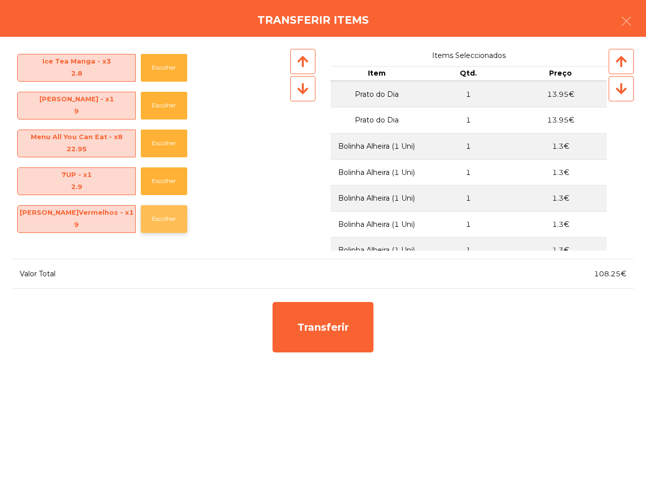
click at [162, 220] on button "Escolher" at bounding box center [164, 219] width 46 height 28
click at [163, 182] on button "Escolher" at bounding box center [164, 182] width 46 height 28
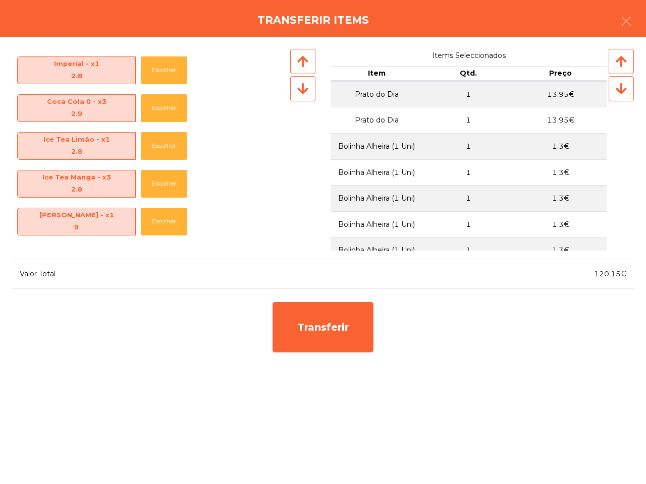
scroll to position [63, 0]
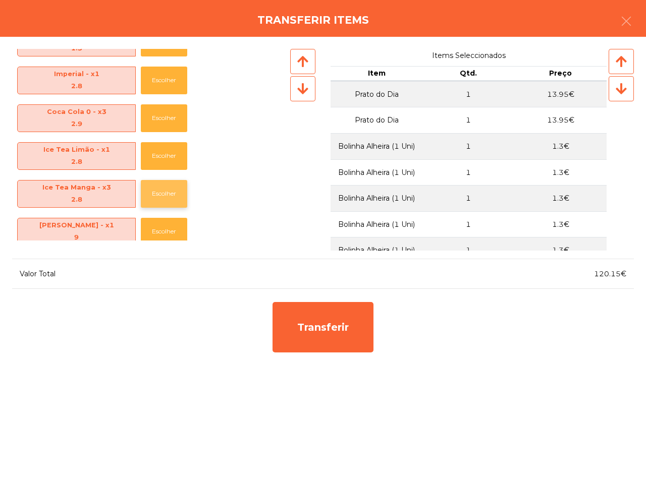
click at [164, 183] on button "Escolher" at bounding box center [164, 194] width 46 height 28
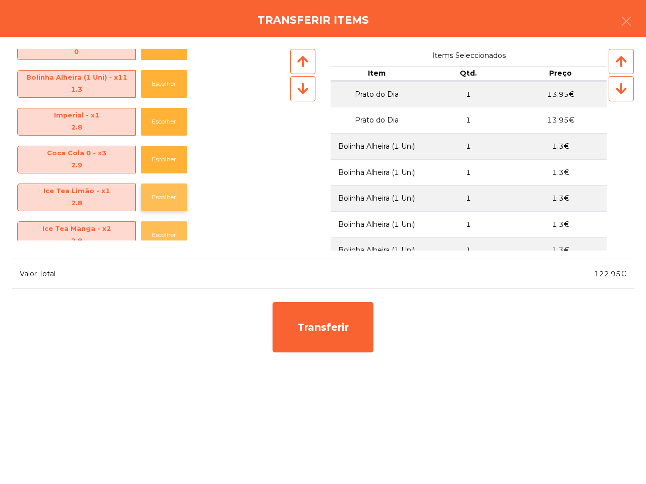
scroll to position [0, 0]
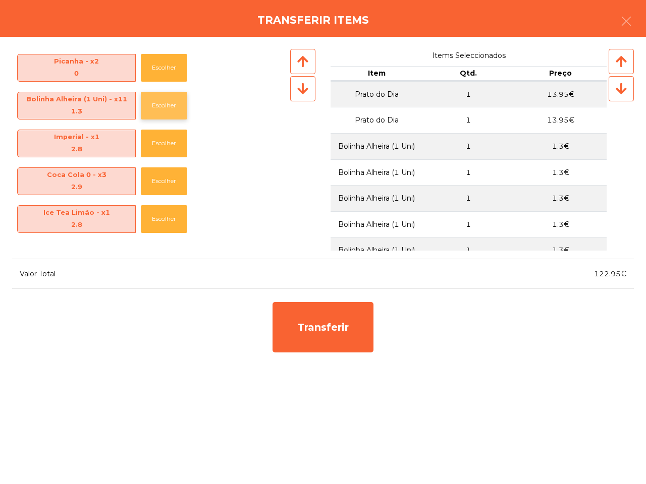
click at [158, 106] on button "Escolher" at bounding box center [164, 106] width 46 height 28
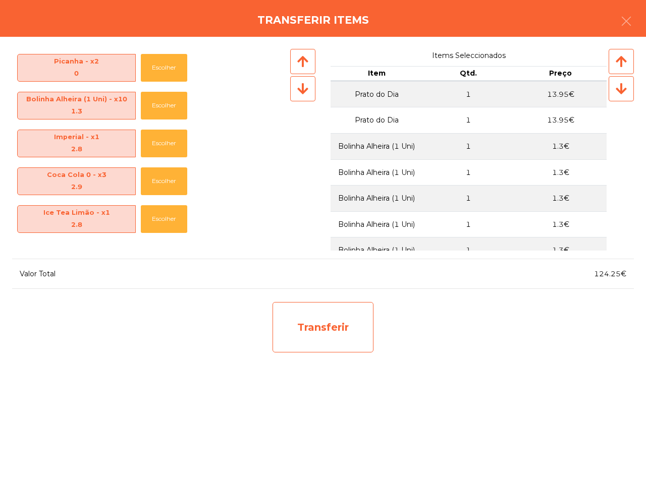
click at [326, 329] on div "Transferir" at bounding box center [322, 327] width 101 height 50
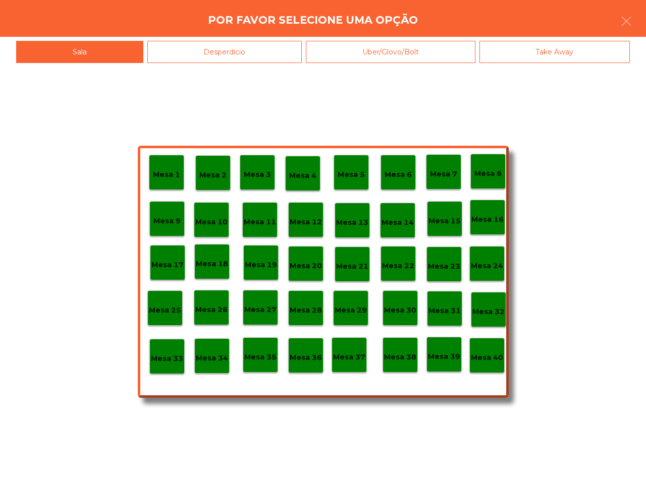
click at [253, 358] on p "Mesa 35" at bounding box center [260, 358] width 32 height 12
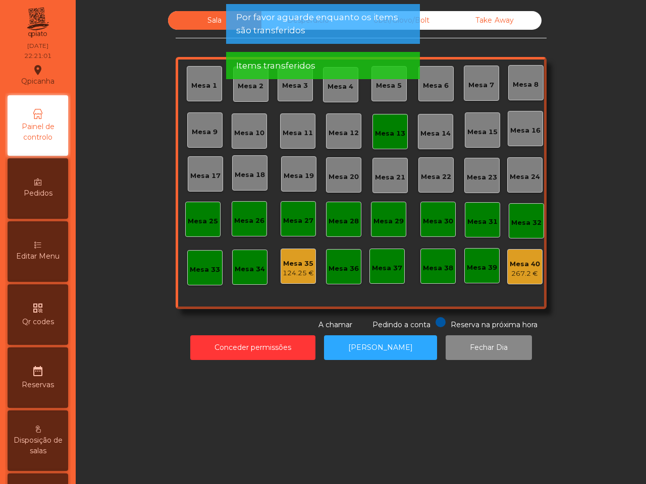
click at [300, 268] on div "124.25 €" at bounding box center [298, 273] width 31 height 10
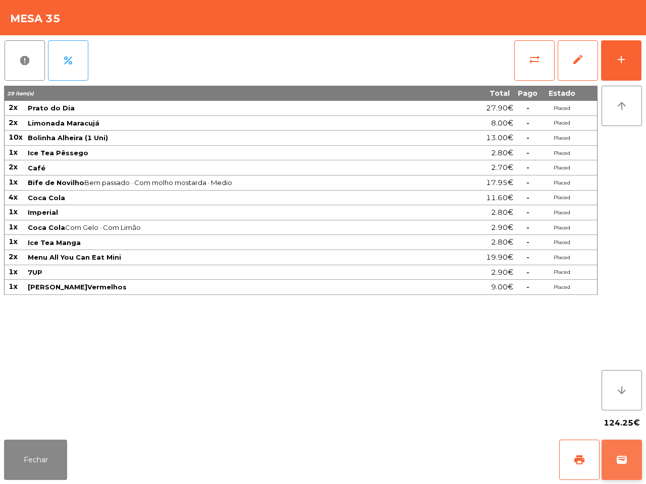
click at [624, 457] on span "wallet" at bounding box center [622, 460] width 12 height 12
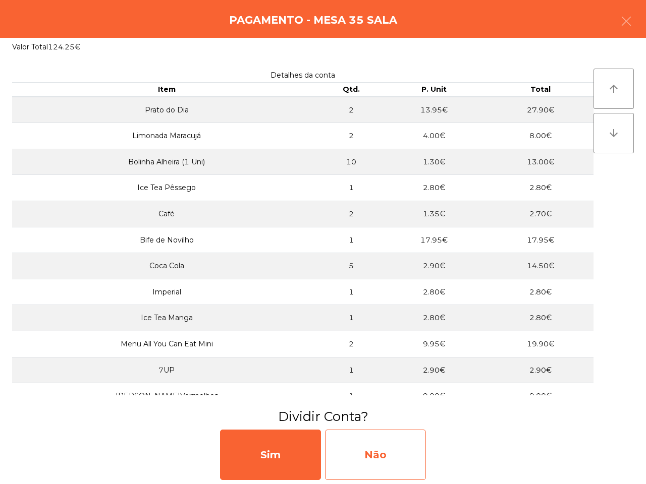
click at [405, 447] on div "Não" at bounding box center [375, 455] width 101 height 50
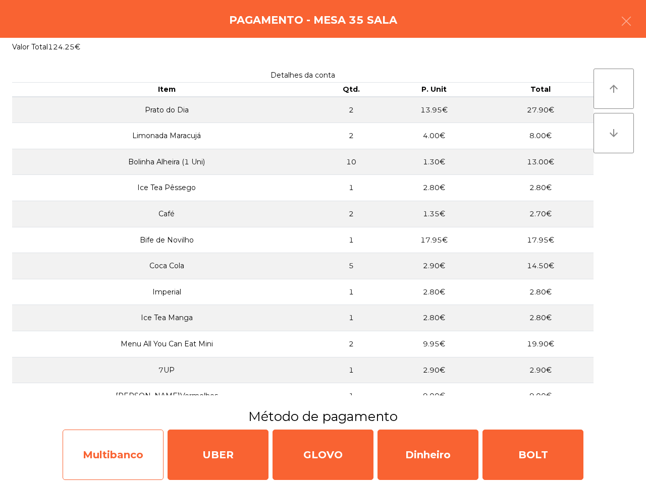
click at [117, 436] on div "Multibanco" at bounding box center [113, 455] width 101 height 50
select select "**"
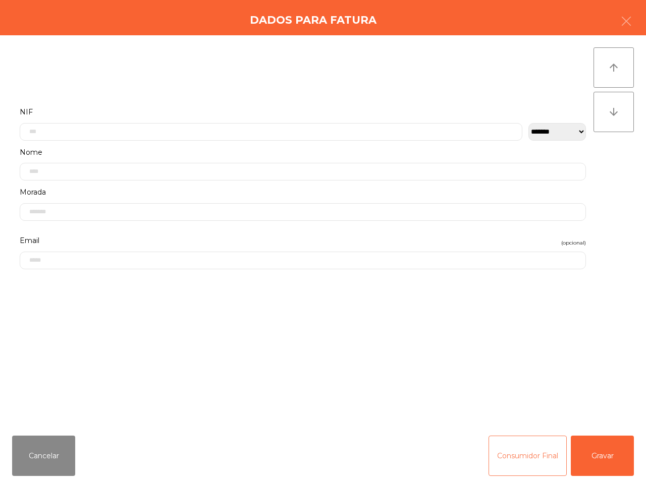
click at [523, 463] on button "Consumidor Final" at bounding box center [527, 456] width 78 height 40
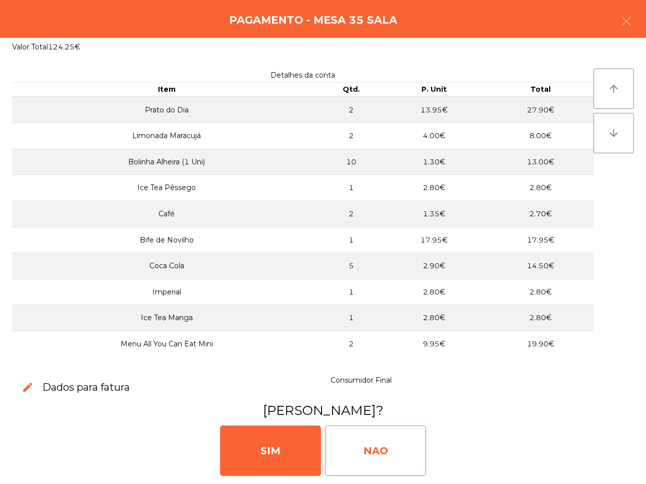
click at [367, 456] on div "NAO" at bounding box center [375, 451] width 101 height 50
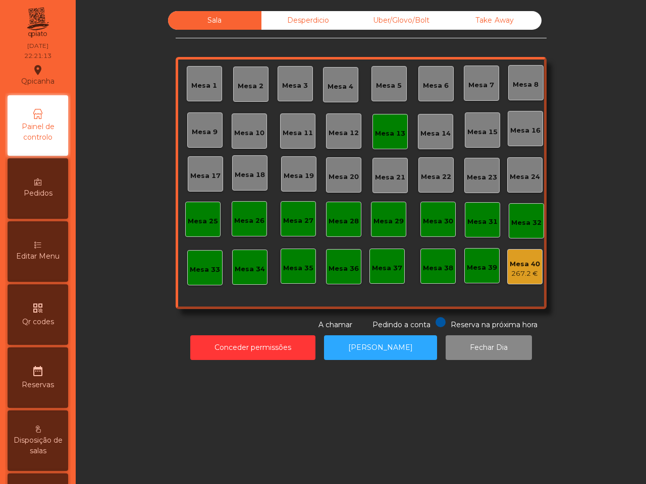
click at [516, 271] on div "267.2 €" at bounding box center [525, 274] width 30 height 10
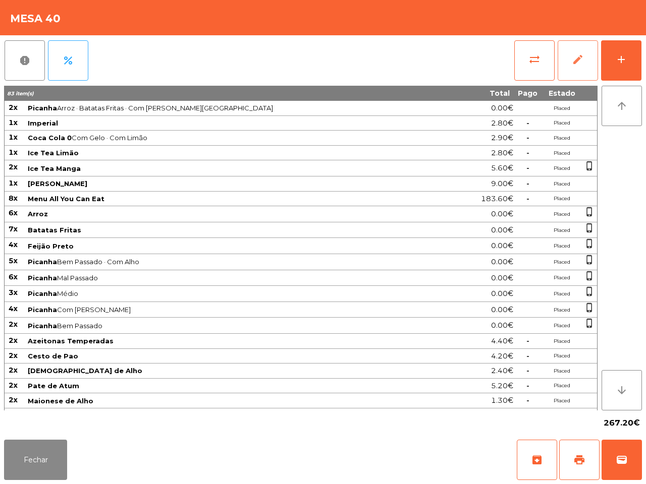
click at [579, 62] on span "edit" at bounding box center [578, 59] width 12 height 12
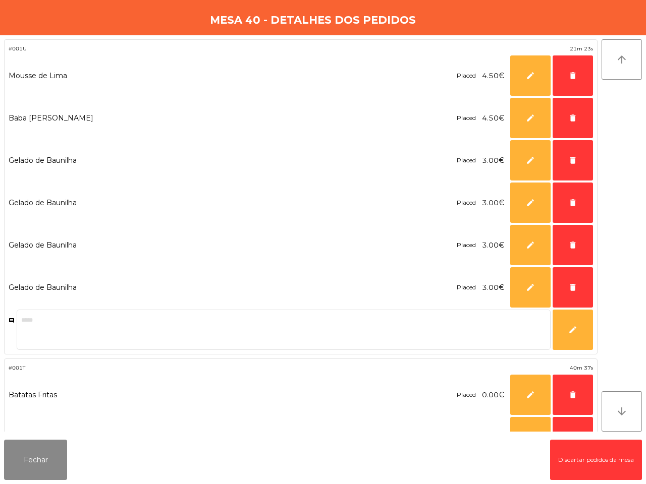
click at [574, 59] on button "delete" at bounding box center [573, 76] width 40 height 40
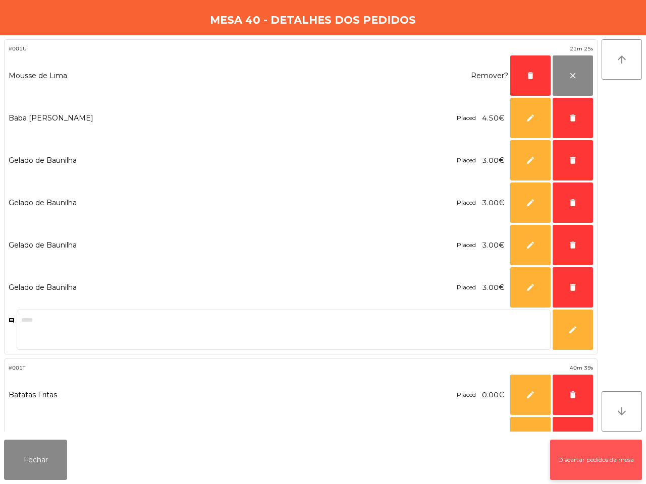
click at [599, 462] on button "Discartar pedidos da mesa" at bounding box center [596, 460] width 92 height 40
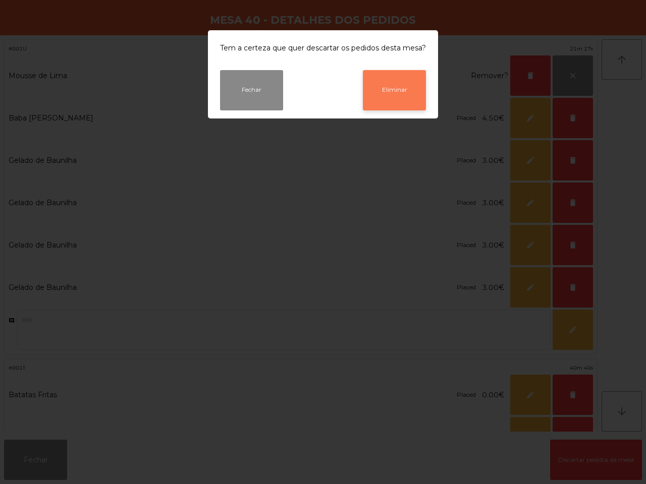
click at [395, 94] on button "Eliminar" at bounding box center [394, 90] width 63 height 40
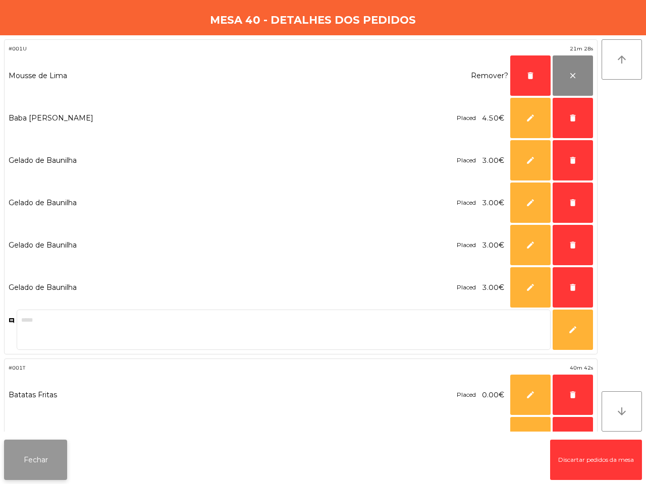
click at [41, 465] on button "Fechar" at bounding box center [35, 460] width 63 height 40
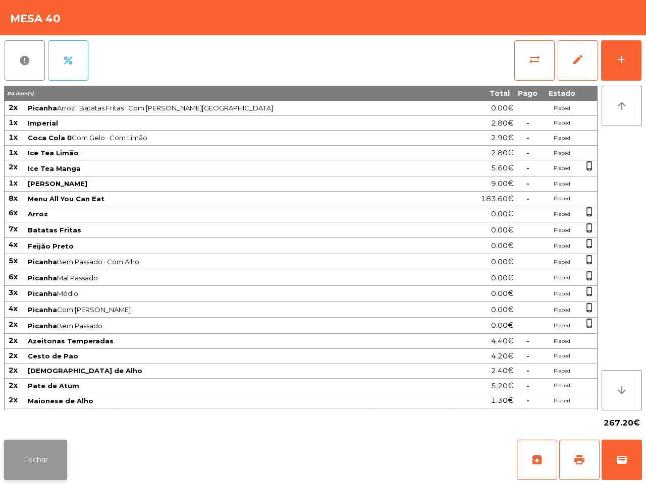
click at [41, 456] on button "Fechar" at bounding box center [35, 460] width 63 height 40
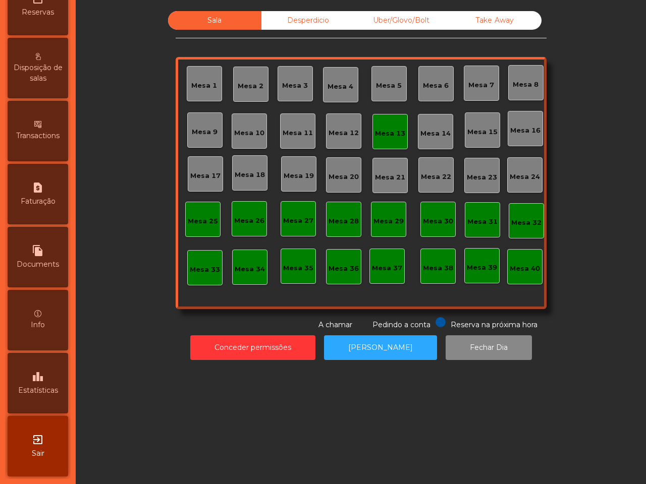
scroll to position [384, 0]
click at [42, 371] on icon "leaderboard" at bounding box center [38, 377] width 12 height 12
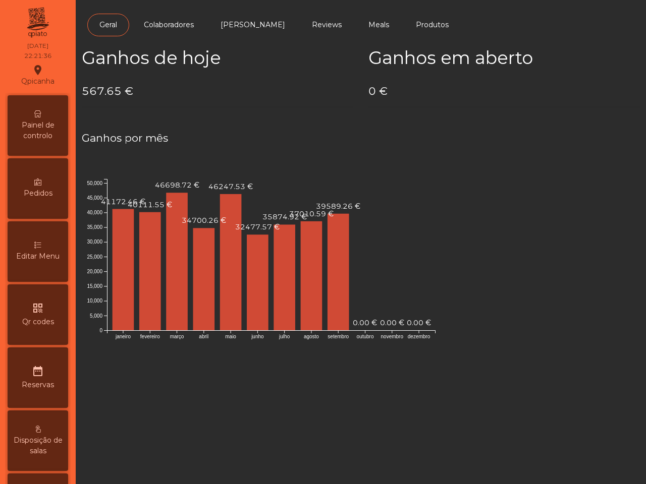
click at [54, 127] on span "Painel de controlo" at bounding box center [38, 130] width 56 height 21
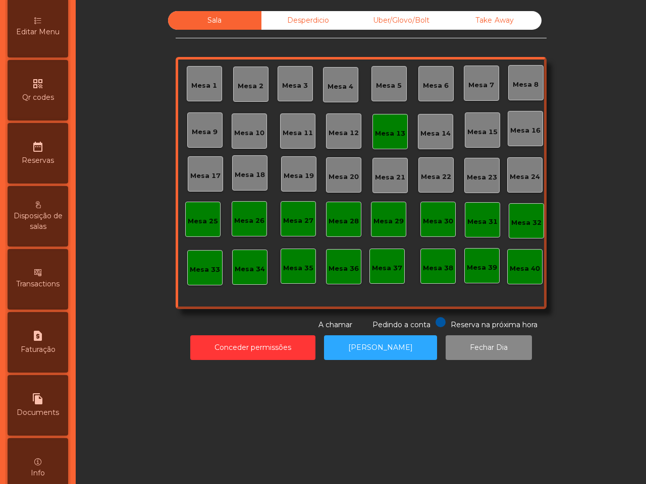
scroll to position [252, 0]
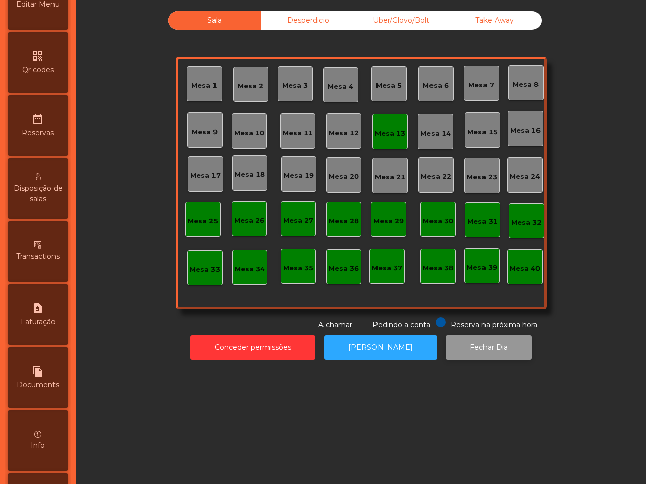
click at [475, 345] on button "Fechar Dia" at bounding box center [489, 348] width 86 height 25
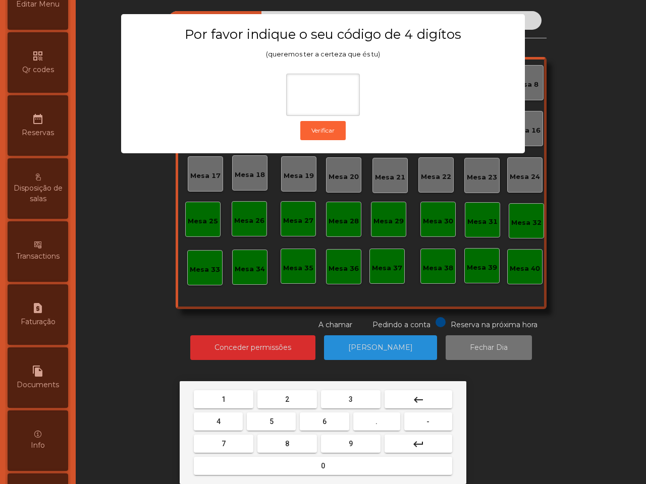
click at [213, 394] on button "1" at bounding box center [224, 400] width 60 height 18
click at [360, 442] on button "9" at bounding box center [351, 444] width 60 height 18
click at [229, 422] on button "4" at bounding box center [218, 422] width 49 height 18
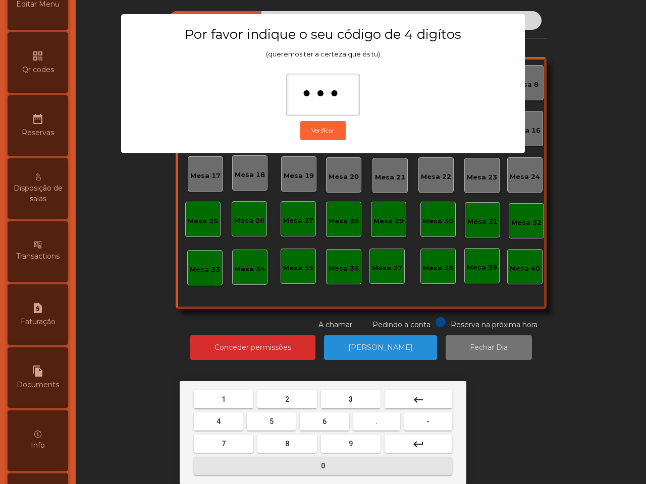
click at [283, 470] on button "0" at bounding box center [323, 466] width 258 height 18
type input "****"
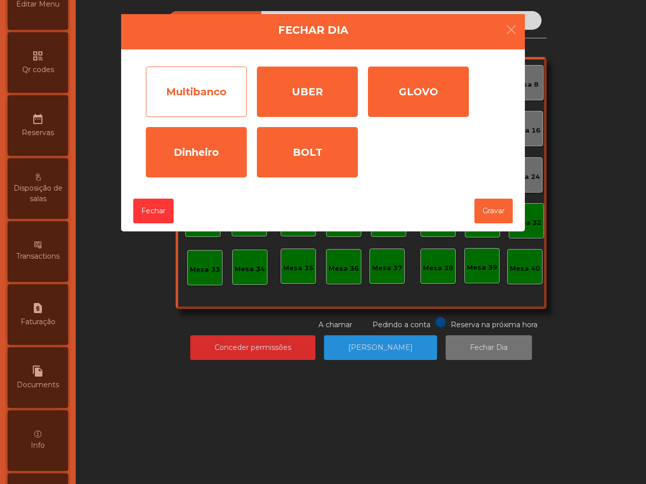
click at [212, 97] on div "Multibanco" at bounding box center [196, 92] width 101 height 50
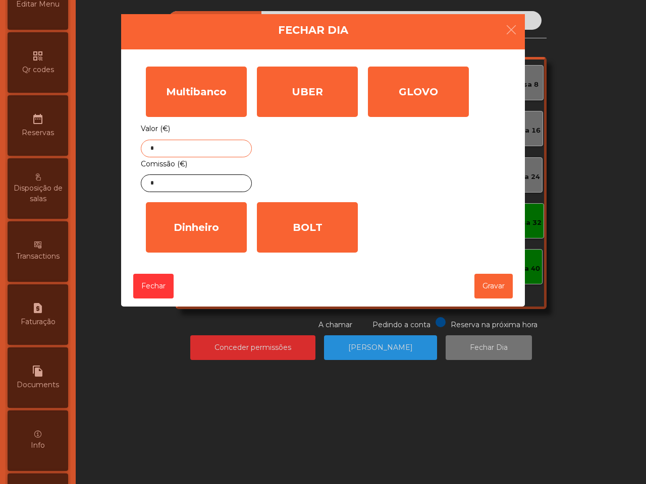
click at [178, 149] on input "*" at bounding box center [196, 149] width 111 height 18
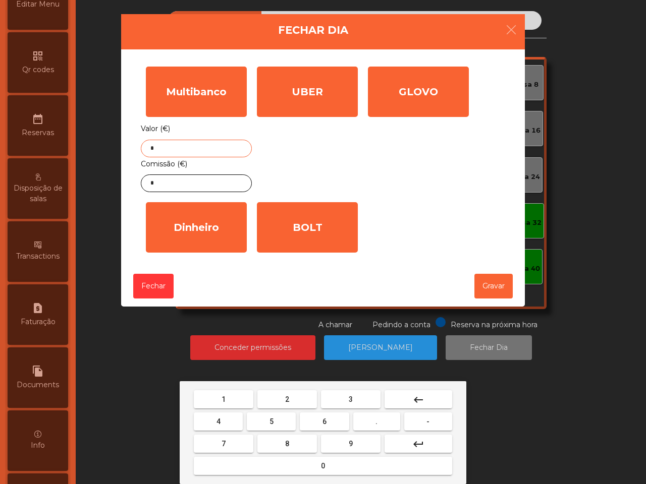
click at [271, 419] on span "5" at bounding box center [271, 422] width 4 height 8
click at [223, 418] on button "4" at bounding box center [218, 422] width 49 height 18
click at [279, 465] on button "0" at bounding box center [323, 466] width 258 height 18
click at [368, 419] on button "." at bounding box center [376, 422] width 47 height 18
click at [356, 394] on button "3" at bounding box center [351, 400] width 60 height 18
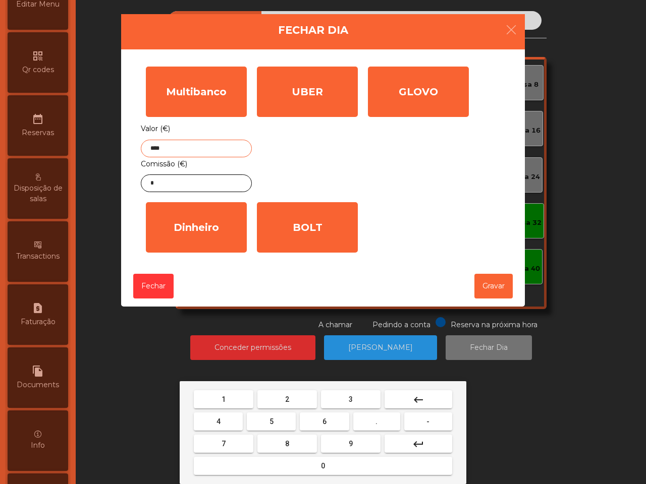
type input "*****"
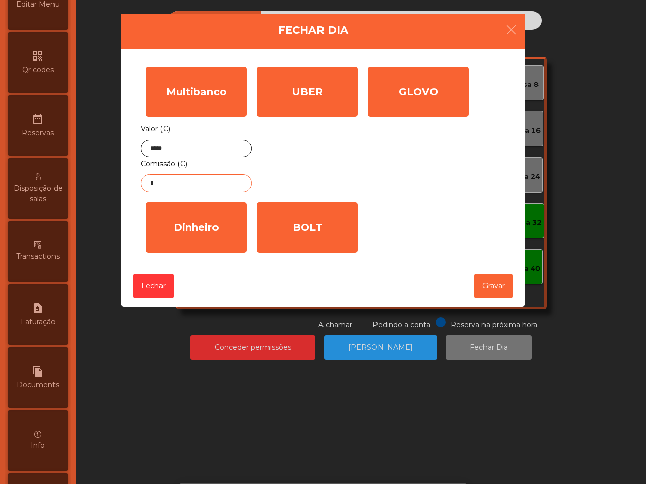
click at [203, 184] on input "*" at bounding box center [196, 184] width 111 height 18
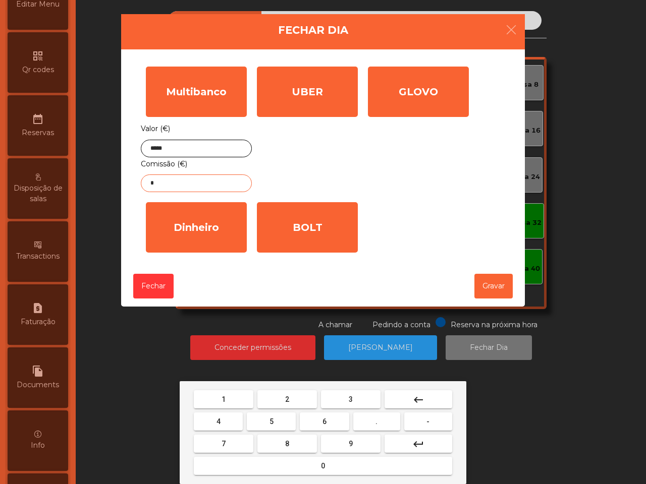
click at [215, 385] on div "1 2 3 keyboard_backspace 4 5 6 . - 7 8 9 keyboard_return 0" at bounding box center [323, 432] width 287 height 103
click at [217, 392] on button "1" at bounding box center [224, 400] width 60 height 18
click at [372, 420] on button "." at bounding box center [376, 422] width 47 height 18
drag, startPoint x: 291, startPoint y: 404, endPoint x: 280, endPoint y: 399, distance: 12.0
click at [289, 404] on button "2" at bounding box center [287, 400] width 60 height 18
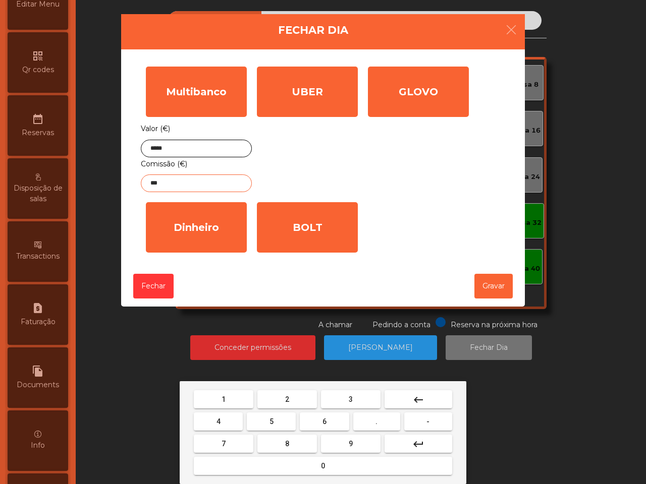
click at [225, 399] on span "1" at bounding box center [224, 400] width 4 height 8
type input "****"
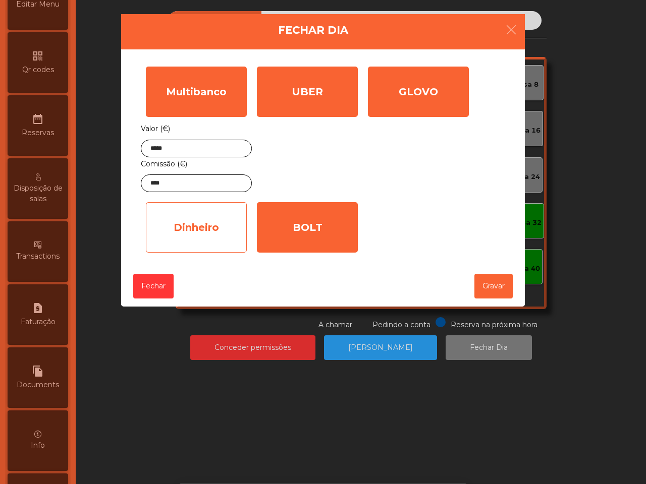
click at [201, 241] on div "Dinheiro" at bounding box center [196, 227] width 101 height 50
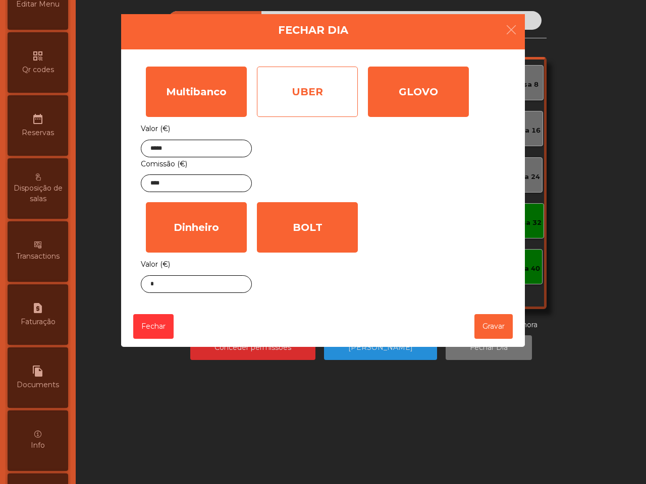
click at [319, 91] on div "UBER" at bounding box center [307, 92] width 101 height 50
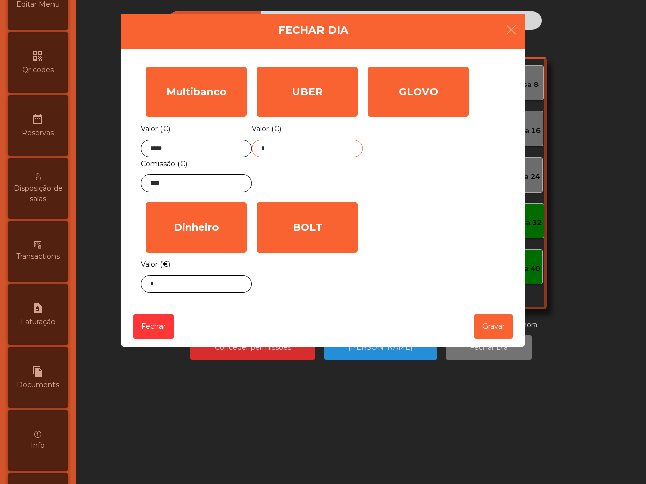
click at [286, 148] on input "*" at bounding box center [307, 149] width 111 height 18
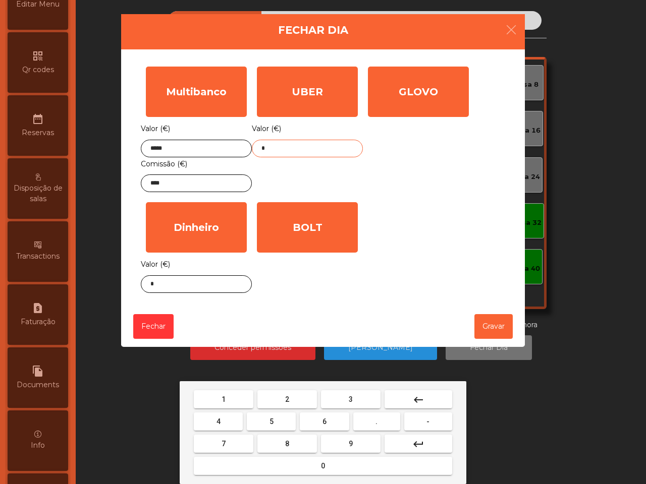
click at [282, 400] on button "2" at bounding box center [287, 400] width 60 height 18
click at [234, 442] on button "7" at bounding box center [224, 444] width 60 height 18
click at [381, 424] on button "." at bounding box center [376, 422] width 47 height 18
click at [357, 399] on button "3" at bounding box center [351, 400] width 60 height 18
click at [278, 420] on button "5" at bounding box center [271, 422] width 49 height 18
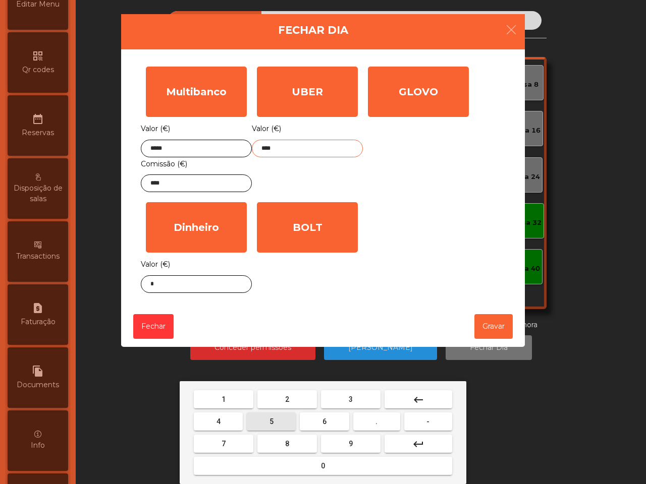
type input "*****"
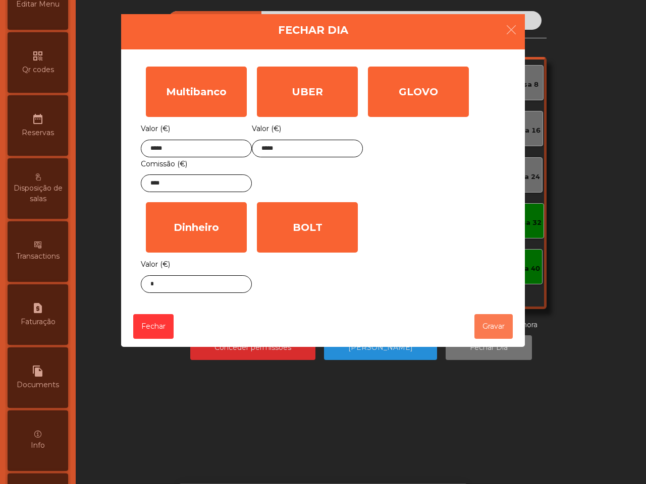
click at [496, 329] on button "Gravar" at bounding box center [493, 326] width 38 height 25
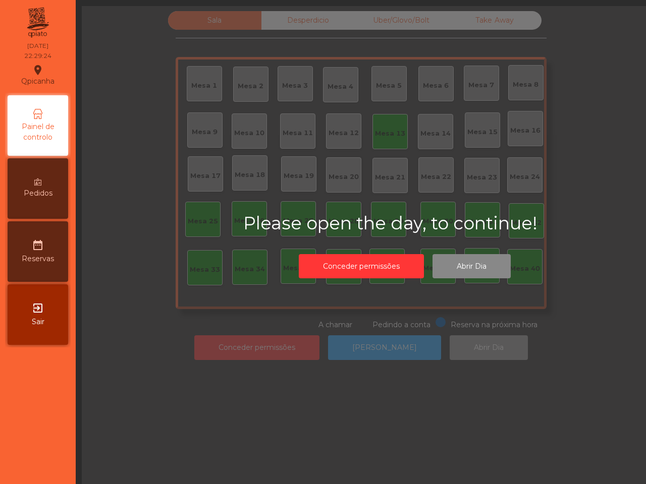
scroll to position [0, 0]
